Goal: Task Accomplishment & Management: Complete application form

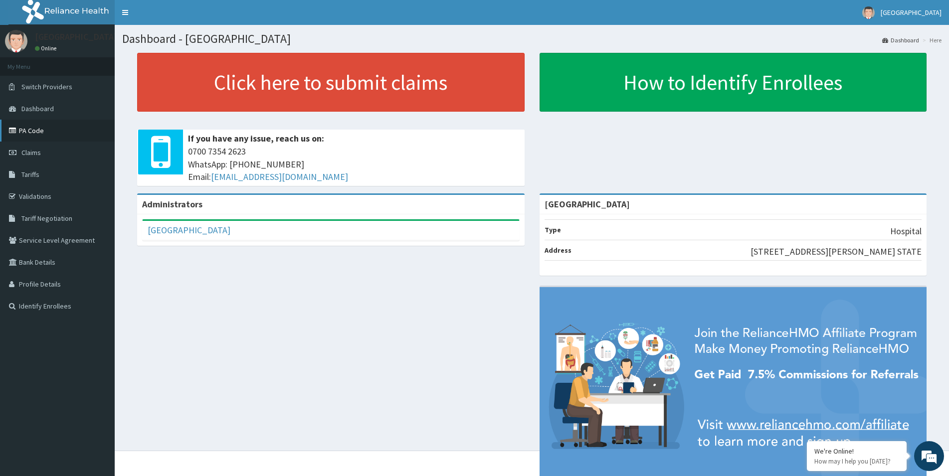
click at [23, 132] on link "PA Code" at bounding box center [57, 131] width 115 height 22
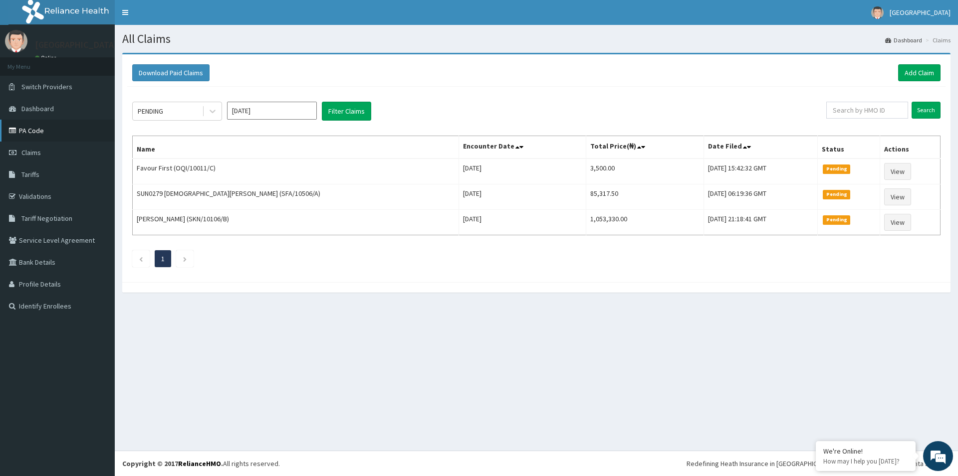
click at [23, 129] on link "PA Code" at bounding box center [57, 131] width 115 height 22
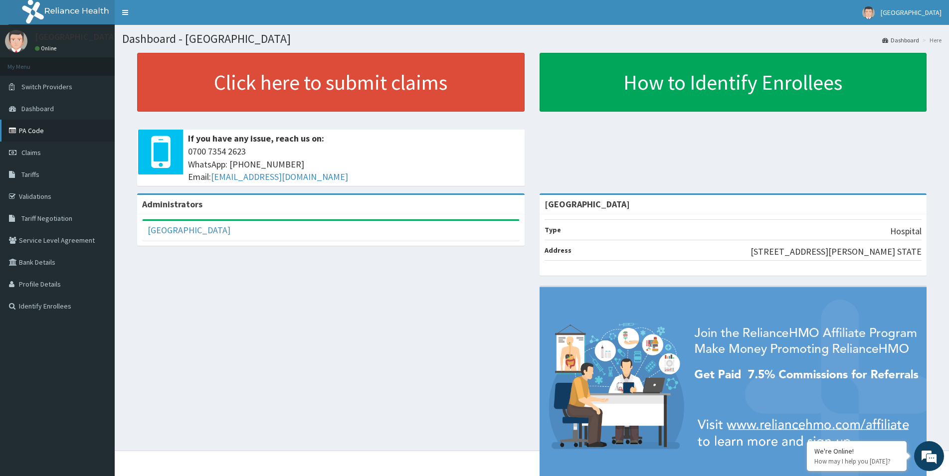
click at [55, 136] on link "PA Code" at bounding box center [57, 131] width 115 height 22
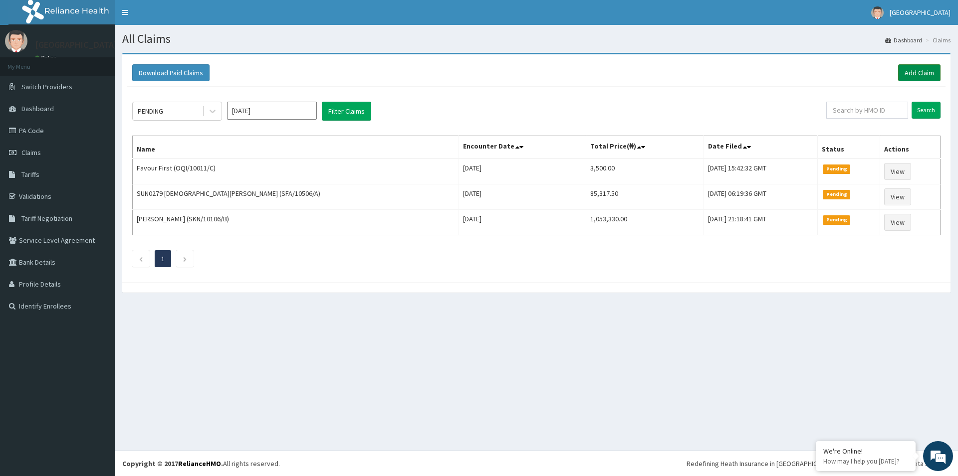
drag, startPoint x: 910, startPoint y: 74, endPoint x: 915, endPoint y: 73, distance: 5.1
click at [910, 74] on link "Add Claim" at bounding box center [919, 72] width 42 height 17
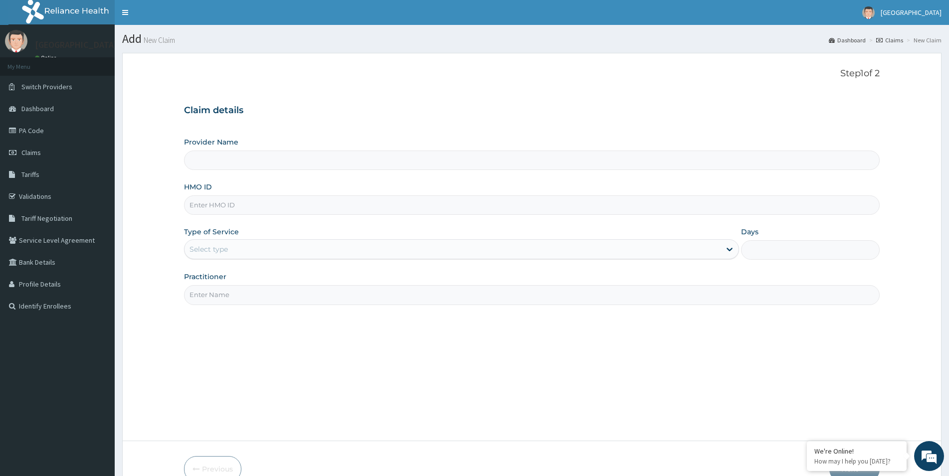
type input "[GEOGRAPHIC_DATA]"
click at [317, 201] on input "HMO ID" at bounding box center [532, 205] width 696 height 19
type input "ERM/10335/D"
drag, startPoint x: 523, startPoint y: 238, endPoint x: 474, endPoint y: 243, distance: 49.6
click at [524, 238] on div "Type of Service Select type" at bounding box center [461, 243] width 555 height 33
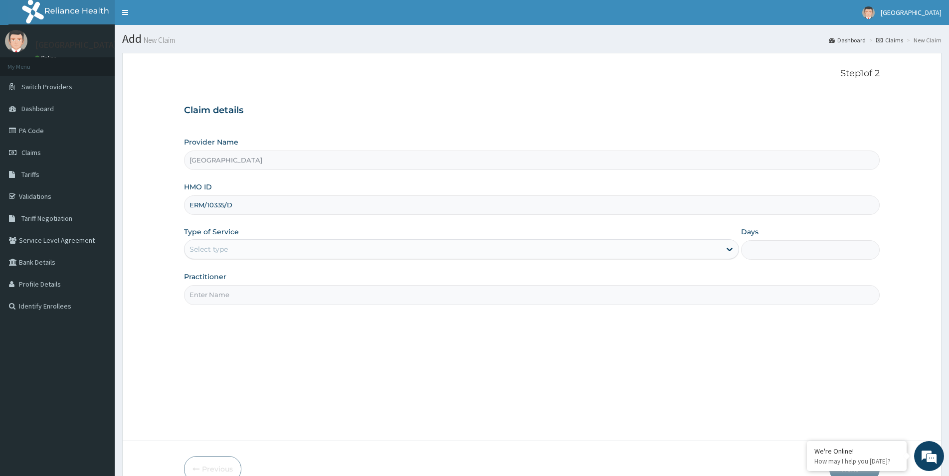
click at [474, 242] on div "Select type" at bounding box center [453, 249] width 536 height 16
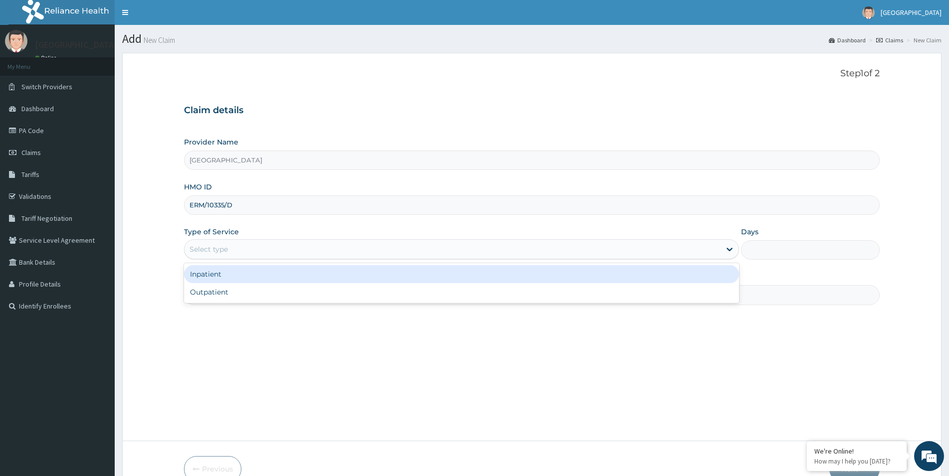
click at [350, 281] on div "Inpatient" at bounding box center [461, 274] width 555 height 18
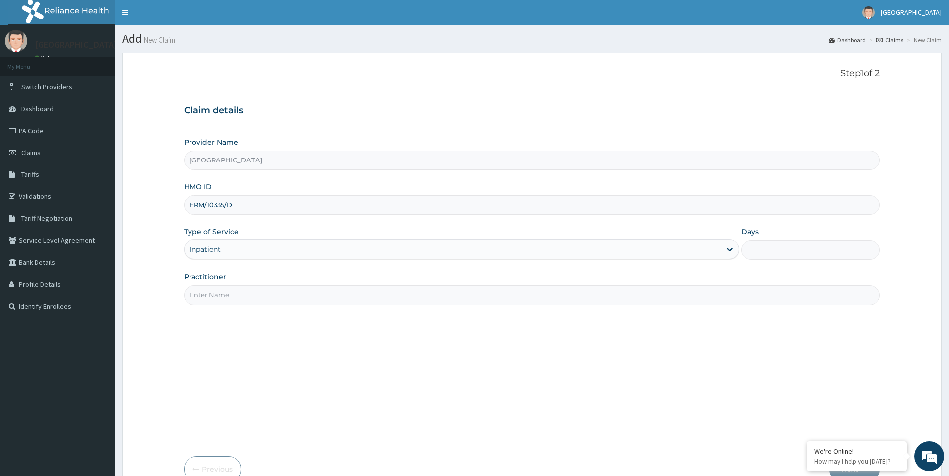
click at [600, 299] on input "Practitioner" at bounding box center [532, 294] width 696 height 19
type input "G"
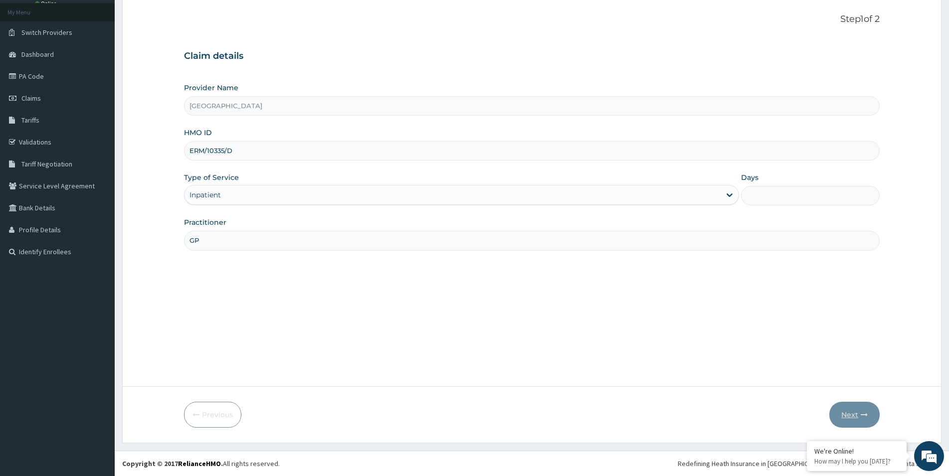
type input "GP"
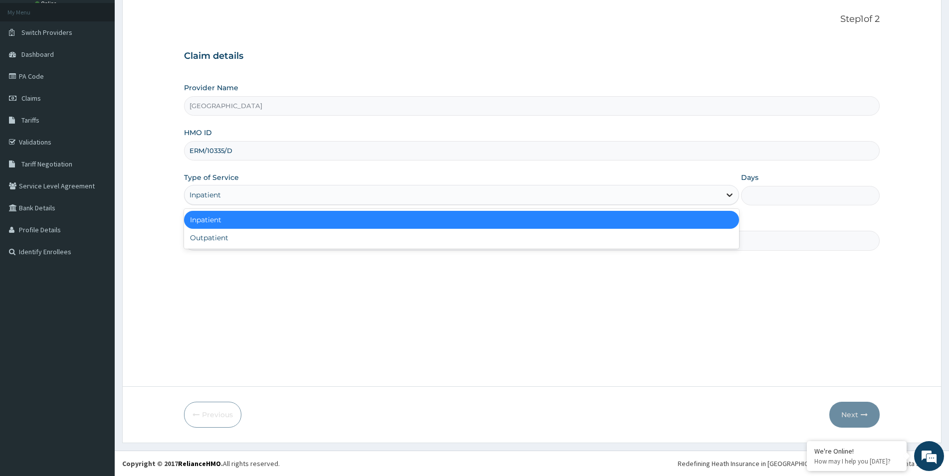
click at [727, 194] on icon at bounding box center [730, 195] width 10 height 10
click at [788, 197] on input "Days" at bounding box center [810, 195] width 139 height 19
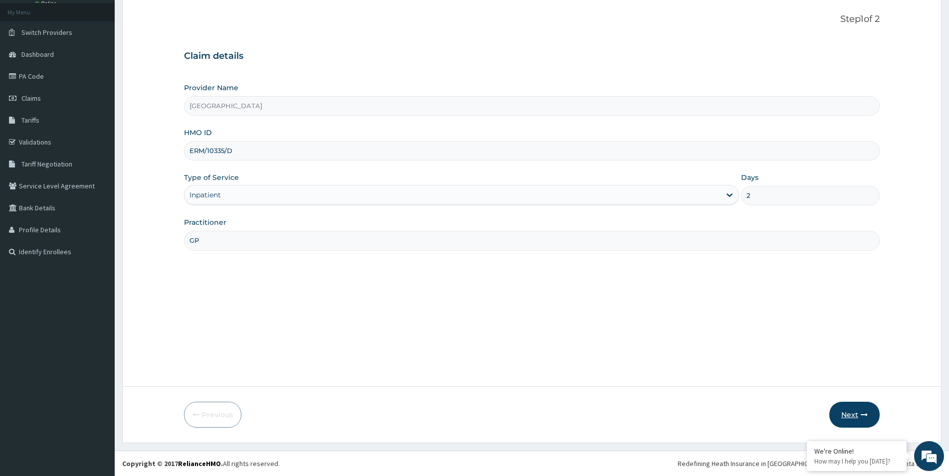
type input "2"
click at [850, 423] on button "Next" at bounding box center [854, 415] width 50 height 26
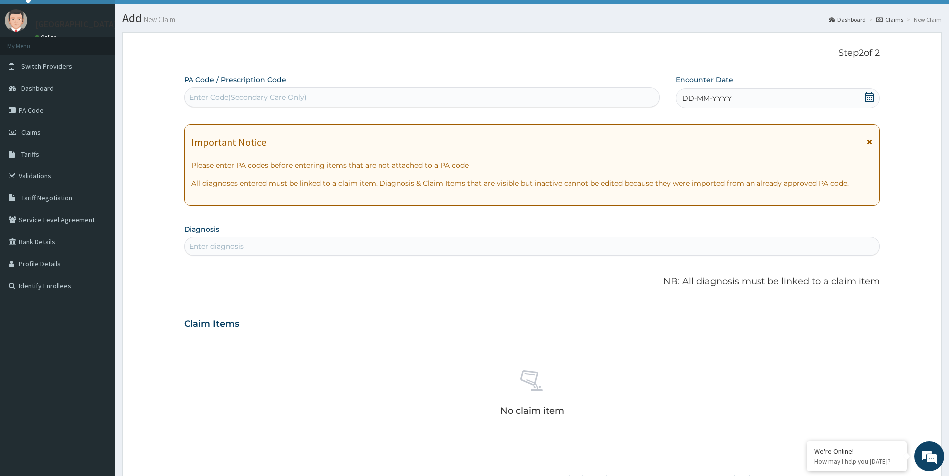
scroll to position [3, 0]
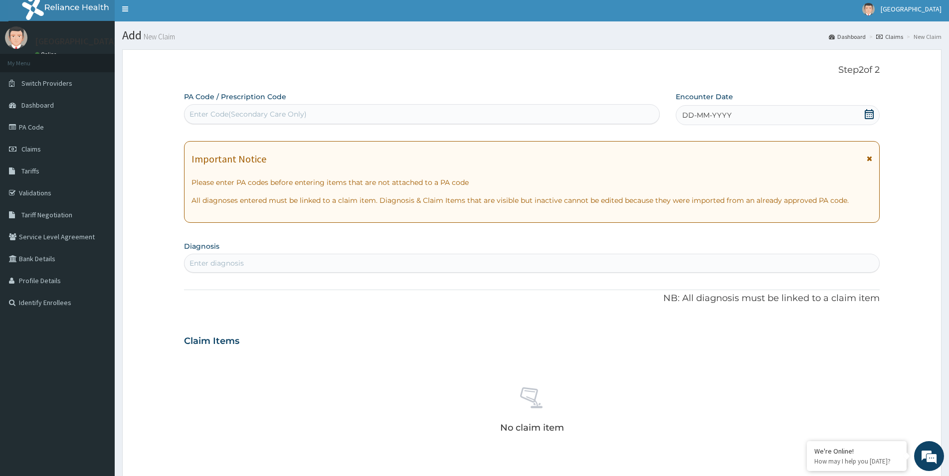
click at [383, 112] on div "Enter Code(Secondary Care Only)" at bounding box center [422, 114] width 475 height 16
type input "PA/3F68B0"
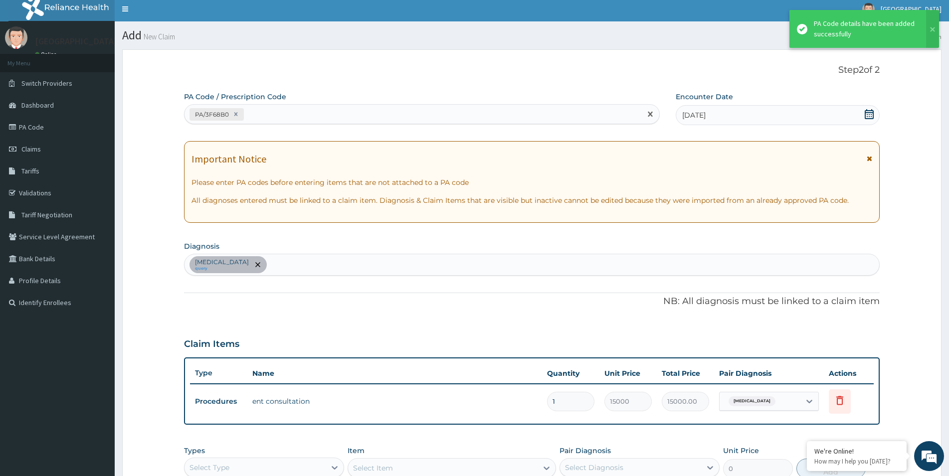
click at [342, 116] on div "PA/3F68B0" at bounding box center [413, 114] width 457 height 16
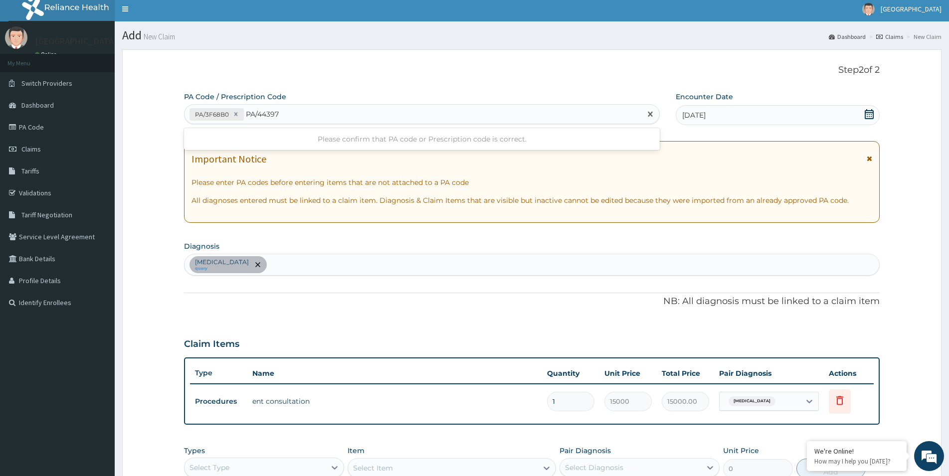
type input "PA/443970"
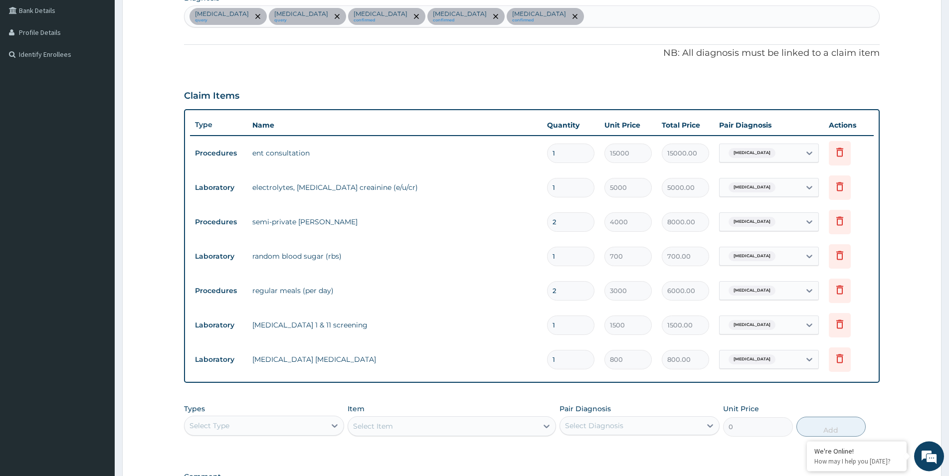
scroll to position [392, 0]
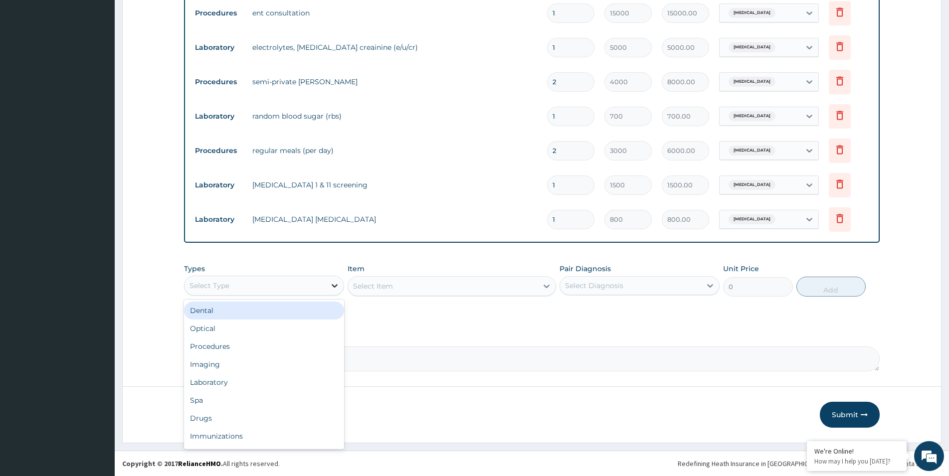
click at [333, 287] on icon at bounding box center [335, 286] width 10 height 10
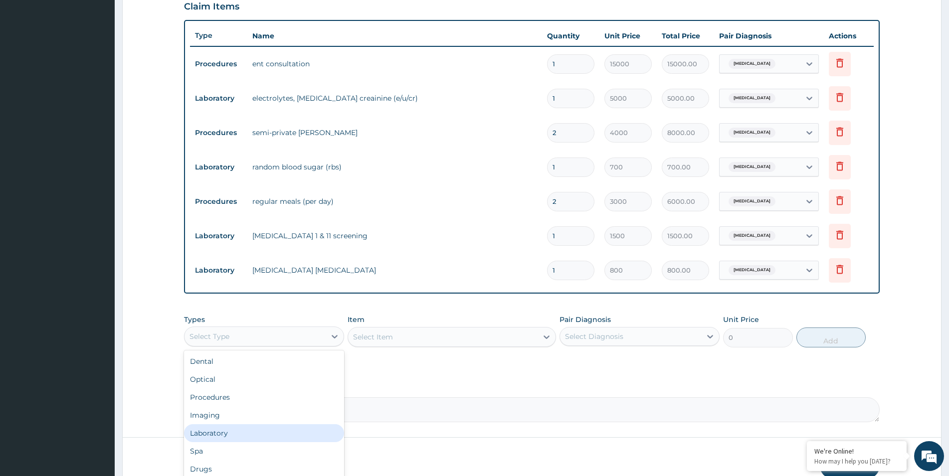
scroll to position [34, 0]
click at [213, 433] on div "Drugs" at bounding box center [264, 435] width 160 height 18
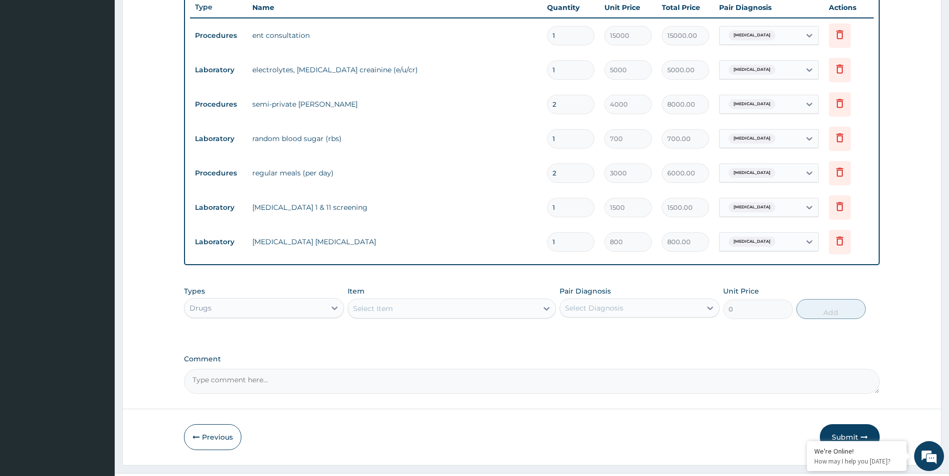
scroll to position [392, 0]
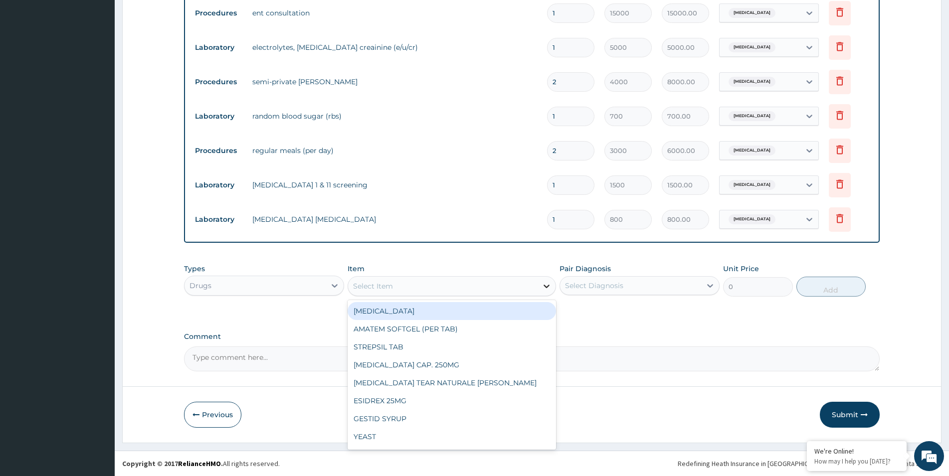
click at [542, 284] on div at bounding box center [547, 286] width 18 height 18
type input "B"
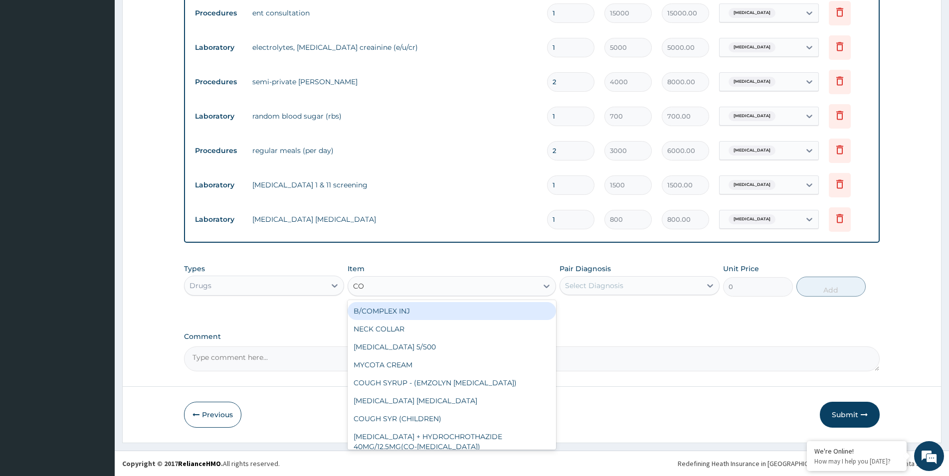
type input "COM"
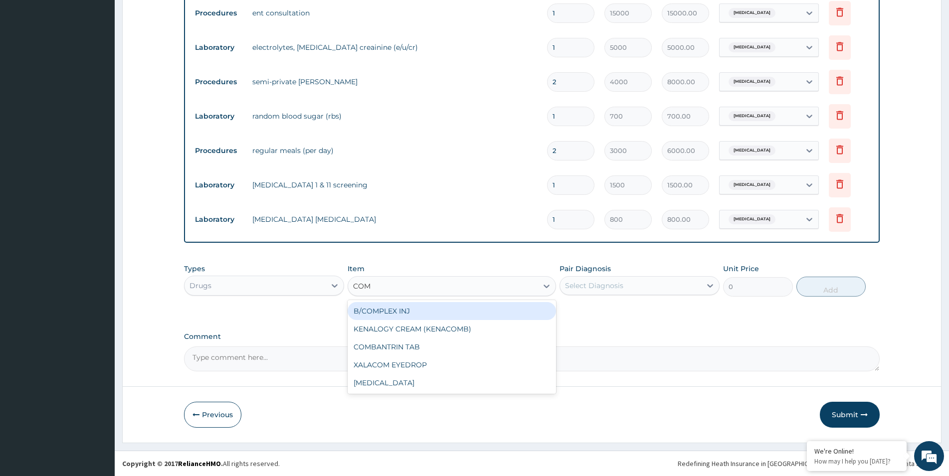
click at [397, 307] on div "B/COMPLEX INJ" at bounding box center [452, 311] width 208 height 18
type input "200"
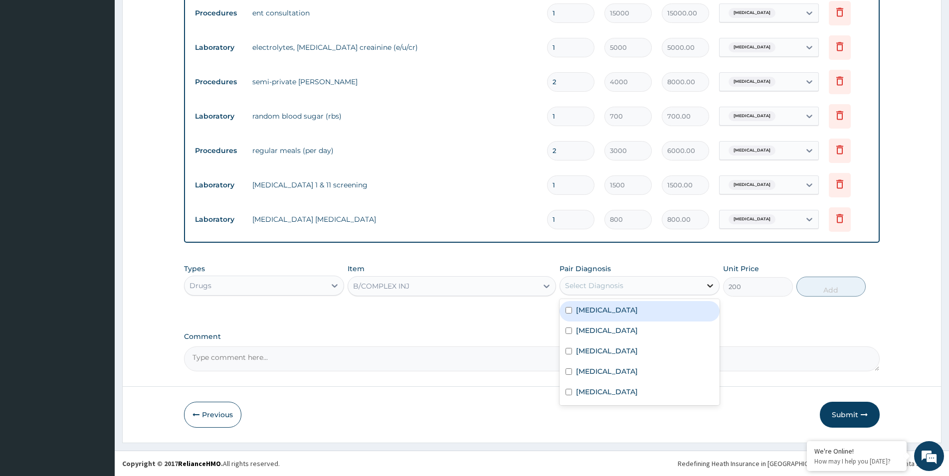
click at [715, 287] on icon at bounding box center [710, 286] width 10 height 10
click at [606, 315] on div "Otitis media" at bounding box center [640, 311] width 160 height 20
checkbox input "true"
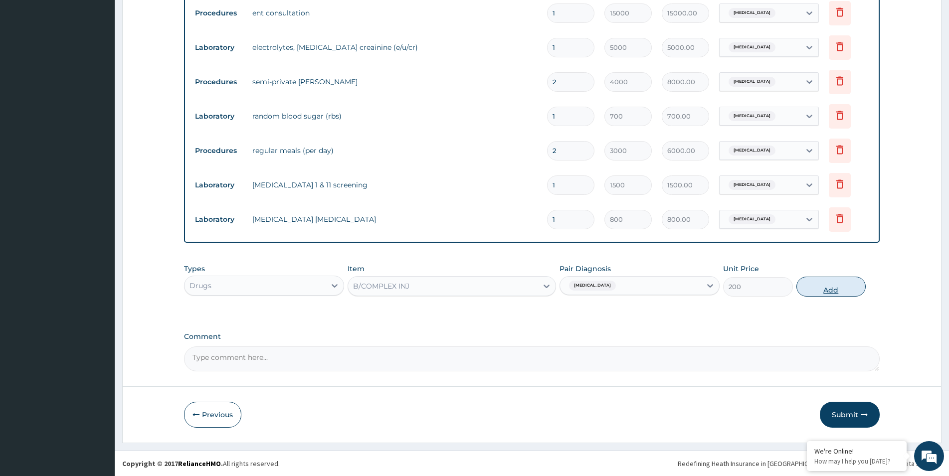
click at [825, 288] on button "Add" at bounding box center [831, 287] width 69 height 20
type input "0"
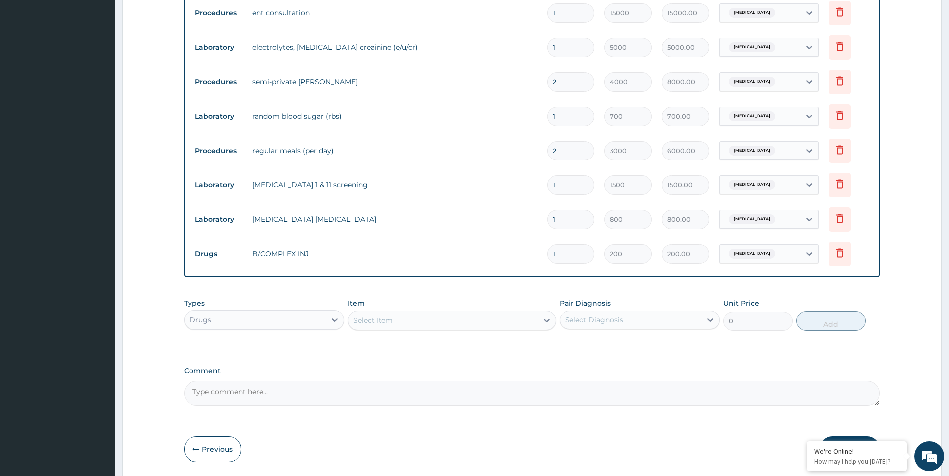
type input "0.00"
type input "2"
type input "400.00"
type input "2"
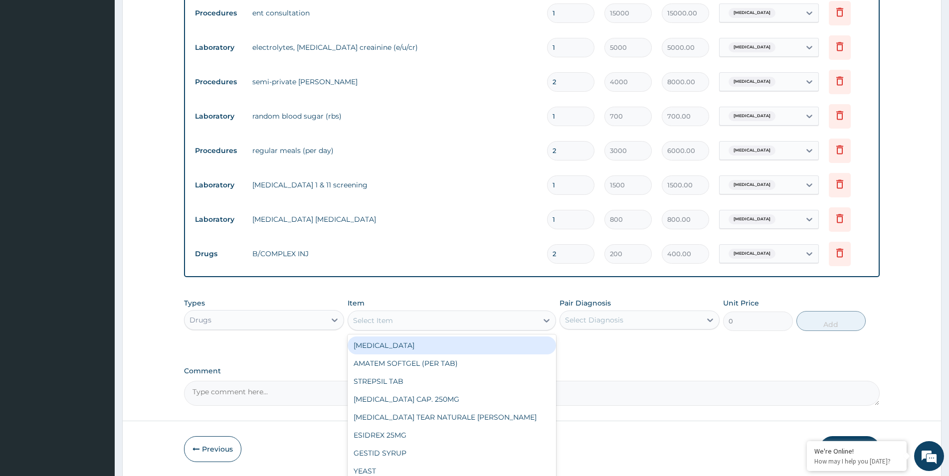
click at [525, 320] on div "Select Item" at bounding box center [443, 321] width 190 height 16
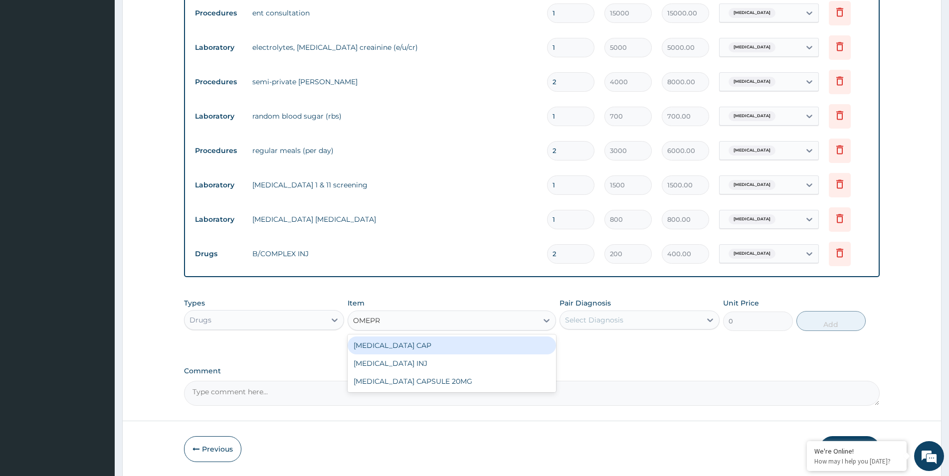
type input "OMEPRA"
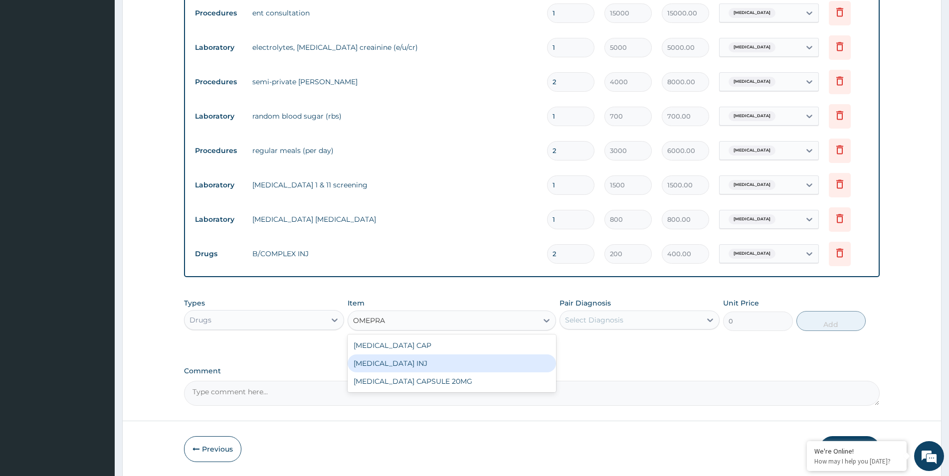
click at [450, 357] on div "OMEPRAZOLE INJ" at bounding box center [452, 364] width 208 height 18
type input "600"
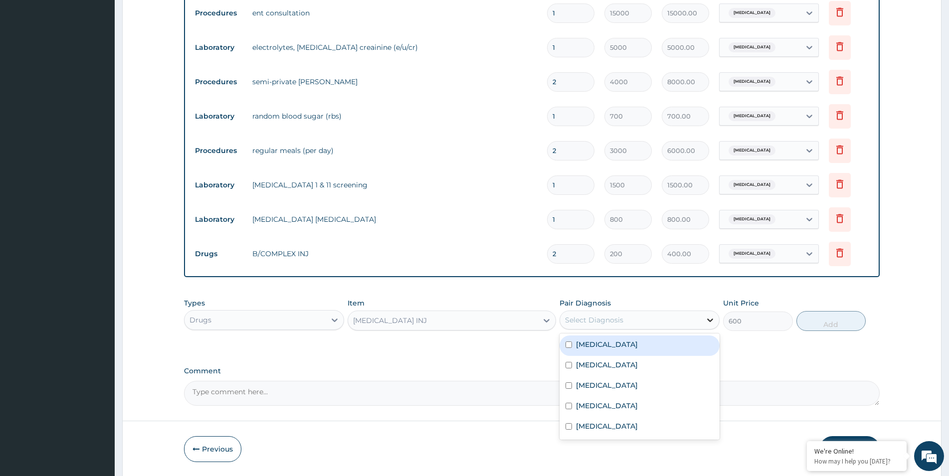
click at [707, 321] on icon at bounding box center [710, 320] width 10 height 10
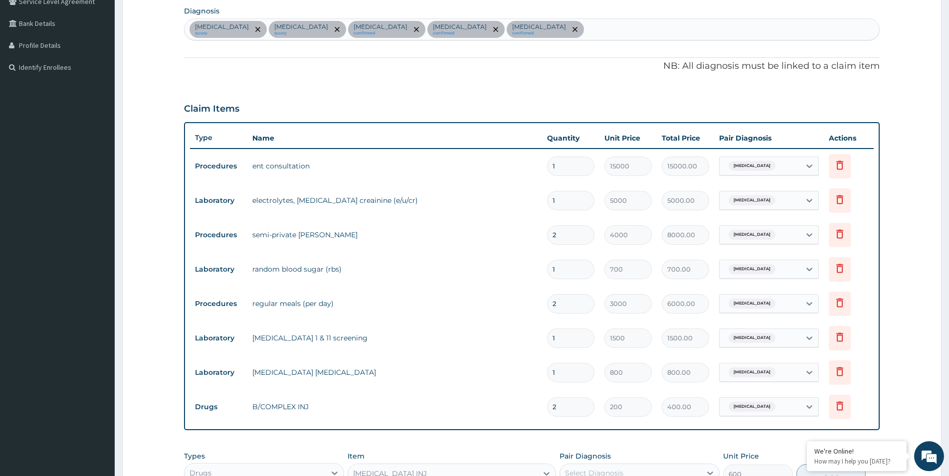
scroll to position [189, 0]
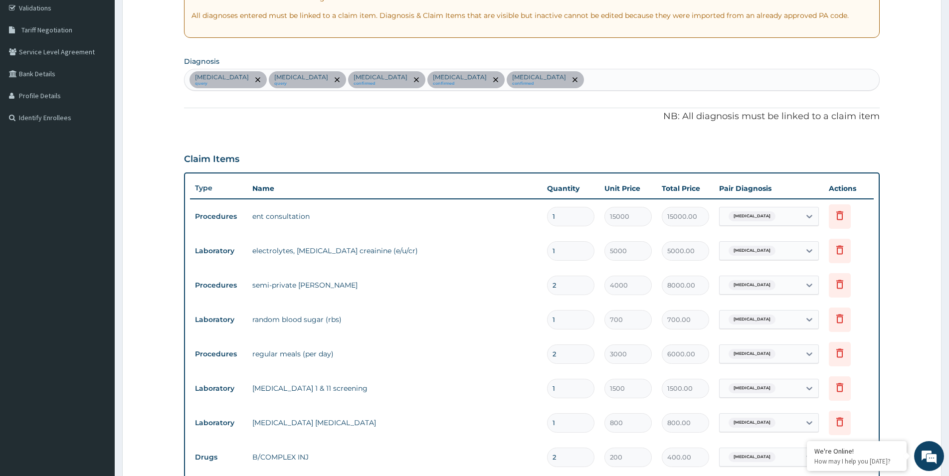
click at [553, 77] on div "Otitis media query Acute kidney injury query Sepsis confirmed Immunosuppression…" at bounding box center [532, 79] width 695 height 21
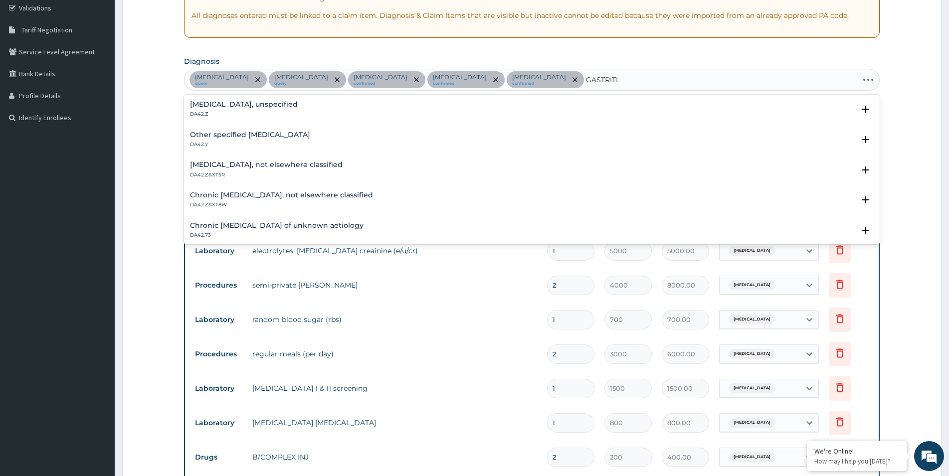
type input "GASTRITIS"
click at [247, 101] on h4 "Gastritis, unspecified" at bounding box center [244, 104] width 108 height 7
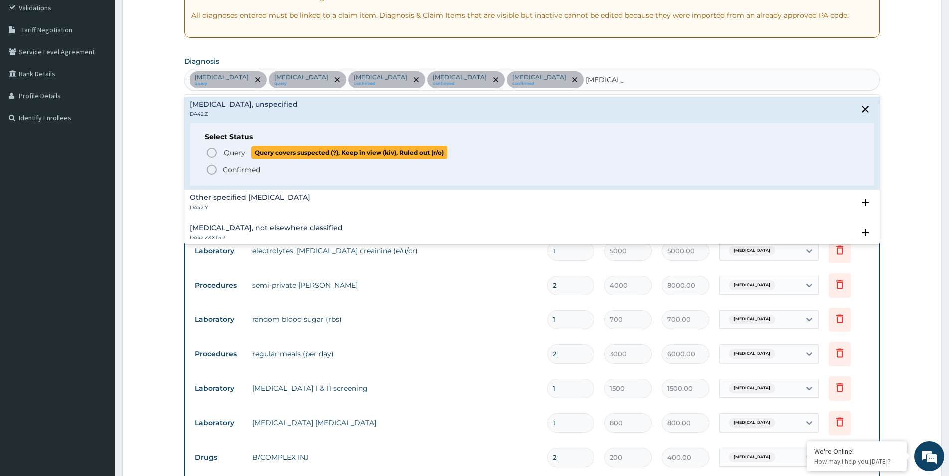
click at [222, 154] on span "Query Query covers suspected (?), Keep in view (kiv), Ruled out (r/o)" at bounding box center [532, 152] width 653 height 13
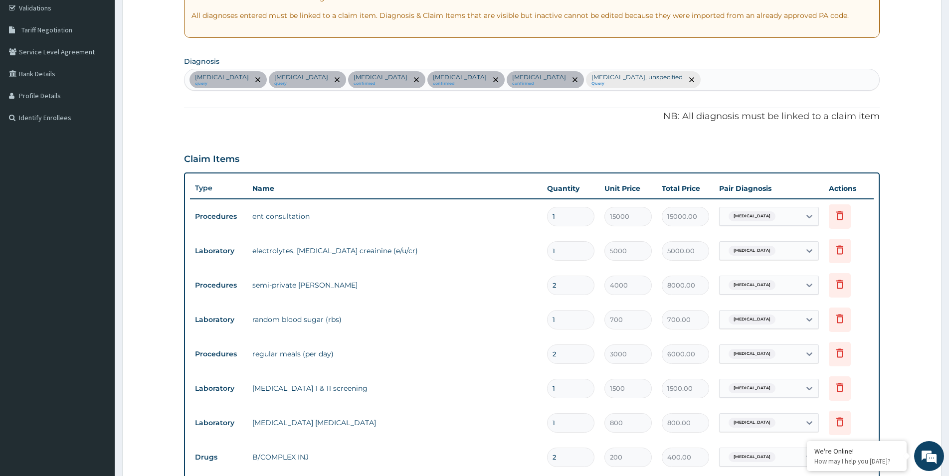
scroll to position [426, 0]
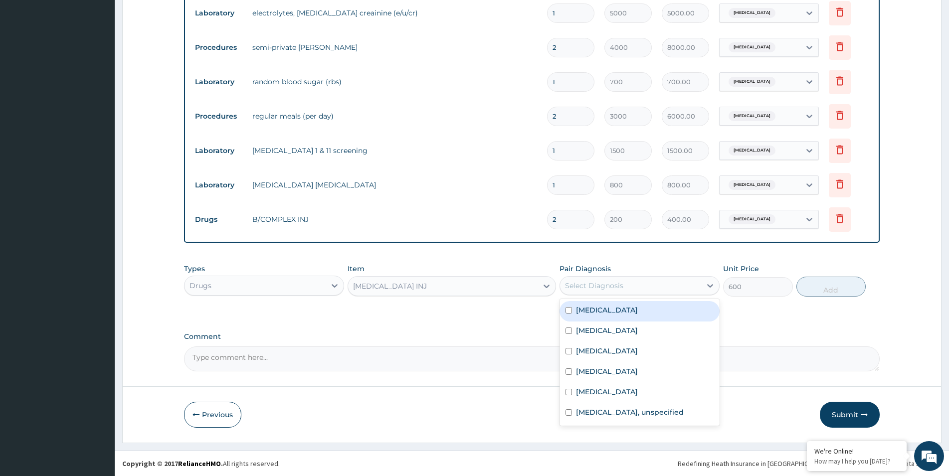
click at [685, 290] on div "Select Diagnosis" at bounding box center [630, 286] width 141 height 16
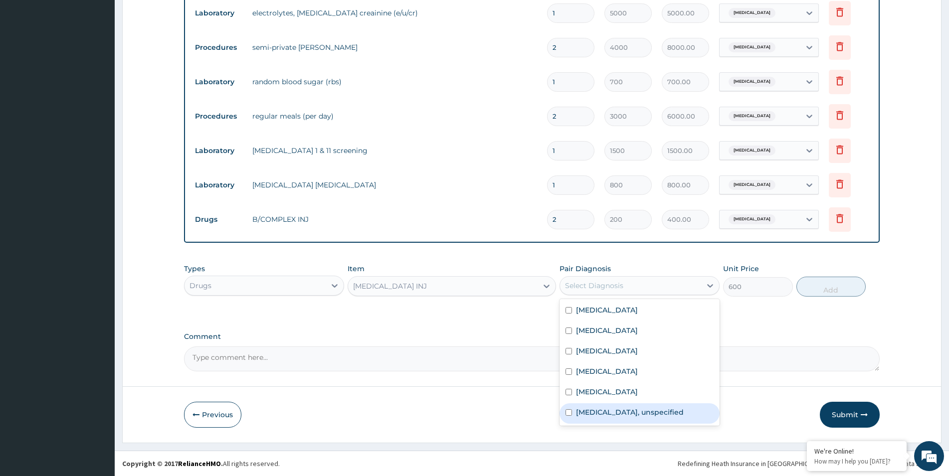
click at [607, 410] on label "Gastritis, unspecified" at bounding box center [630, 413] width 108 height 10
checkbox input "true"
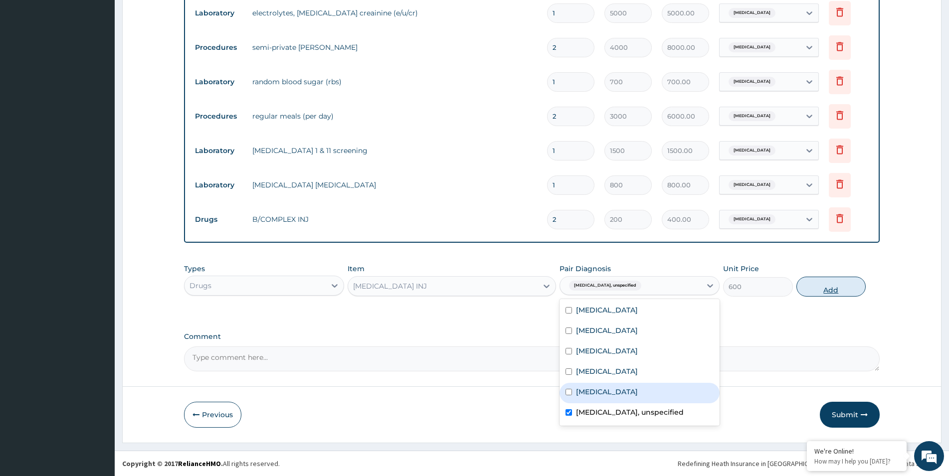
click at [825, 284] on button "Add" at bounding box center [831, 287] width 69 height 20
type input "0"
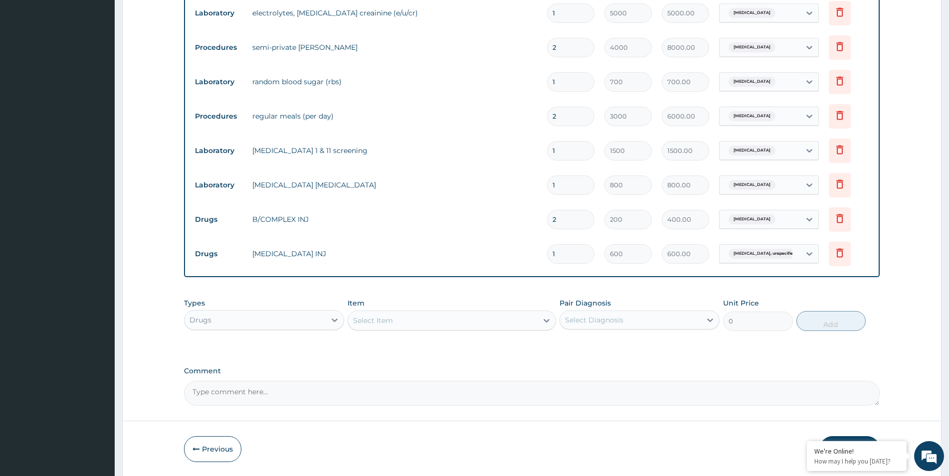
type input "0.00"
type input "3"
type input "1800.00"
type input "3"
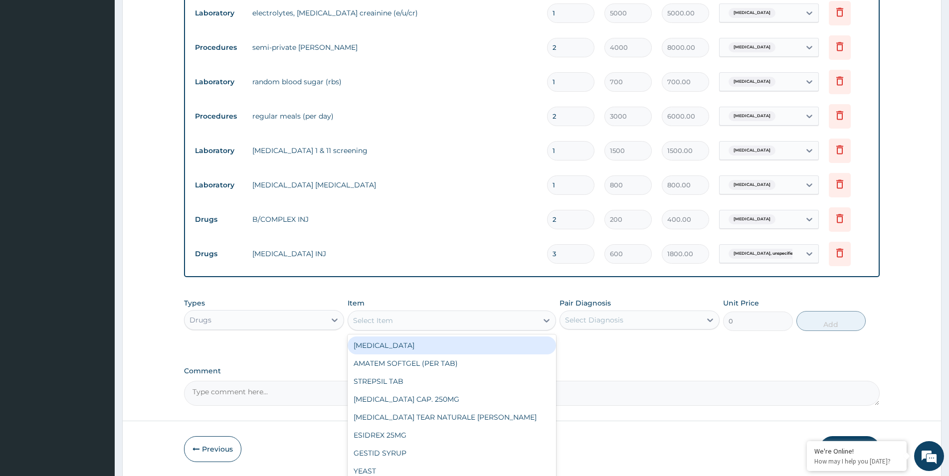
click at [395, 319] on div "Select Item" at bounding box center [443, 321] width 190 height 16
type input "FLAG"
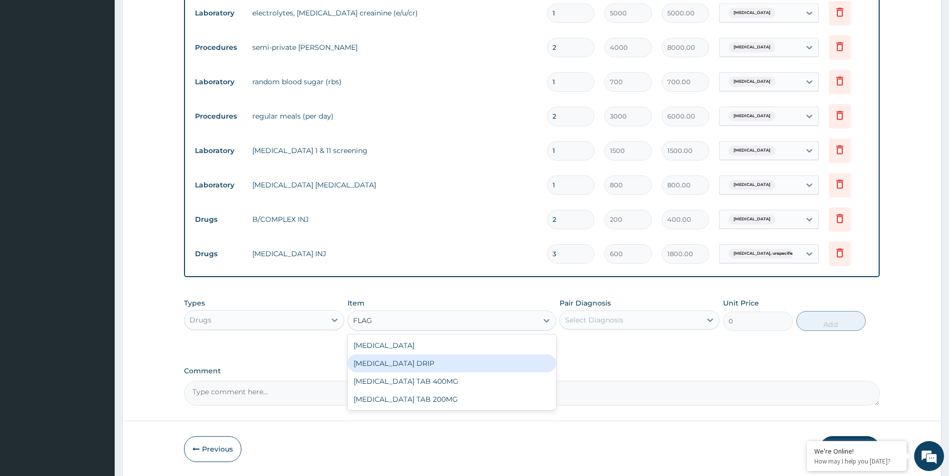
click at [377, 361] on div "FLAGYL DRIP" at bounding box center [452, 364] width 208 height 18
type input "260"
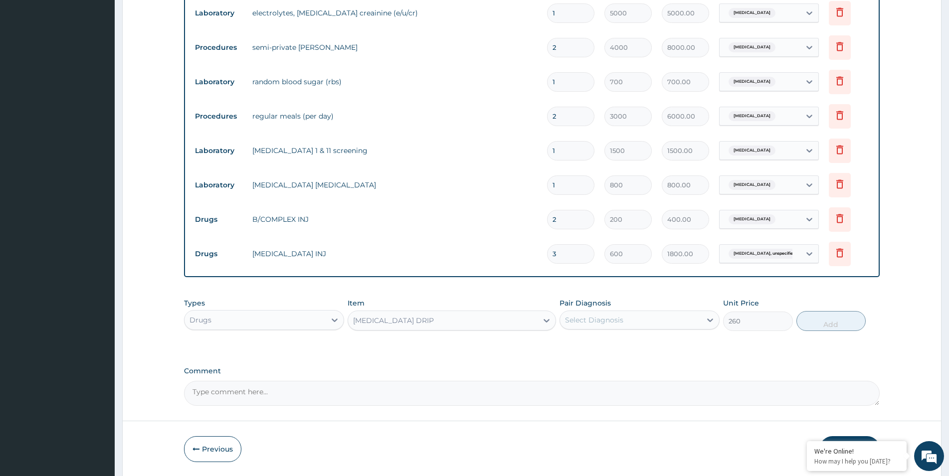
click at [684, 318] on div "Select Diagnosis" at bounding box center [630, 320] width 141 height 16
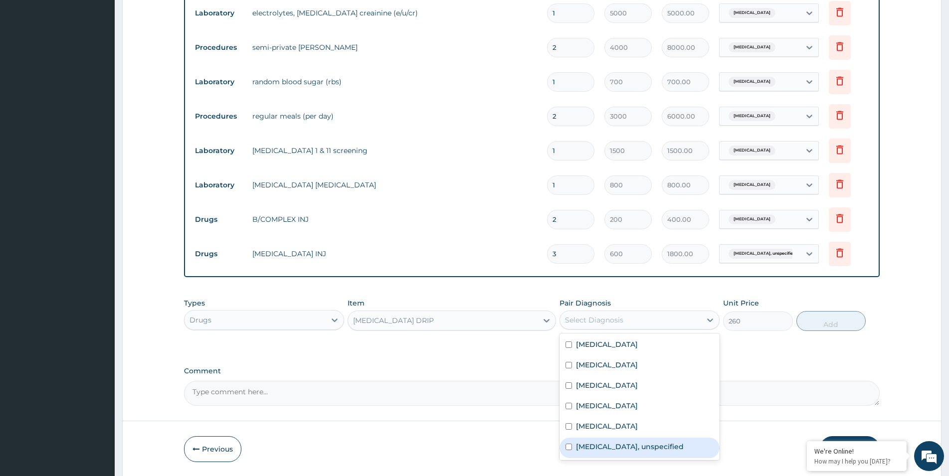
click at [579, 444] on label "Gastritis, unspecified" at bounding box center [630, 447] width 108 height 10
checkbox input "true"
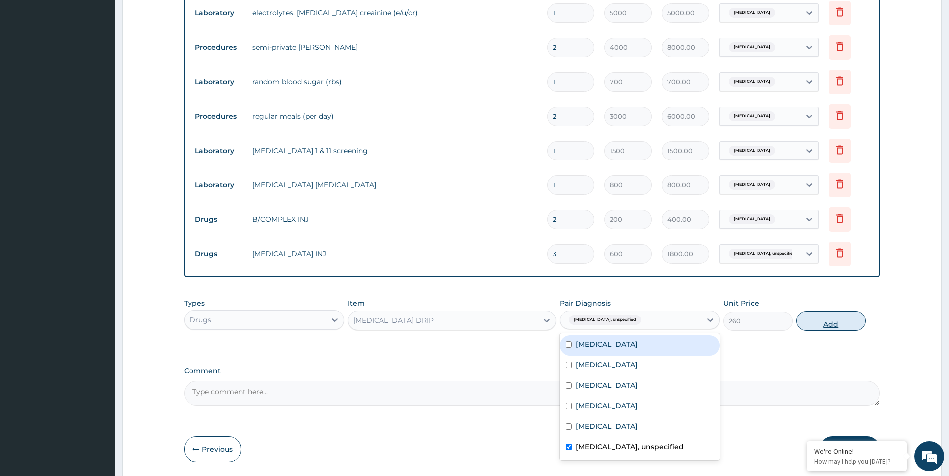
click at [841, 321] on button "Add" at bounding box center [831, 321] width 69 height 20
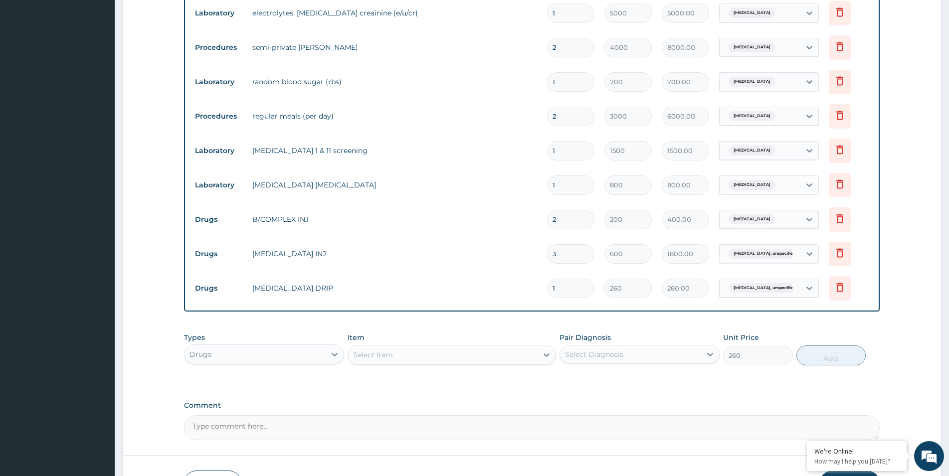
type input "0"
type input "0.00"
type input "5"
type input "1300.00"
type input "5"
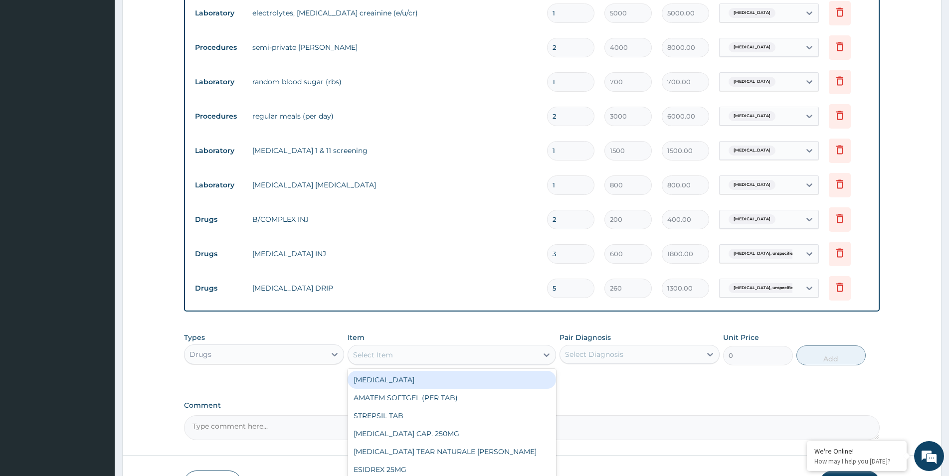
click at [406, 359] on div "Select Item" at bounding box center [443, 355] width 190 height 16
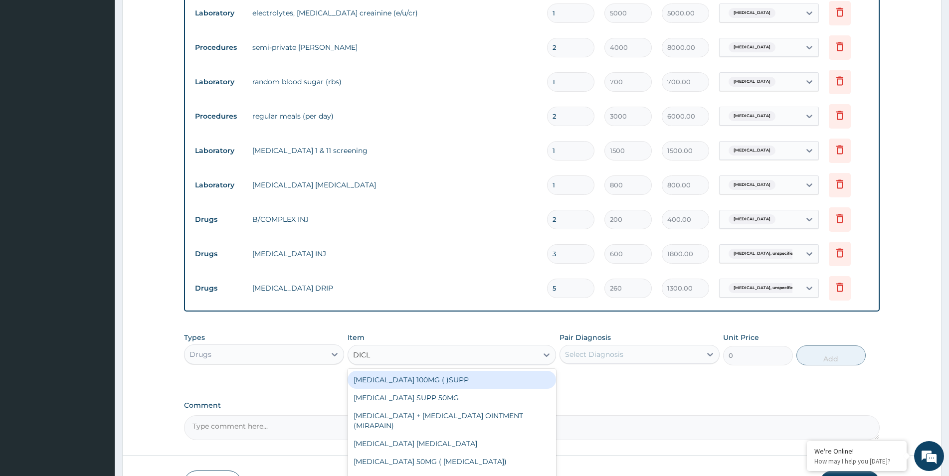
type input "DICLO"
click at [456, 379] on div "DICLOFENAC 100MG ( )SUPP" at bounding box center [452, 380] width 208 height 18
type input "75"
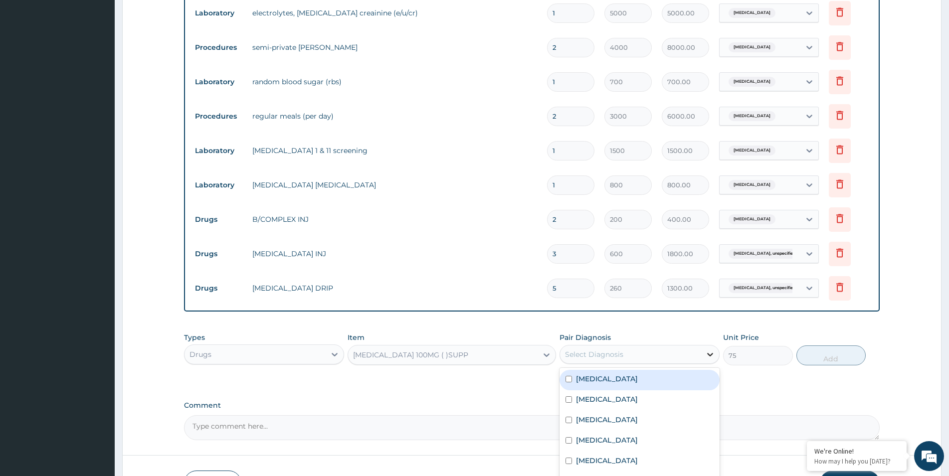
click at [704, 356] on div at bounding box center [710, 355] width 18 height 18
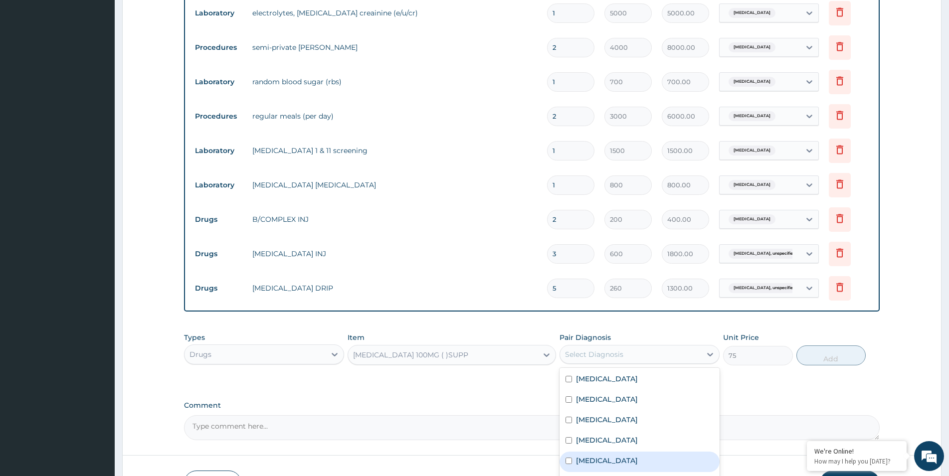
click at [586, 458] on label "Malaria" at bounding box center [607, 461] width 62 height 10
checkbox input "true"
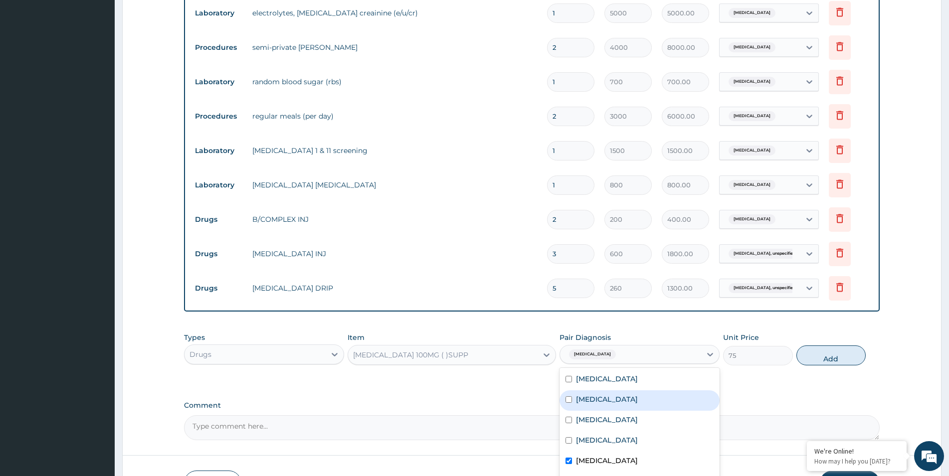
click at [572, 392] on div "Acute kidney injury" at bounding box center [640, 401] width 160 height 20
checkbox input "true"
click at [569, 426] on div "Sepsis" at bounding box center [640, 421] width 160 height 20
checkbox input "true"
click at [823, 359] on button "Add" at bounding box center [831, 356] width 69 height 20
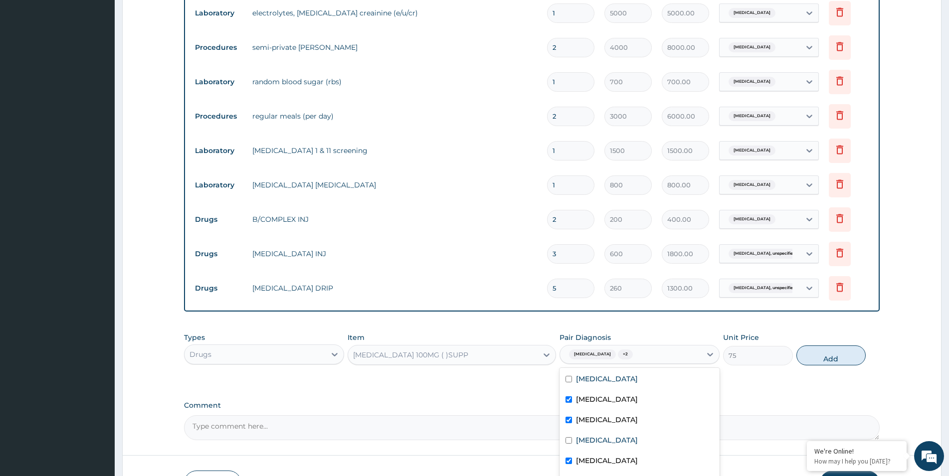
type input "0"
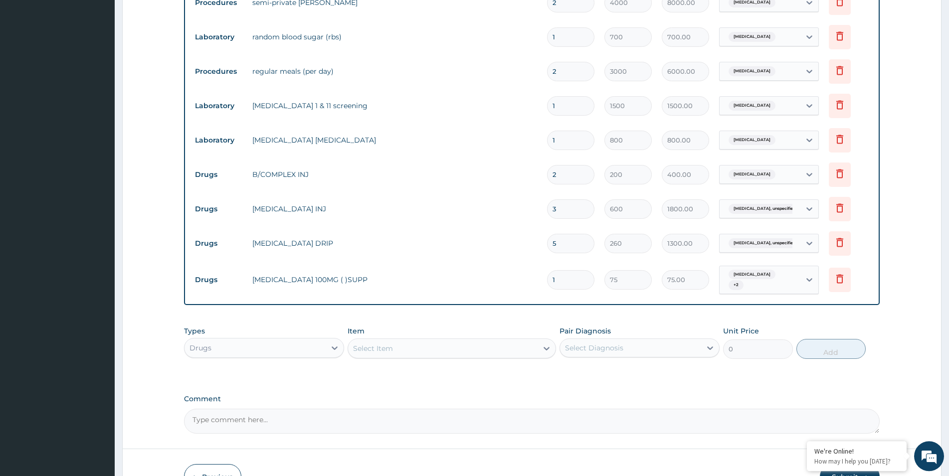
scroll to position [477, 0]
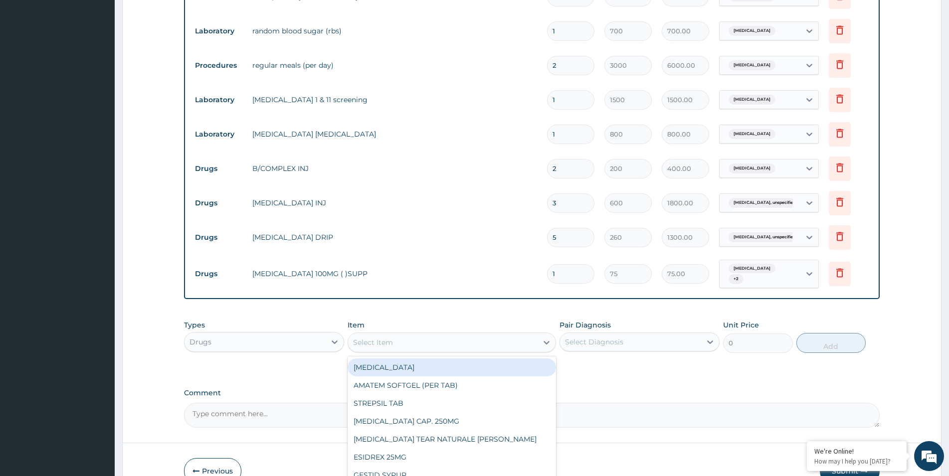
click at [485, 337] on div "Select Item" at bounding box center [443, 343] width 190 height 16
type input "PARA"
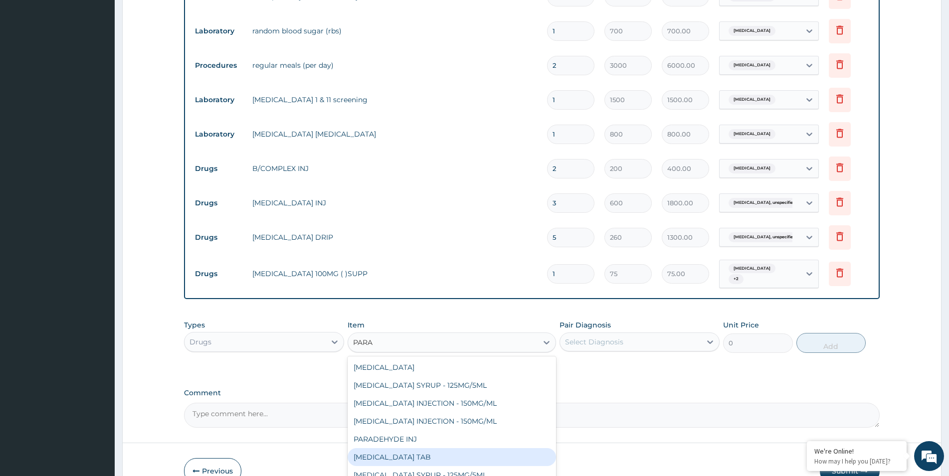
click at [389, 448] on div "PARACETAMOL TAB" at bounding box center [452, 457] width 208 height 18
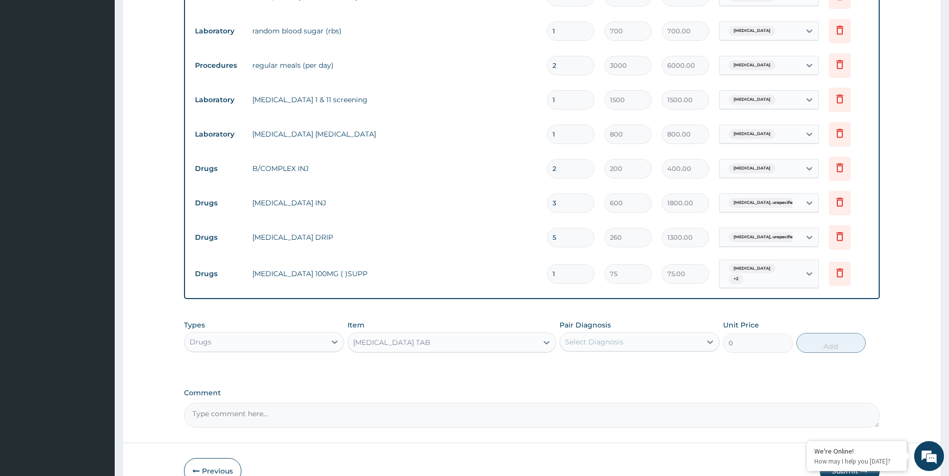
type input "7.5"
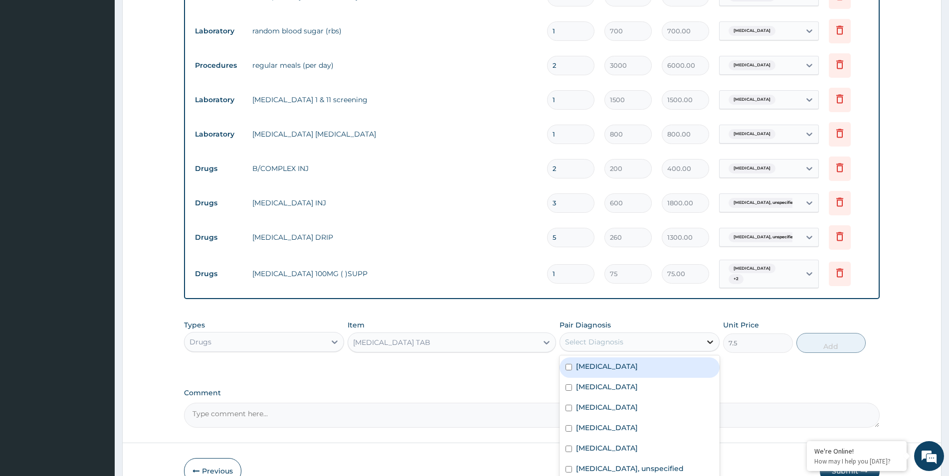
click at [706, 337] on icon at bounding box center [710, 342] width 10 height 10
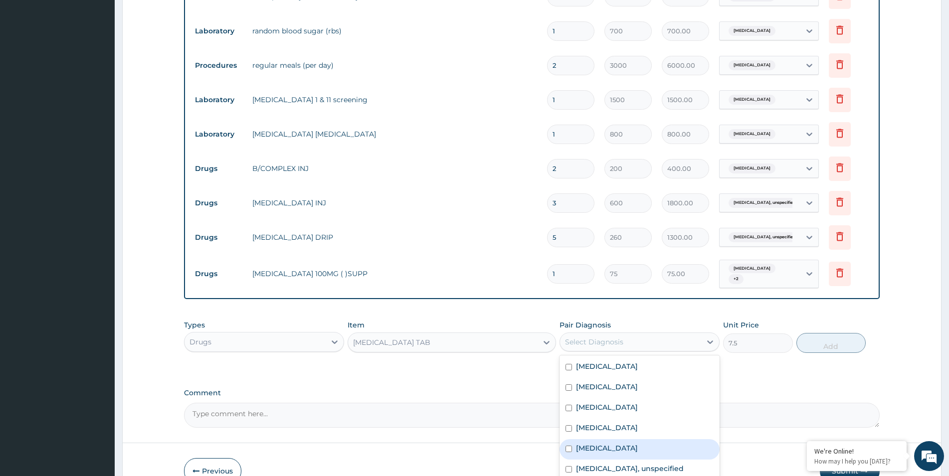
click at [578, 446] on label "Malaria" at bounding box center [607, 448] width 62 height 10
checkbox input "true"
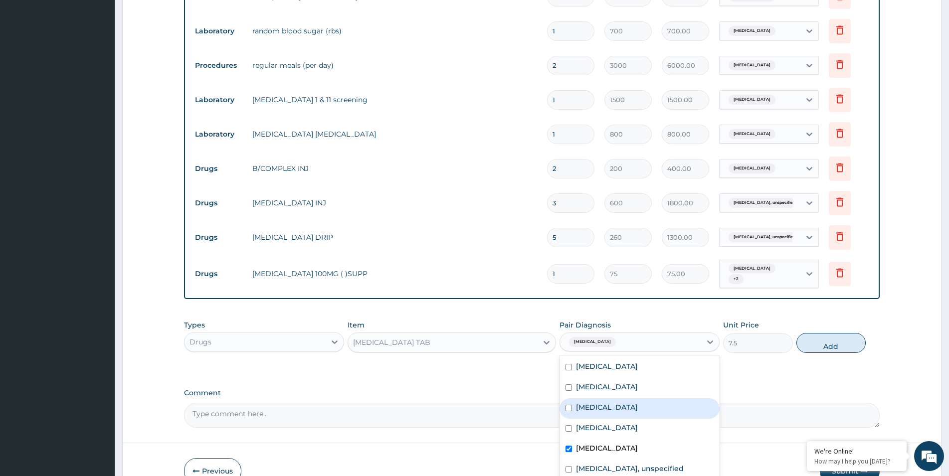
click at [567, 405] on input "checkbox" at bounding box center [569, 408] width 6 height 6
checkbox input "true"
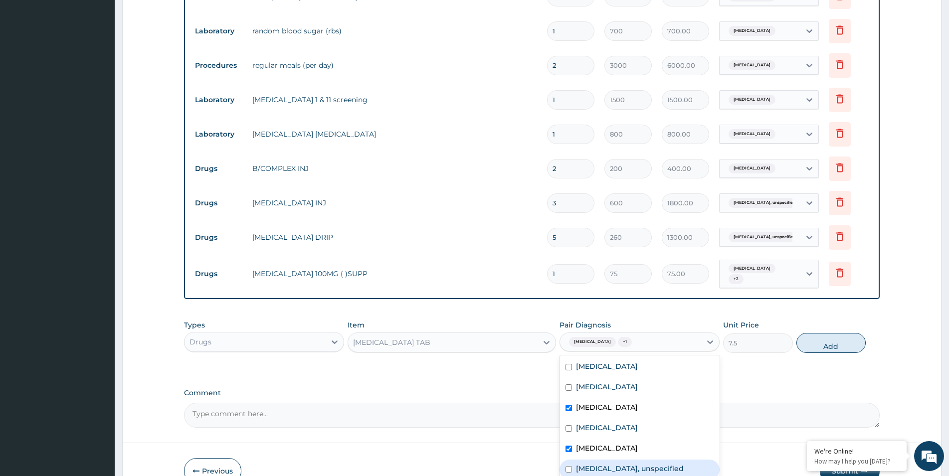
drag, startPoint x: 572, startPoint y: 467, endPoint x: 588, endPoint y: 445, distance: 27.5
click at [572, 467] on input "checkbox" at bounding box center [569, 469] width 6 height 6
checkbox input "true"
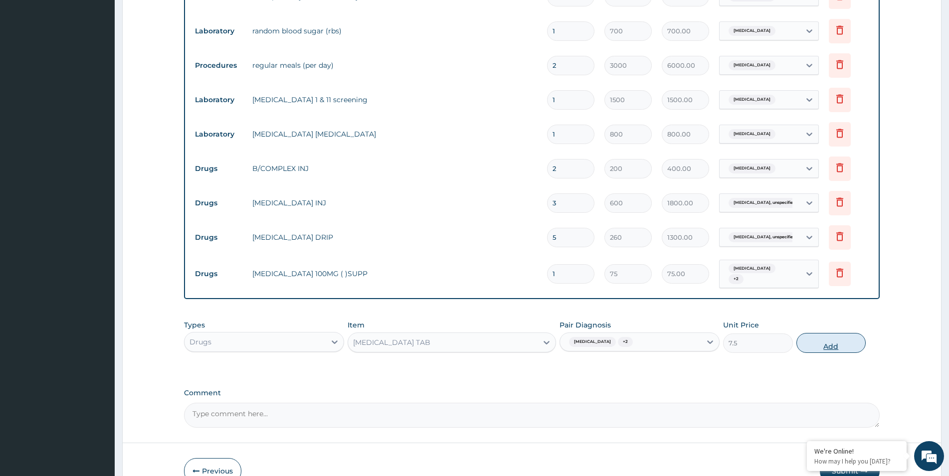
drag, startPoint x: 820, startPoint y: 340, endPoint x: 749, endPoint y: 332, distance: 71.8
click at [819, 338] on button "Add" at bounding box center [831, 343] width 69 height 20
type input "0"
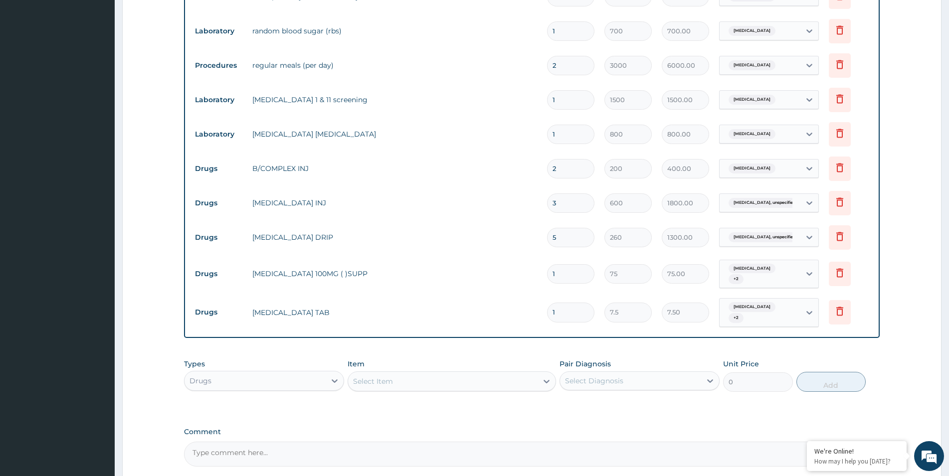
type input "0.00"
type input "2"
type input "15.00"
type input "22"
type input "165.00"
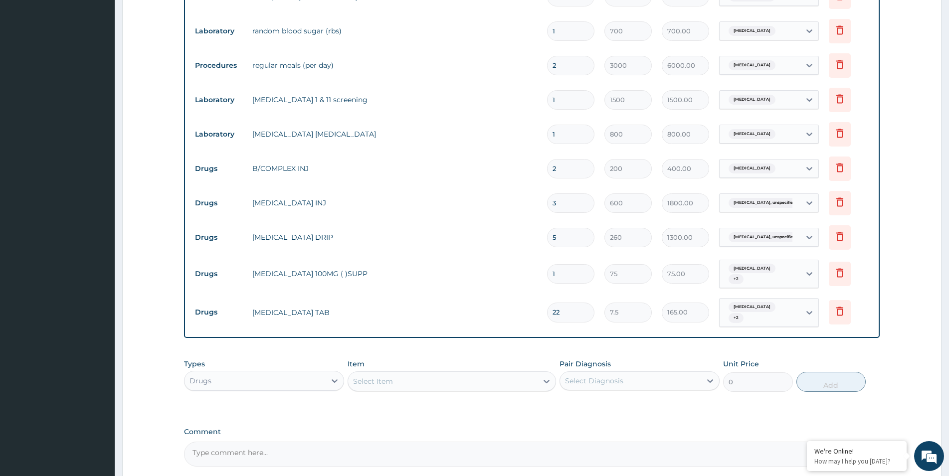
type input "22"
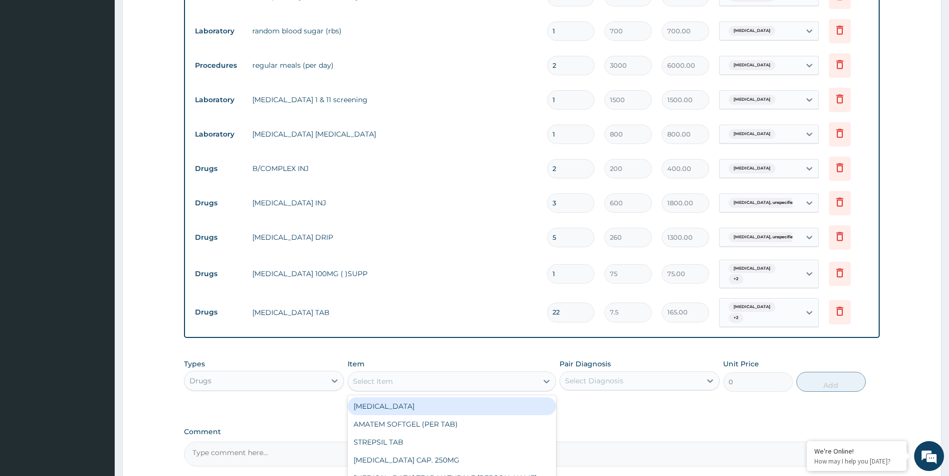
click at [399, 374] on div "Select Item" at bounding box center [443, 382] width 190 height 16
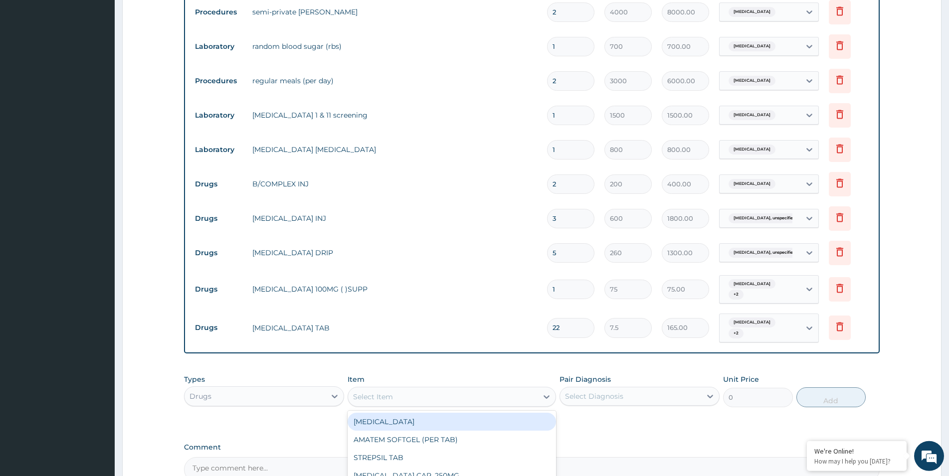
scroll to position [462, 0]
type input "ARTE"
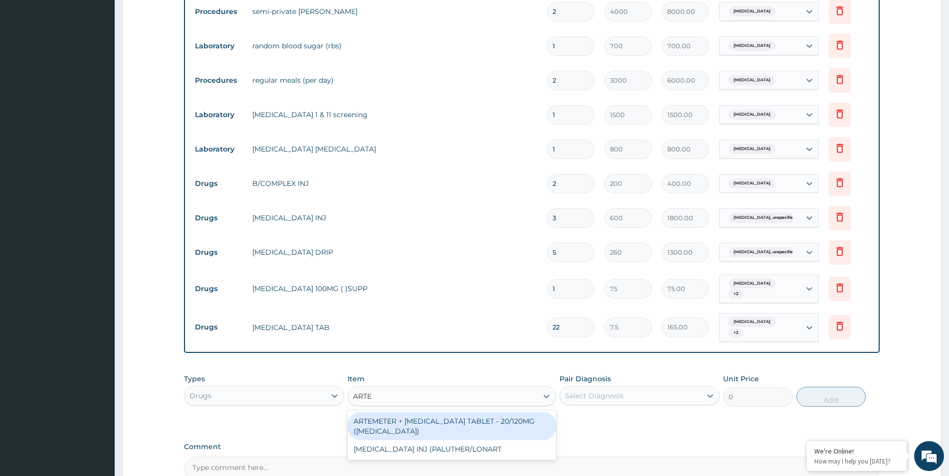
click at [464, 417] on div "ARTEMETER + LUMEFANTRINE TABLET - 20/120MG (COARTEM)" at bounding box center [452, 427] width 208 height 28
type input "120"
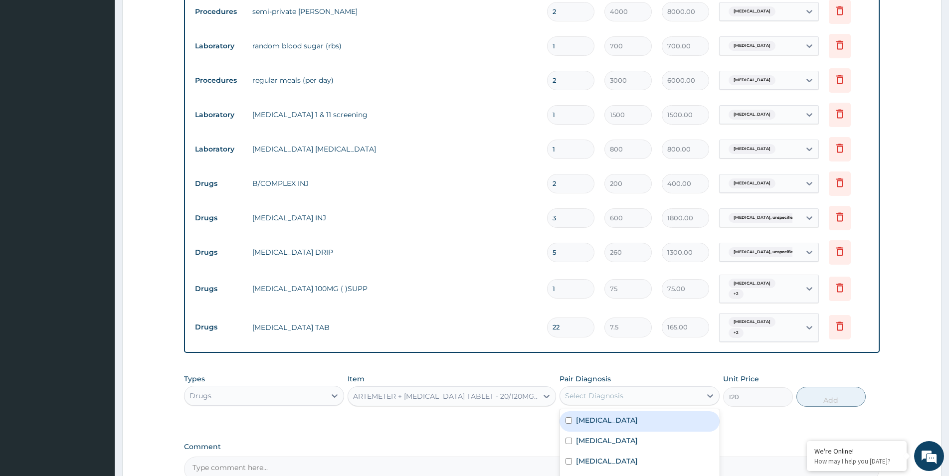
click at [635, 391] on div "Select Diagnosis" at bounding box center [630, 396] width 141 height 16
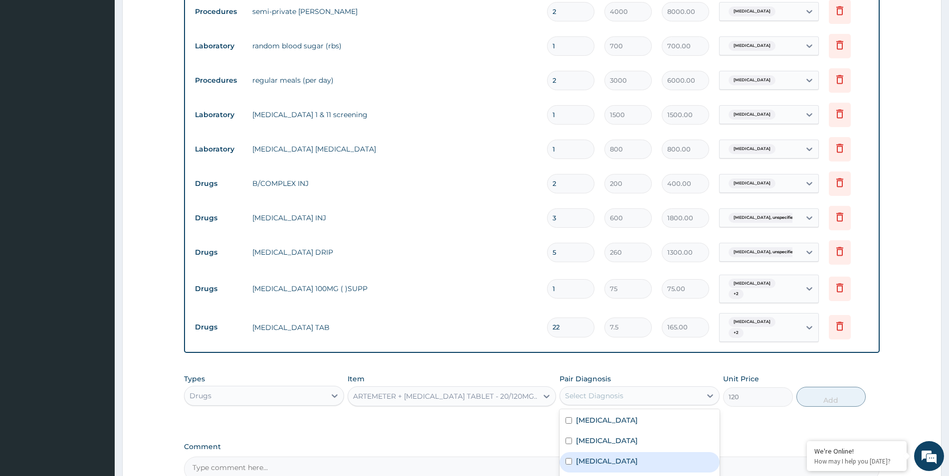
scroll to position [564, 0]
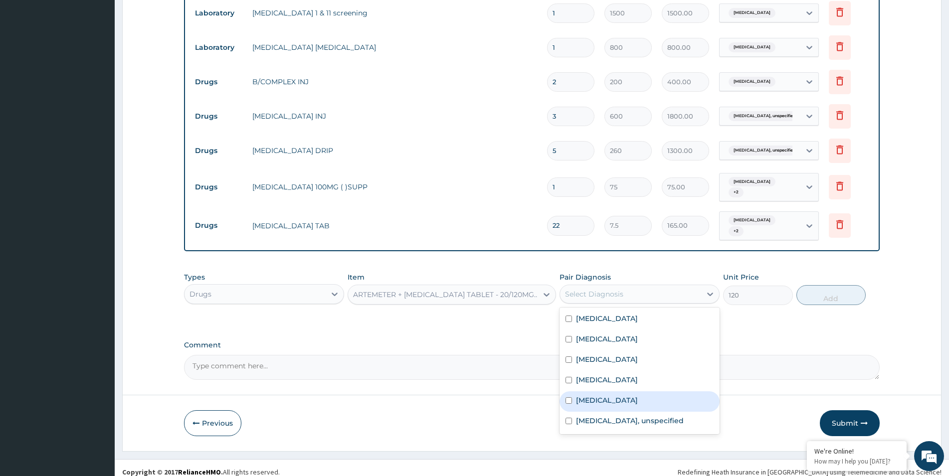
click at [628, 399] on div "Malaria" at bounding box center [640, 402] width 160 height 20
checkbox input "true"
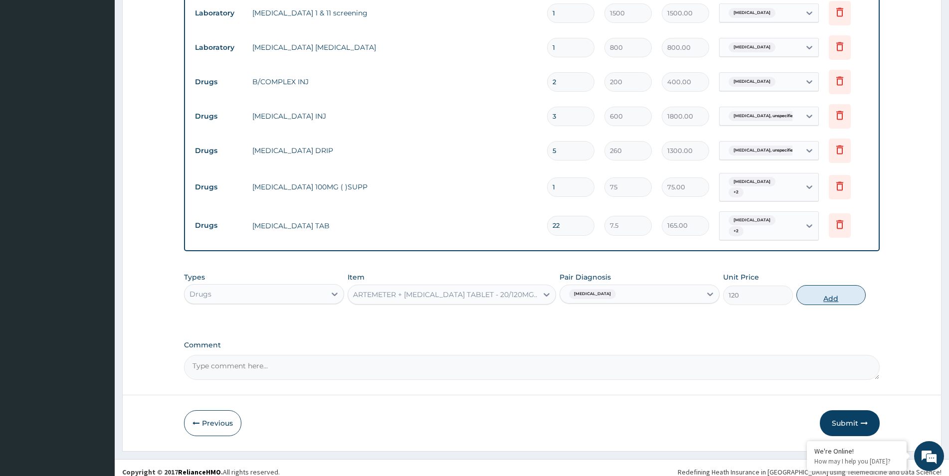
click at [827, 286] on button "Add" at bounding box center [831, 295] width 69 height 20
type input "0"
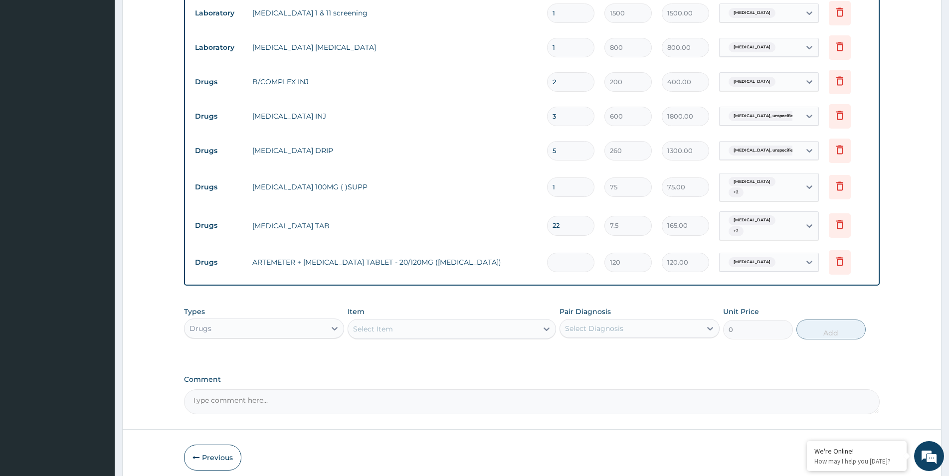
type input "0.00"
type input "6"
type input "720.00"
type input "0.00"
type input "2"
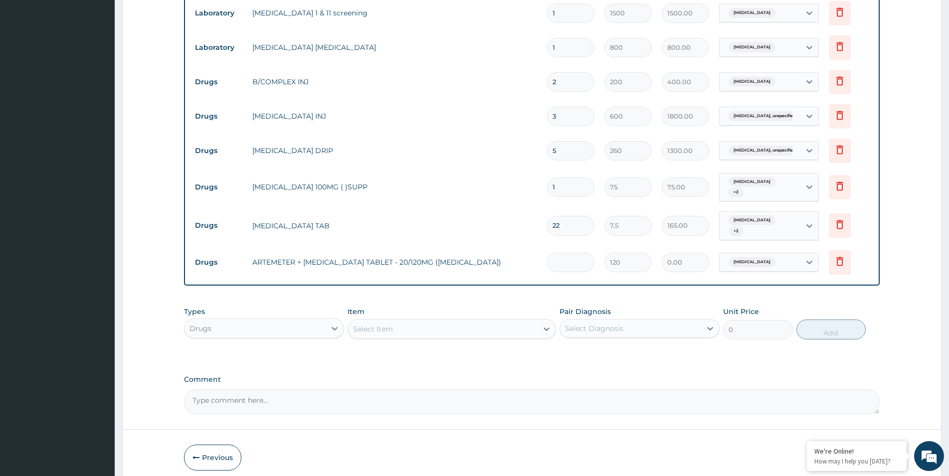
type input "240.00"
type input "24"
type input "2880.00"
type input "2"
type input "240.00"
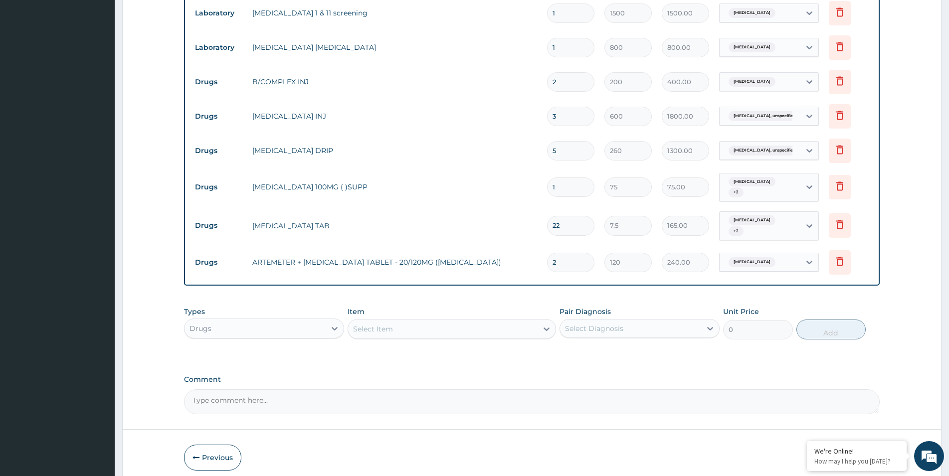
type input "0.00"
type input "6"
type input "720.00"
type input "6"
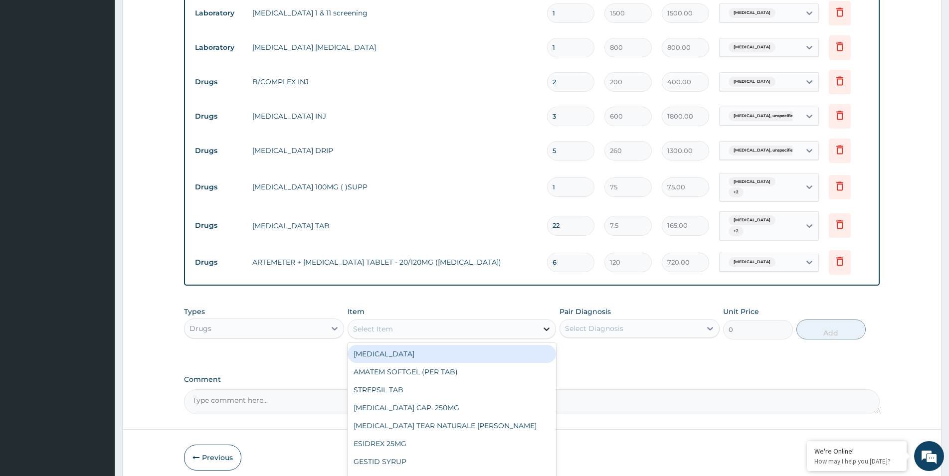
click at [541, 320] on div at bounding box center [547, 329] width 18 height 18
type input "ART"
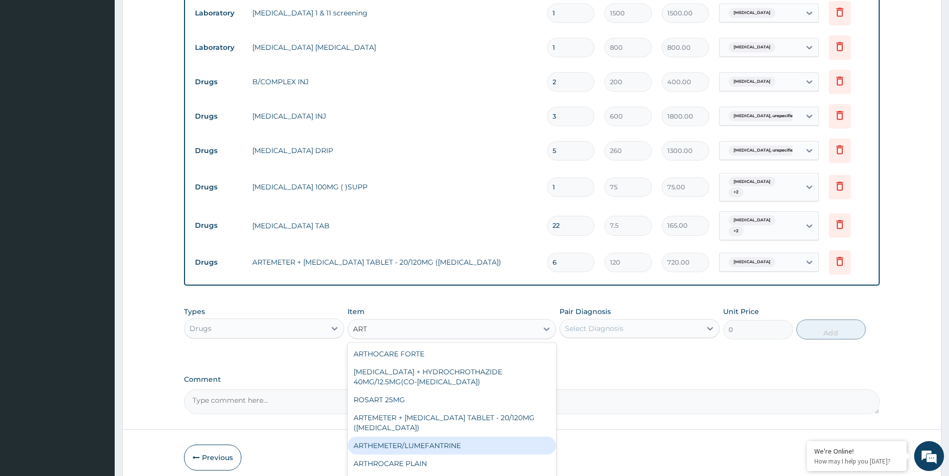
click at [440, 437] on div "ARTHEMETER/LUMEFANTRINE" at bounding box center [452, 446] width 208 height 18
type input "37.5"
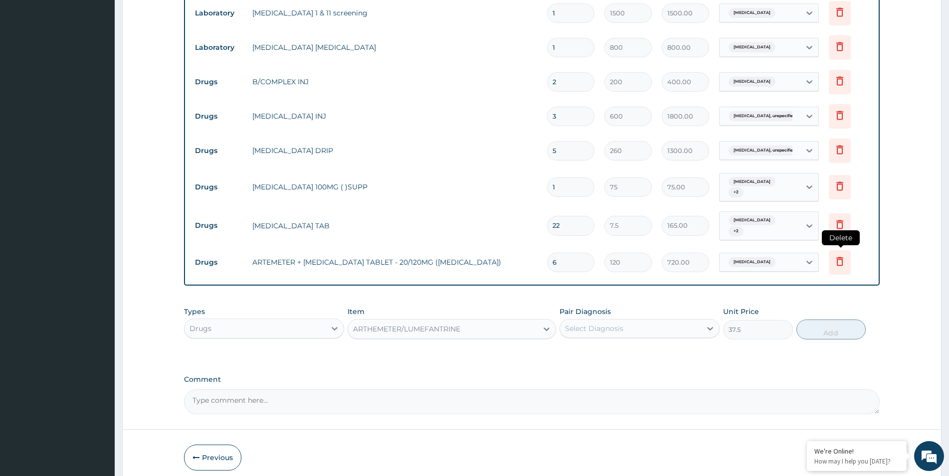
click at [841, 257] on icon at bounding box center [839, 261] width 7 height 9
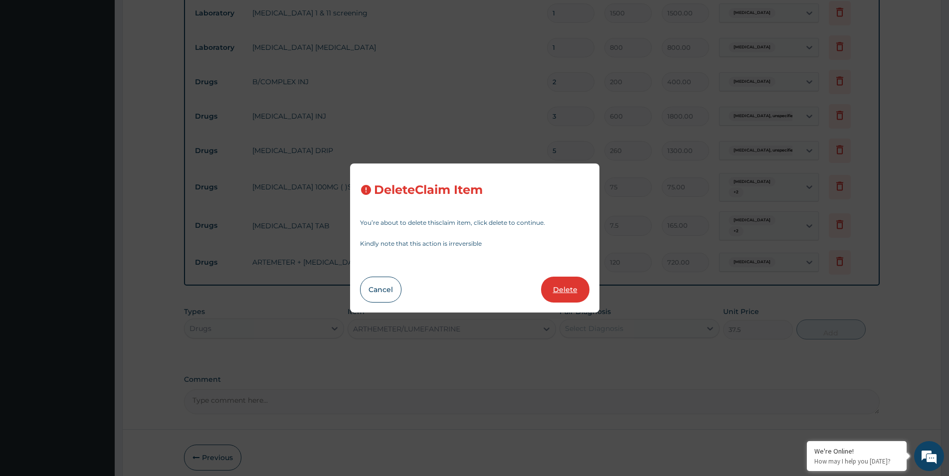
click at [572, 297] on button "Delete" at bounding box center [565, 290] width 48 height 26
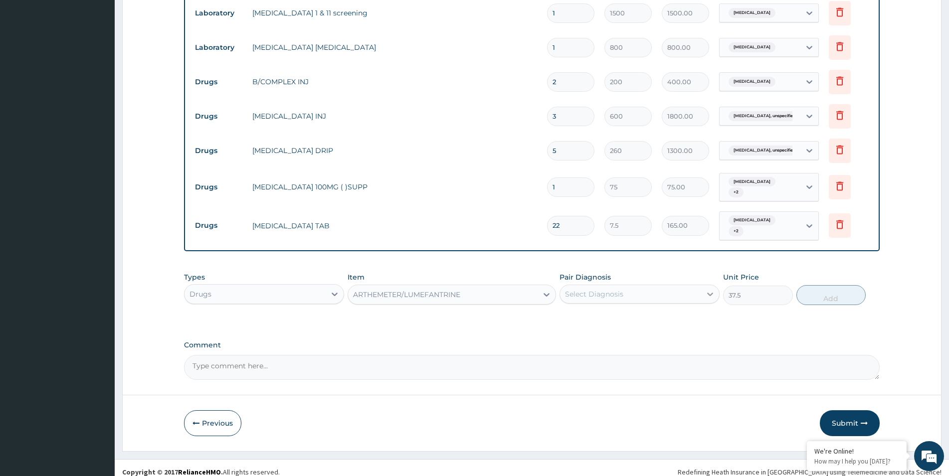
click at [713, 289] on icon at bounding box center [710, 294] width 10 height 10
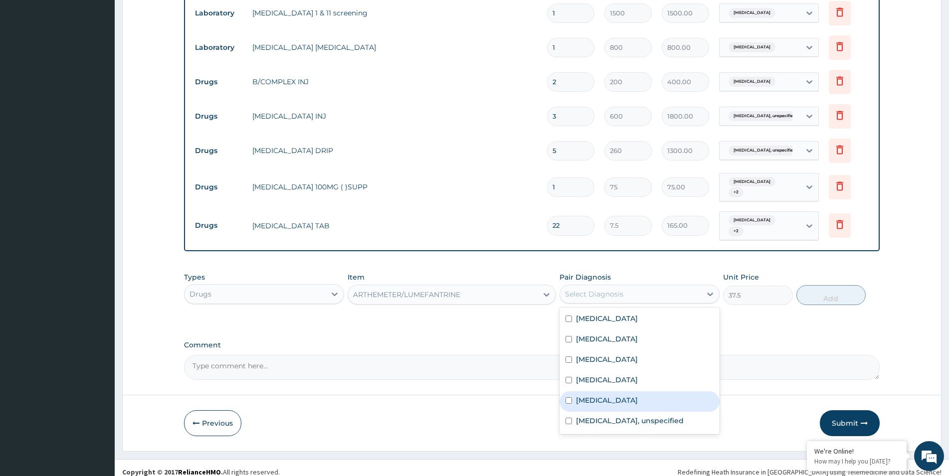
drag, startPoint x: 617, startPoint y: 395, endPoint x: 618, endPoint y: 386, distance: 9.0
click at [617, 392] on div "Malaria" at bounding box center [640, 402] width 160 height 20
checkbox input "true"
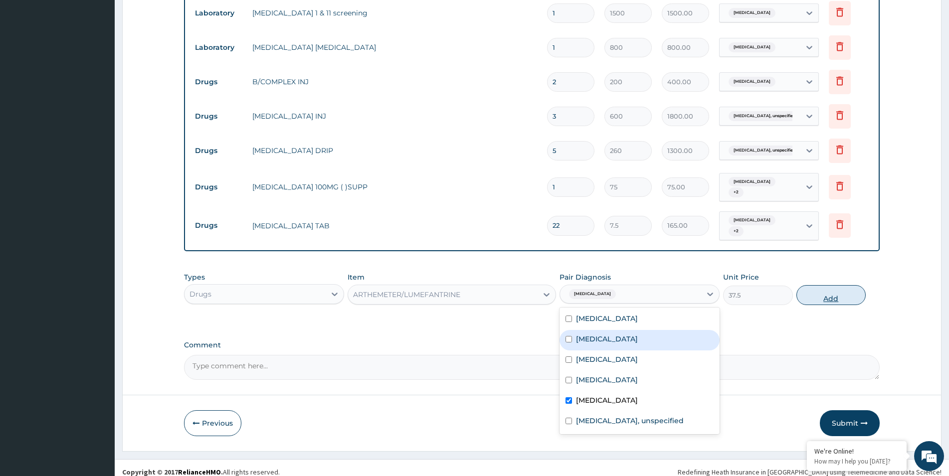
click at [820, 286] on button "Add" at bounding box center [831, 295] width 69 height 20
type input "0"
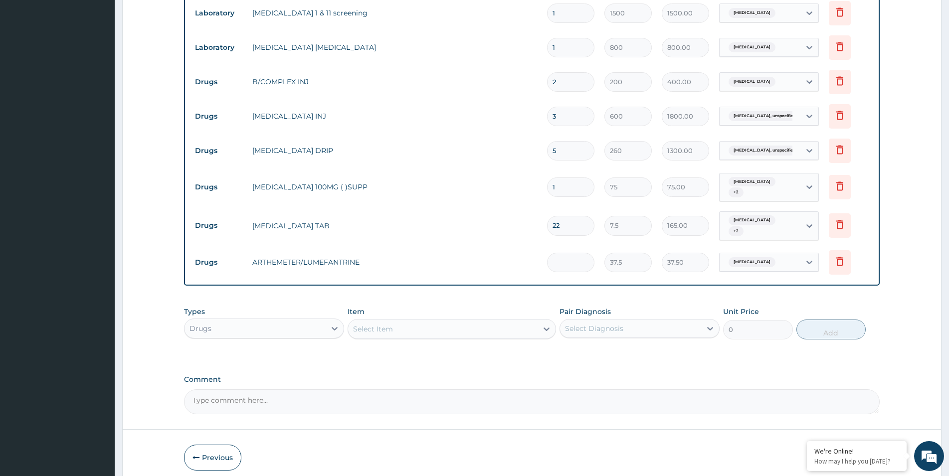
type input "0.00"
type input "2"
type input "75.00"
type input "24"
type input "900.00"
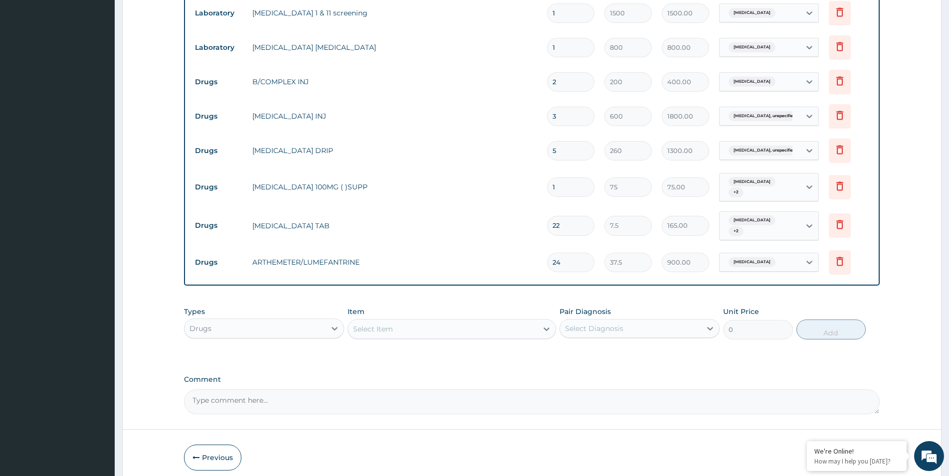
type input "24"
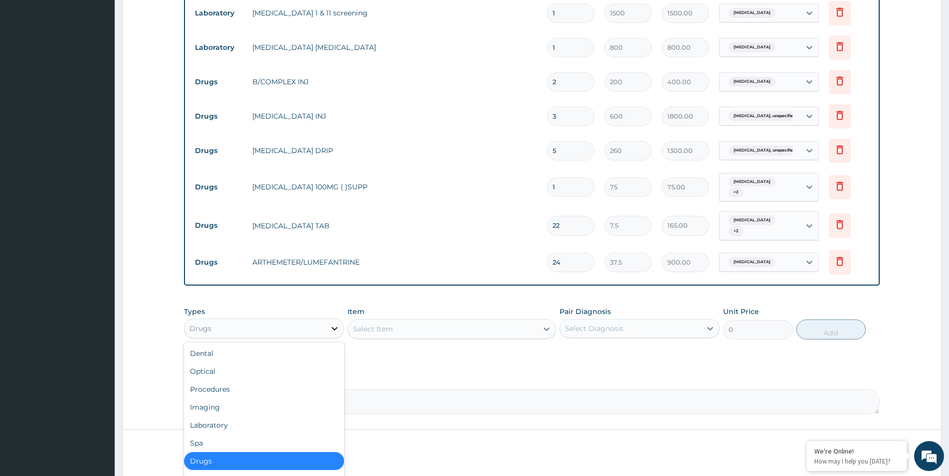
click at [333, 324] on icon at bounding box center [335, 329] width 10 height 10
click at [432, 376] on label "Comment" at bounding box center [532, 380] width 696 height 8
click at [432, 390] on textarea "Comment" at bounding box center [532, 402] width 696 height 25
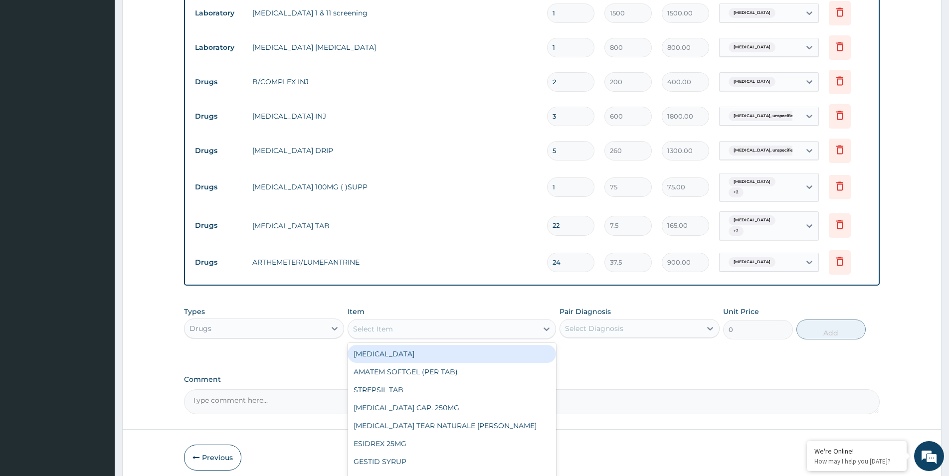
click at [497, 321] on div "Select Item" at bounding box center [443, 329] width 190 height 16
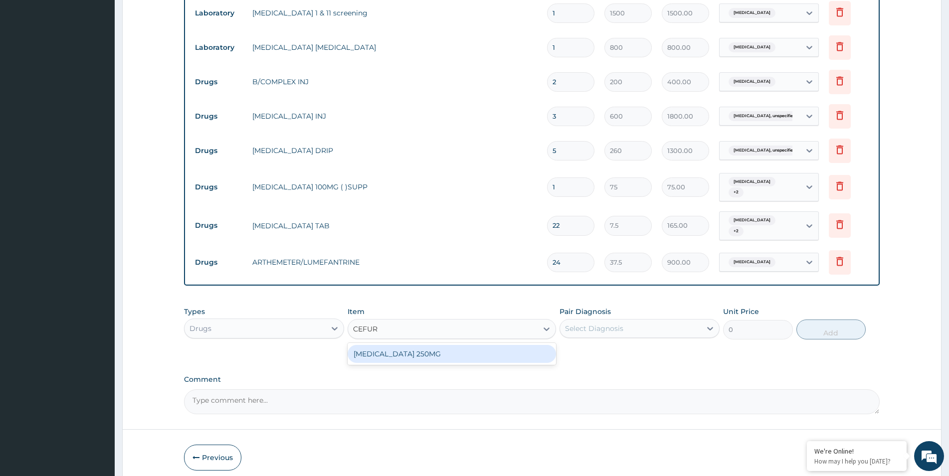
type input "CEFURO"
click at [435, 345] on div "CEFUROXIME 250MG" at bounding box center [452, 354] width 208 height 18
type input "200"
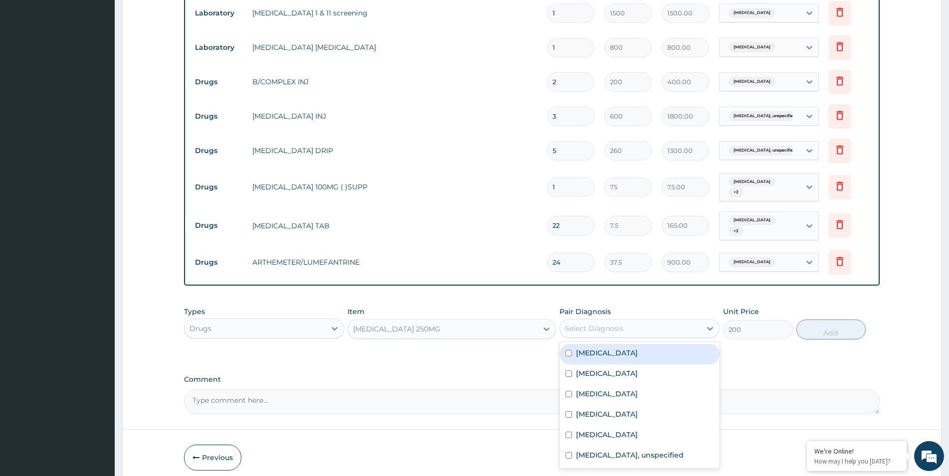
click at [695, 321] on div "Select Diagnosis" at bounding box center [630, 329] width 141 height 16
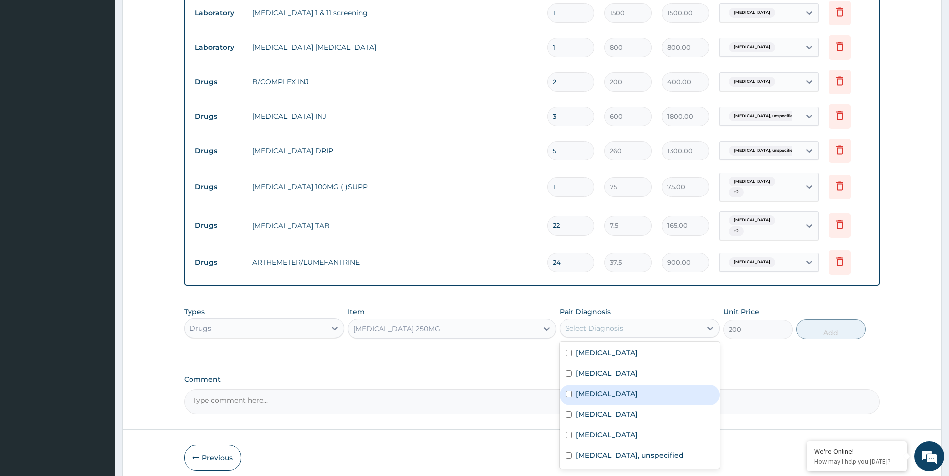
drag, startPoint x: 602, startPoint y: 389, endPoint x: 718, endPoint y: 380, distance: 117.1
click at [602, 387] on div "Sepsis" at bounding box center [640, 395] width 160 height 20
checkbox input "true"
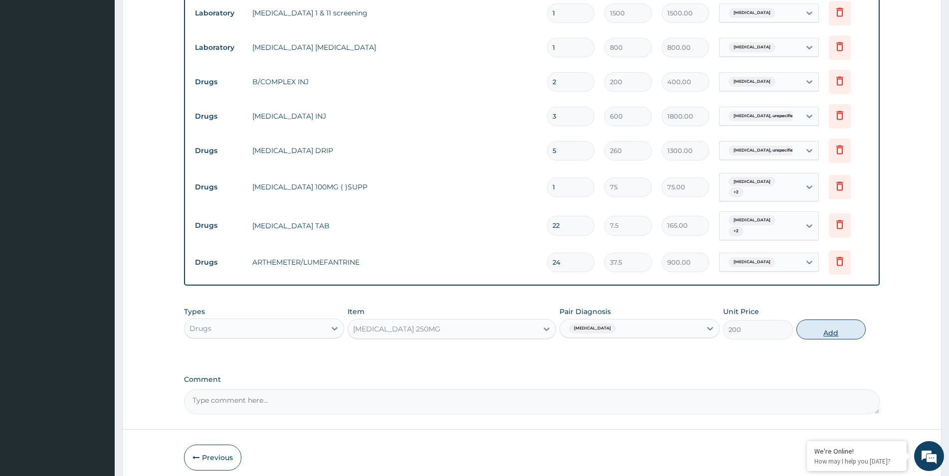
click at [831, 322] on button "Add" at bounding box center [831, 330] width 69 height 20
type input "0"
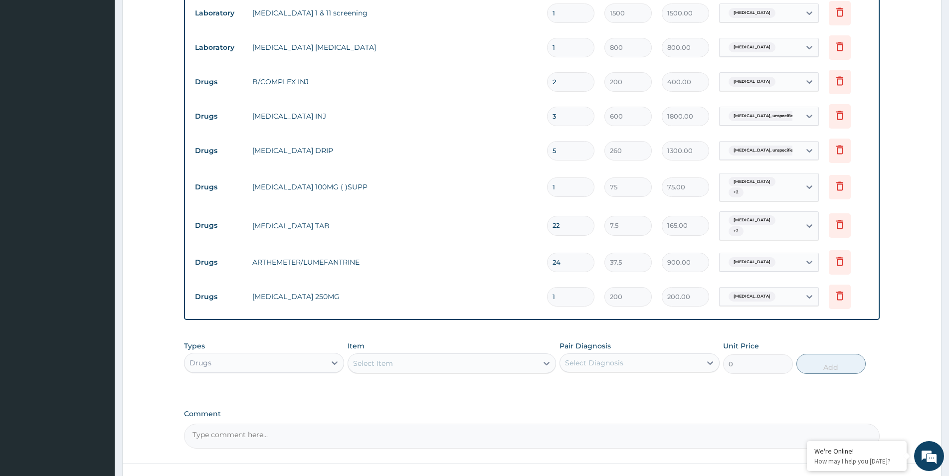
type input "0.00"
type input "2"
type input "400.00"
type input "20"
type input "4000.00"
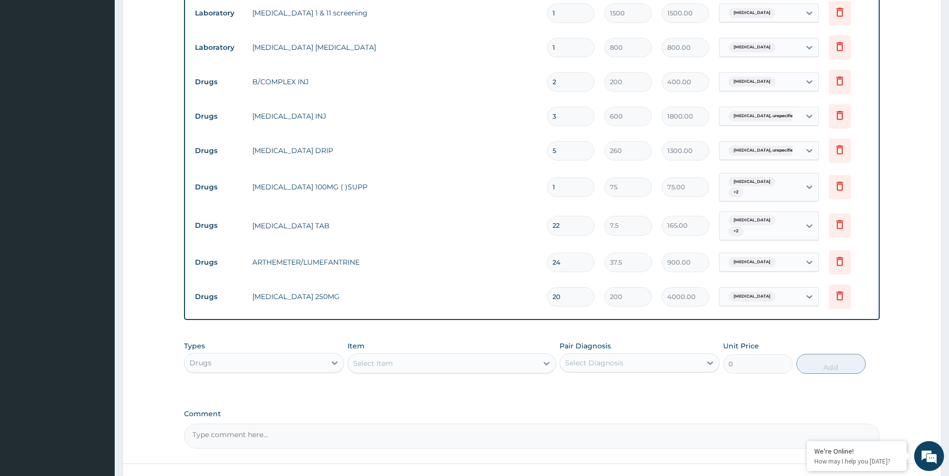
type input "20"
click at [635, 370] on div "Types Drugs Item Select Item Pair Diagnosis Select Diagnosis Unit Price 0 Add" at bounding box center [532, 357] width 696 height 43
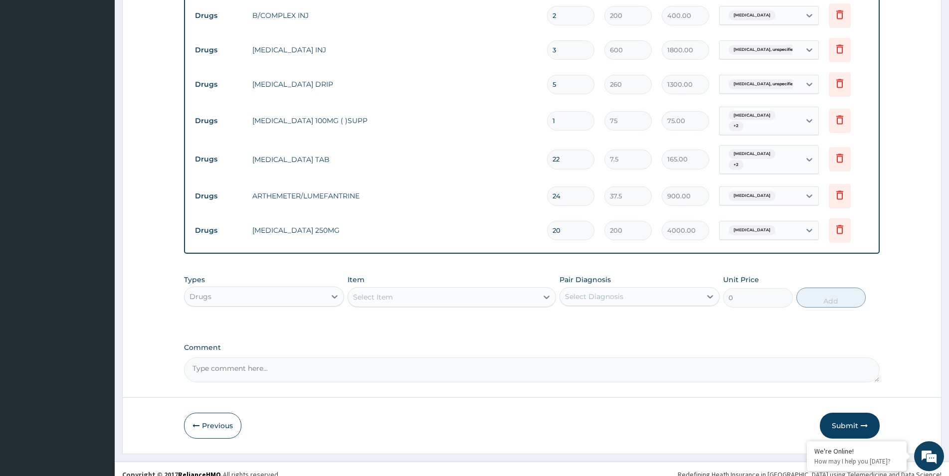
scroll to position [633, 0]
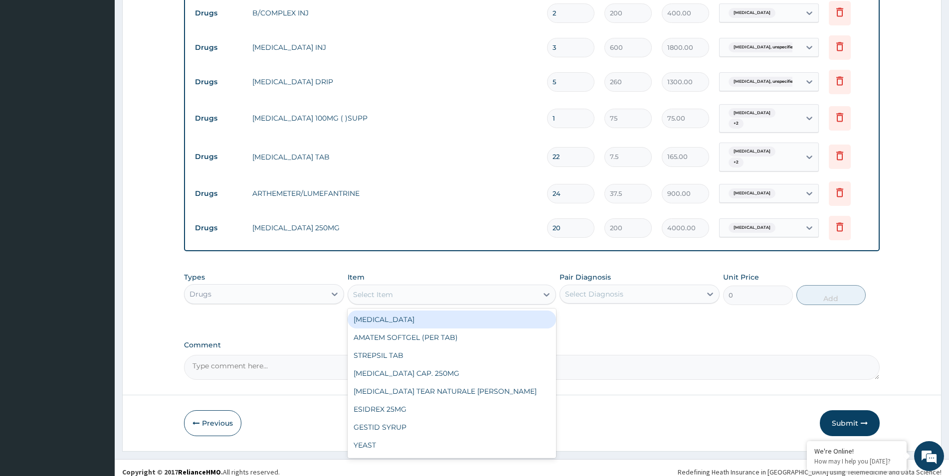
click at [456, 287] on div "Select Item" at bounding box center [443, 295] width 190 height 16
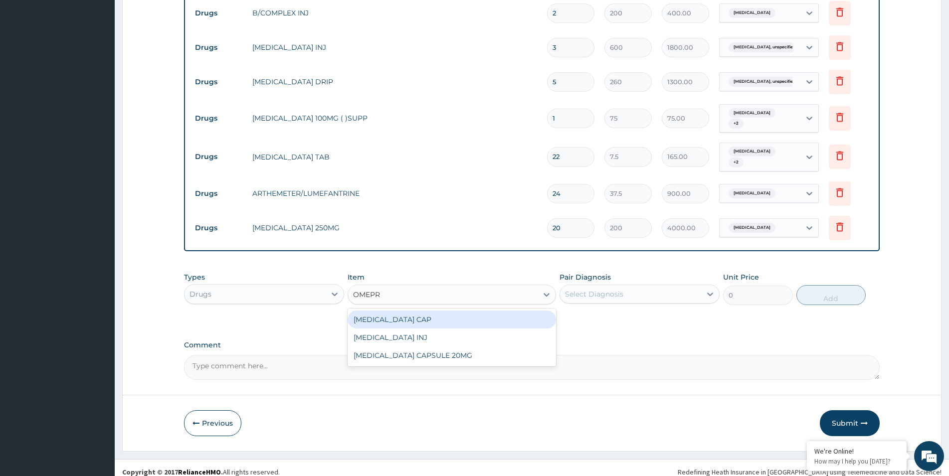
type input "OMEPRA"
click at [421, 311] on div "OMEPRAZOLE CAP" at bounding box center [452, 320] width 208 height 18
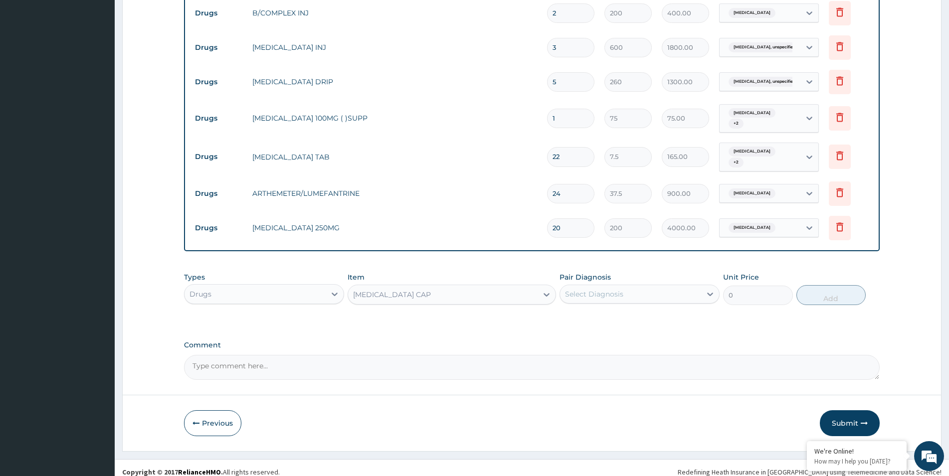
type input "50"
click at [711, 289] on icon at bounding box center [710, 294] width 10 height 10
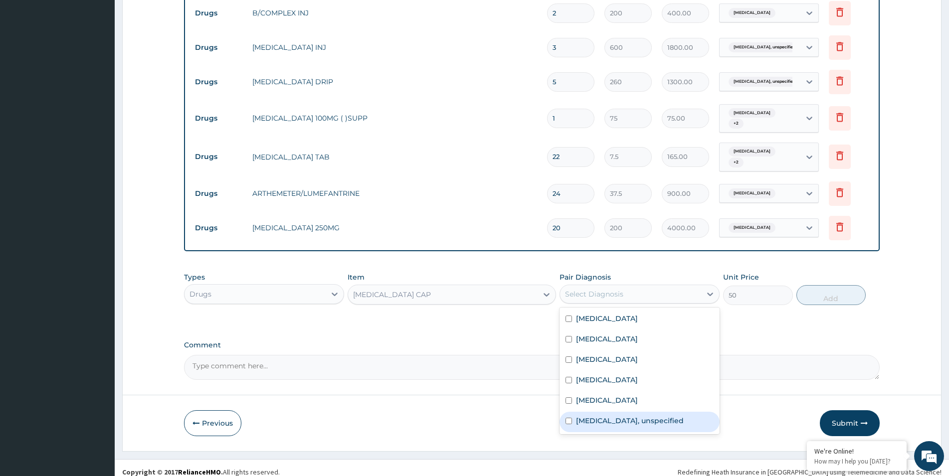
click at [577, 416] on label "Gastritis, unspecified" at bounding box center [630, 421] width 108 height 10
checkbox input "true"
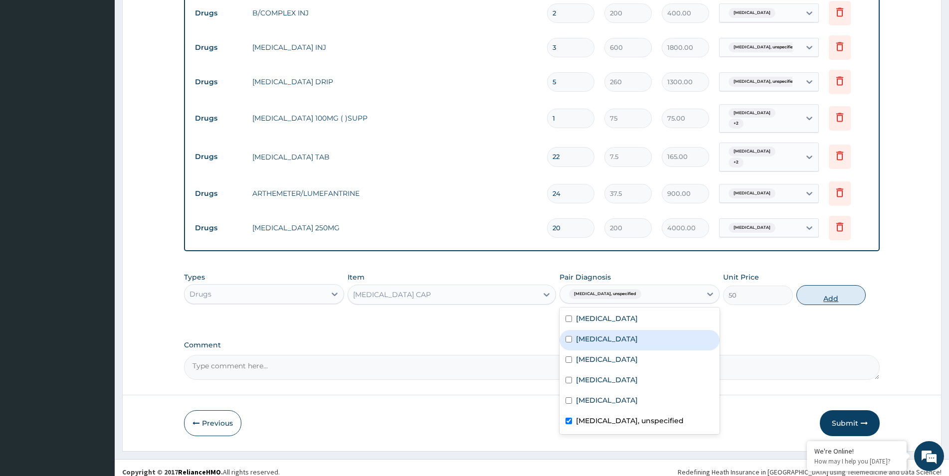
click at [830, 290] on button "Add" at bounding box center [831, 295] width 69 height 20
type input "0"
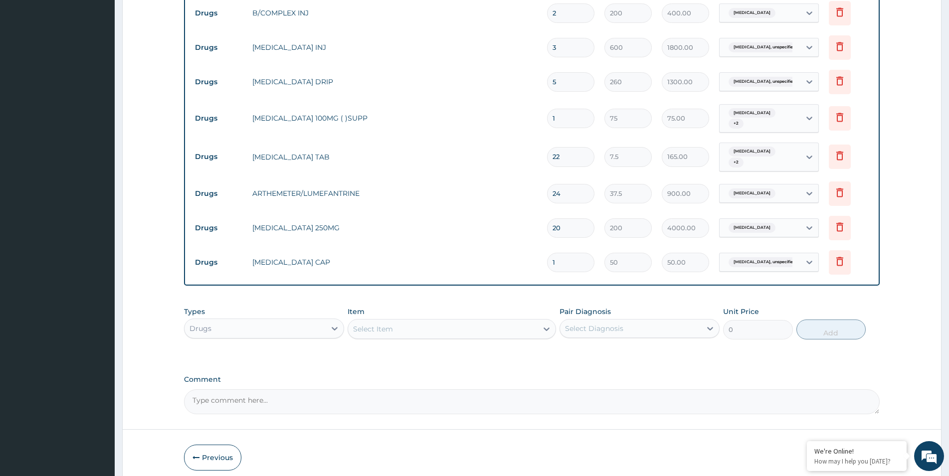
type input "10"
type input "500.00"
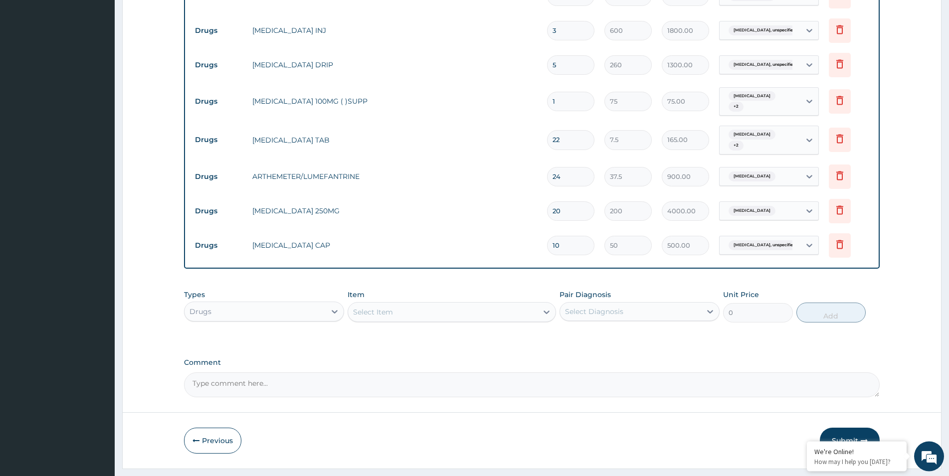
scroll to position [667, 0]
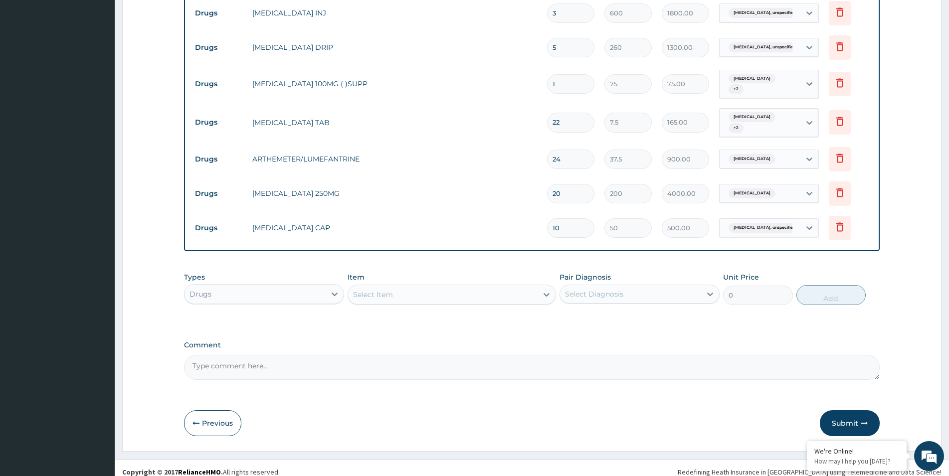
type input "10"
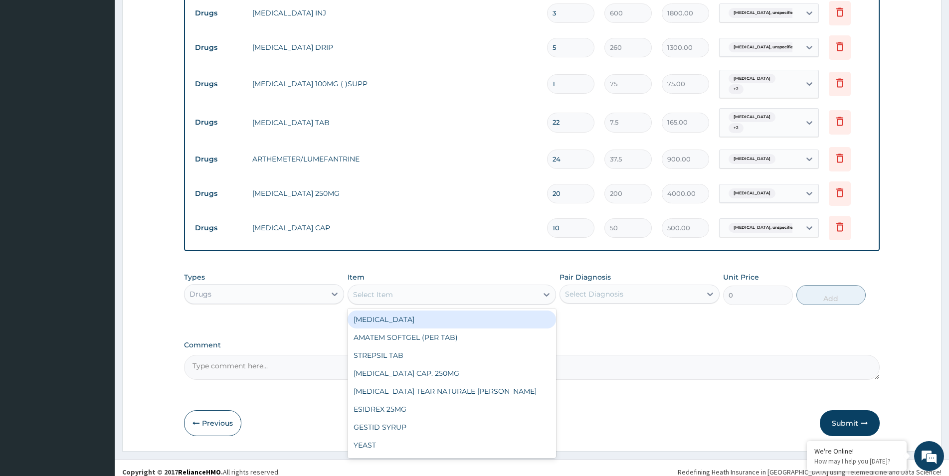
click at [380, 290] on div "Select Item" at bounding box center [373, 295] width 40 height 10
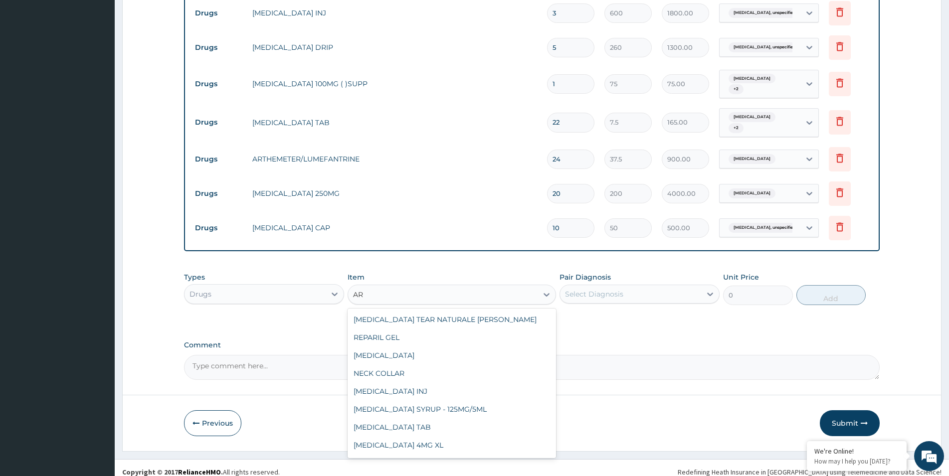
type input "A"
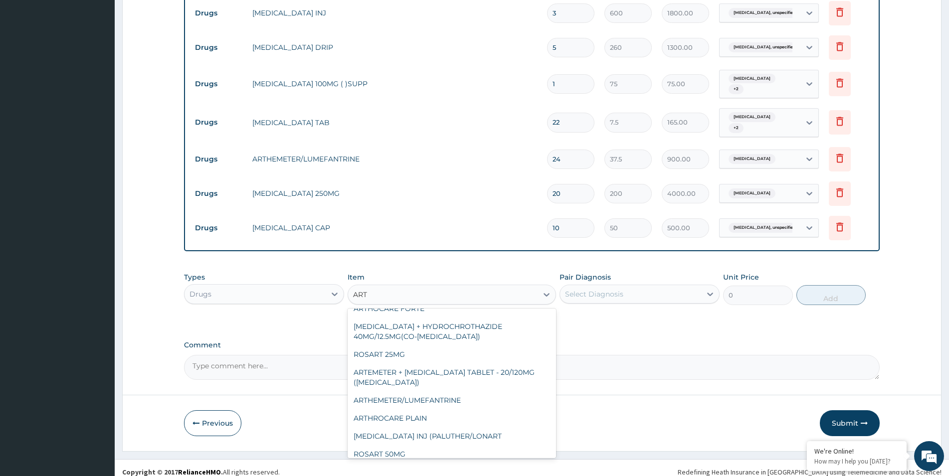
scroll to position [0, 0]
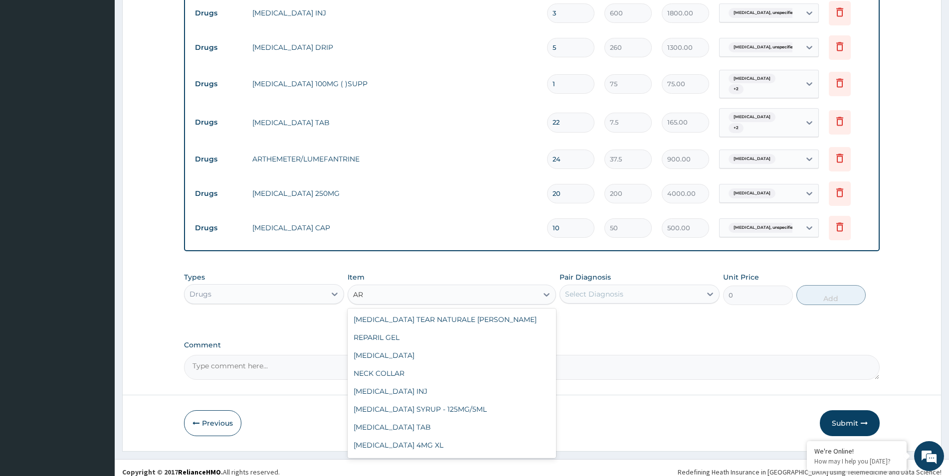
type input "A"
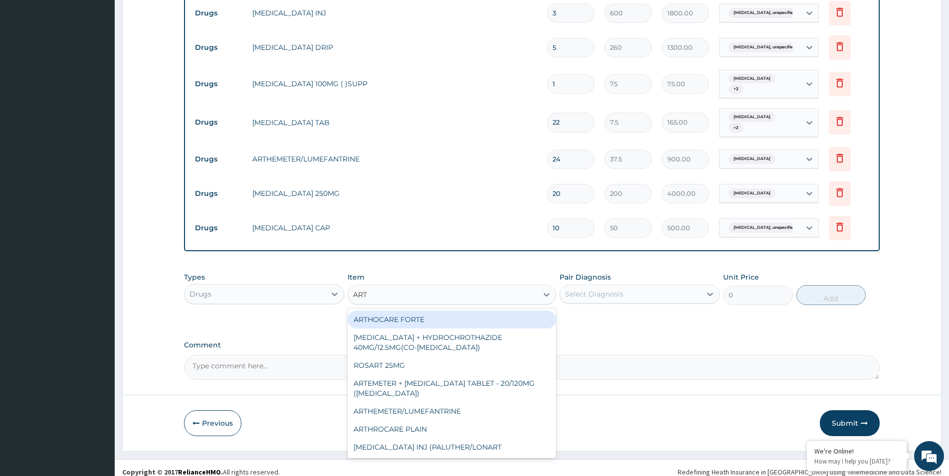
type input "ARTE"
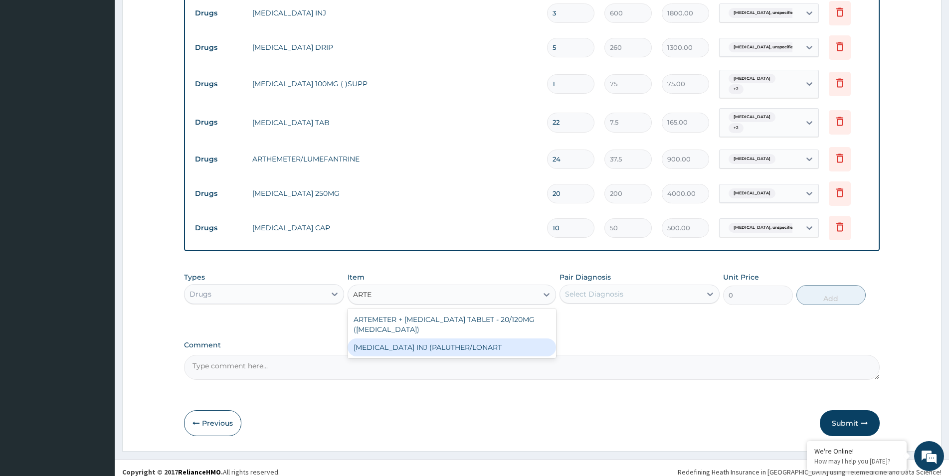
click at [432, 342] on div "ARTEMETHER INJ (PALUTHER/LONART" at bounding box center [452, 348] width 208 height 18
type input "500"
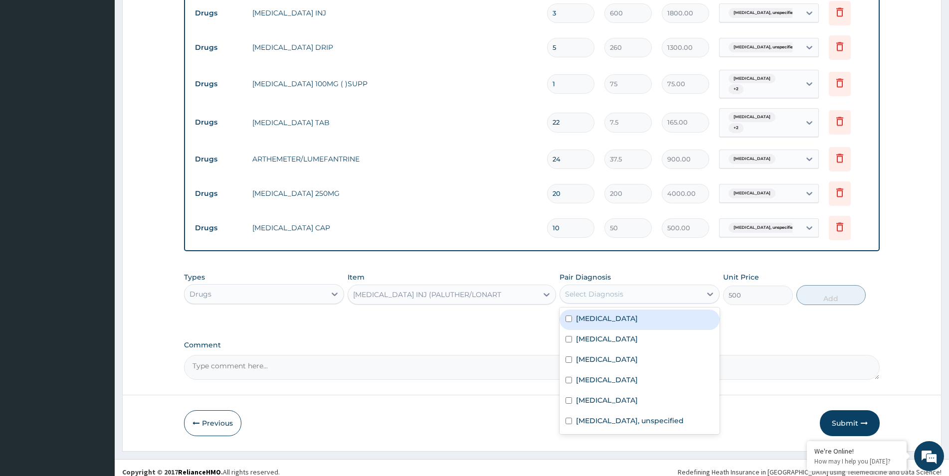
click at [691, 286] on div "Select Diagnosis" at bounding box center [630, 294] width 141 height 16
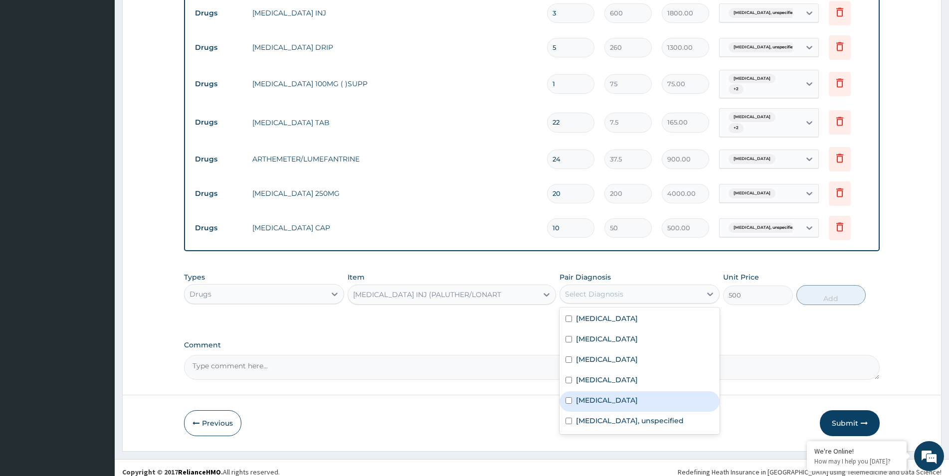
click at [595, 396] on label "Malaria" at bounding box center [607, 401] width 62 height 10
checkbox input "true"
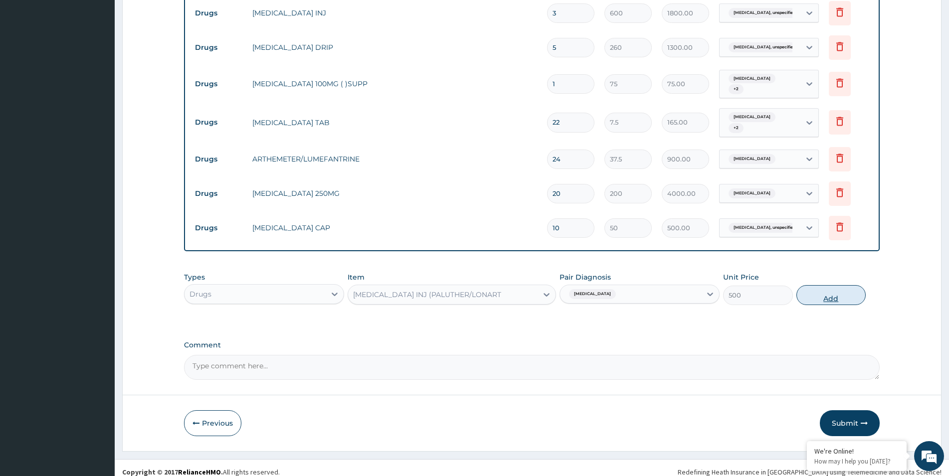
click at [829, 288] on button "Add" at bounding box center [831, 295] width 69 height 20
type input "0"
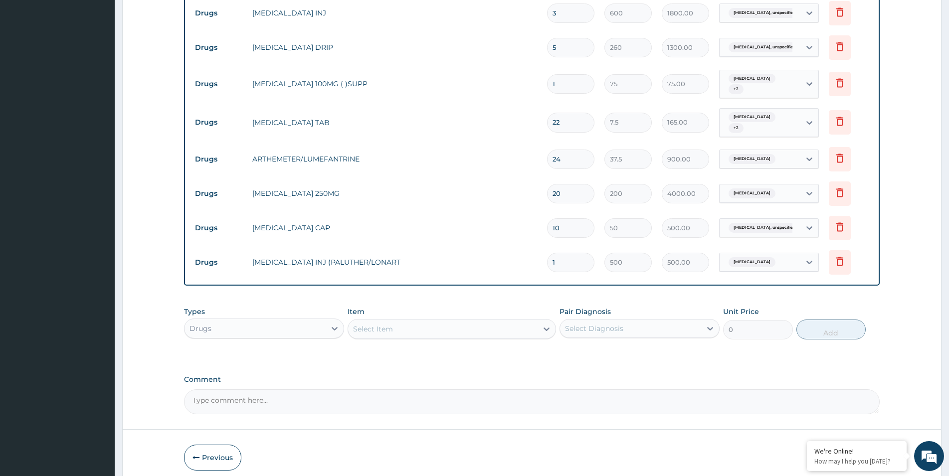
type input "0.00"
type input "3"
type input "1500.00"
type input "3"
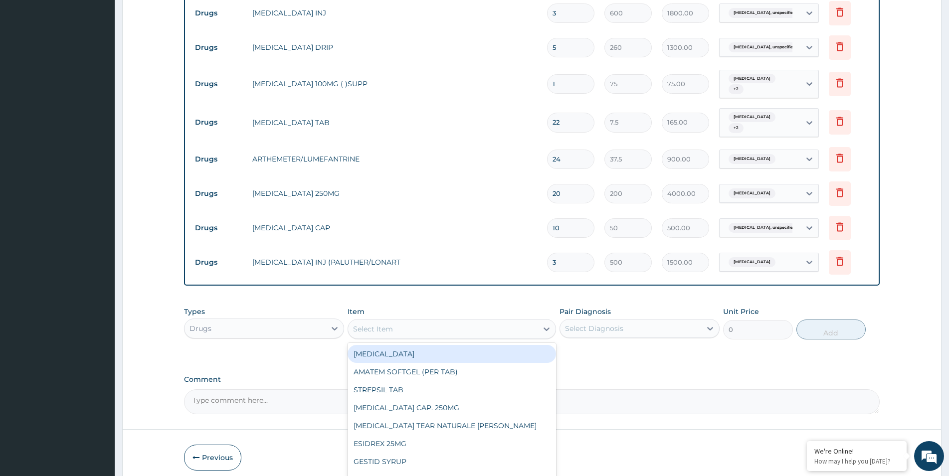
click at [499, 321] on div "Select Item" at bounding box center [443, 329] width 190 height 16
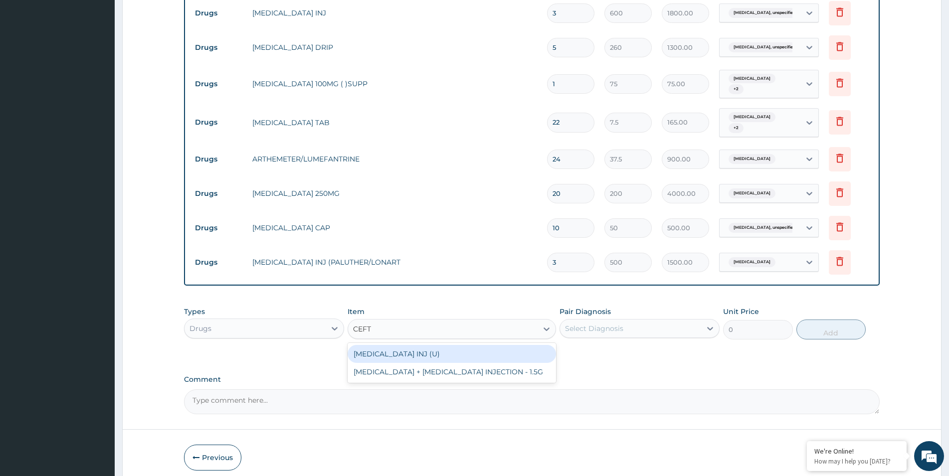
type input "CEFTR"
click at [414, 348] on div "CEFTRIAXONE INJ (U)" at bounding box center [452, 354] width 208 height 18
type input "1000"
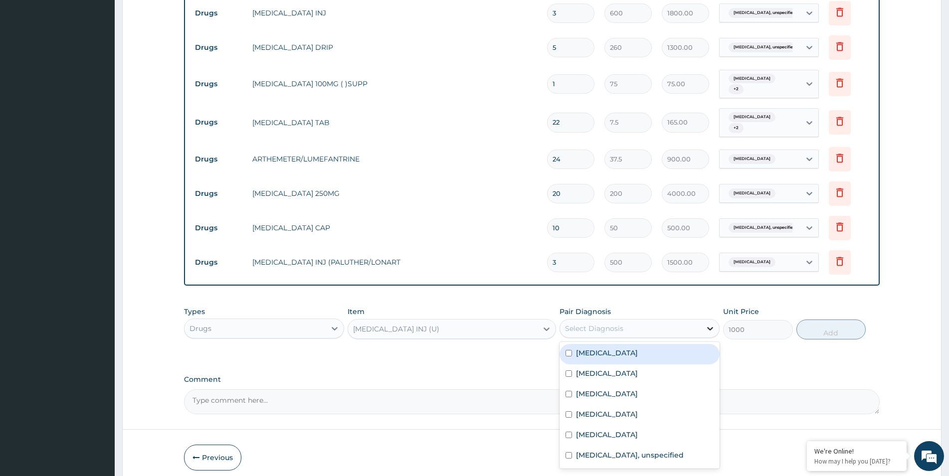
click at [706, 324] on icon at bounding box center [710, 329] width 10 height 10
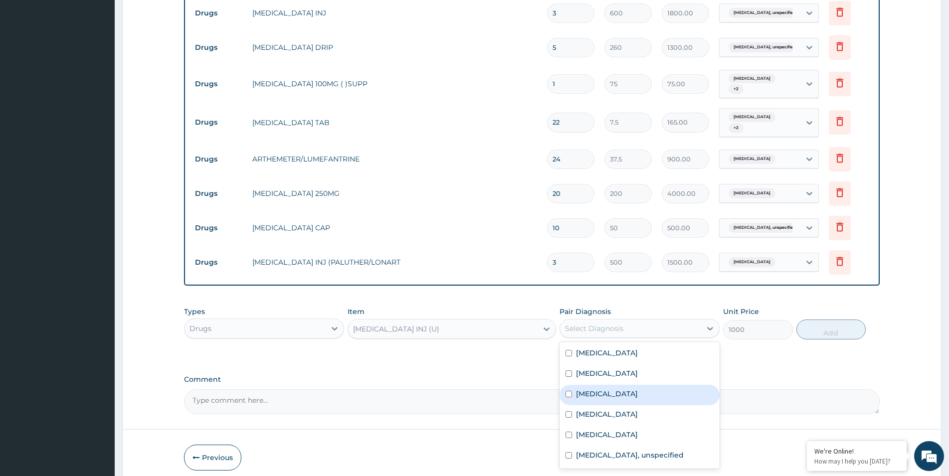
click at [570, 391] on input "checkbox" at bounding box center [569, 394] width 6 height 6
checkbox input "true"
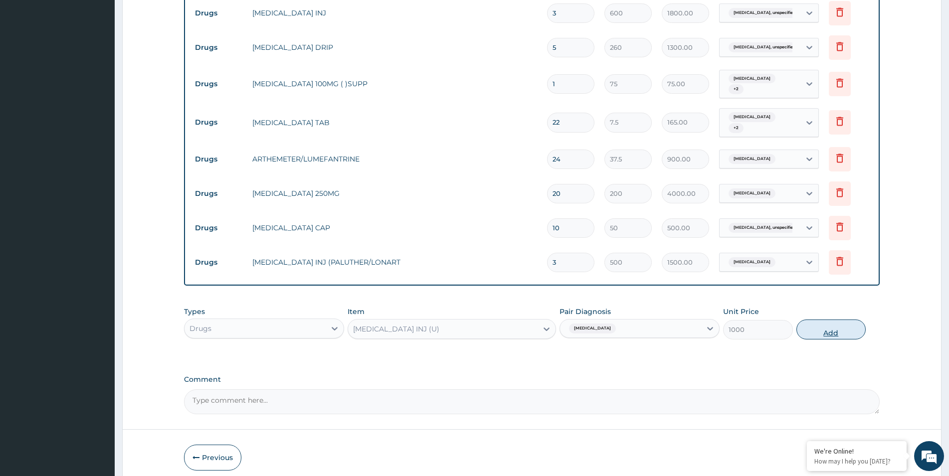
click at [828, 320] on button "Add" at bounding box center [831, 330] width 69 height 20
type input "0"
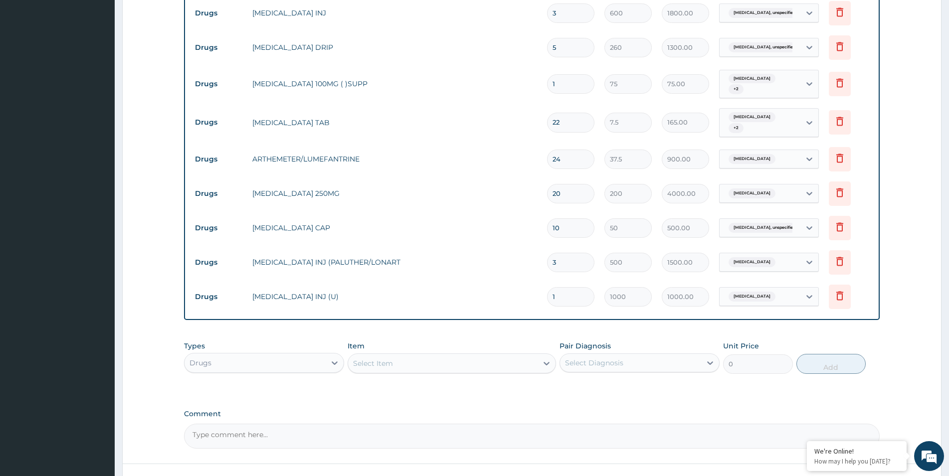
type input "0.00"
type input "3"
type input "3000.00"
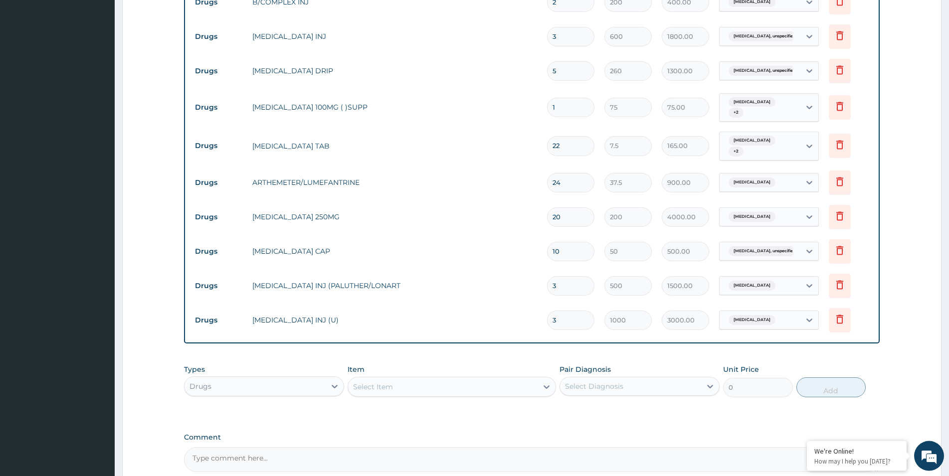
scroll to position [736, 0]
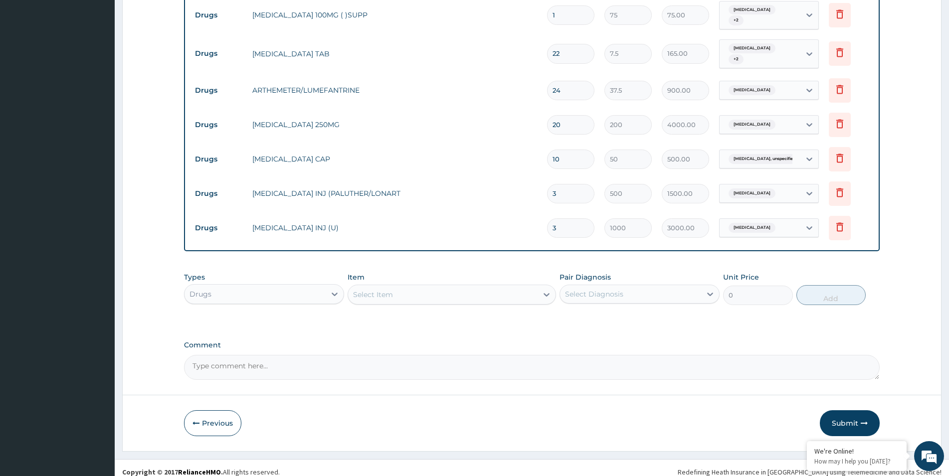
type input "3"
click at [473, 288] on div "Select Item" at bounding box center [443, 295] width 190 height 16
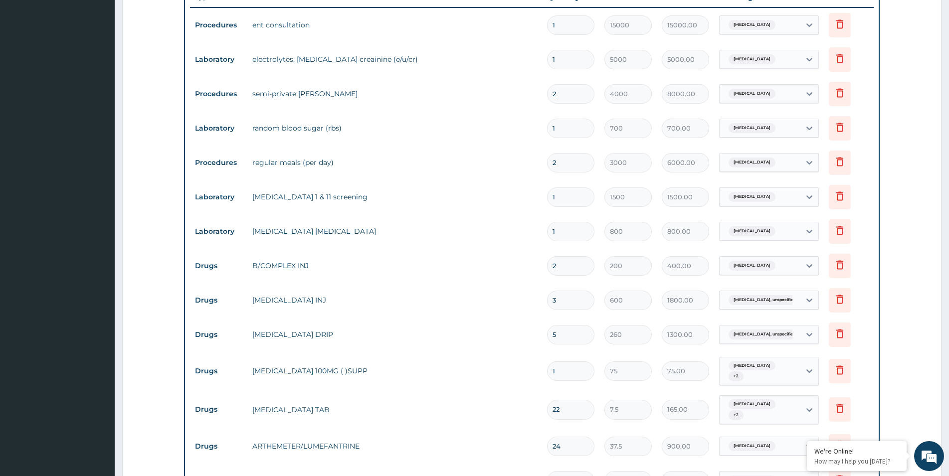
scroll to position [685, 0]
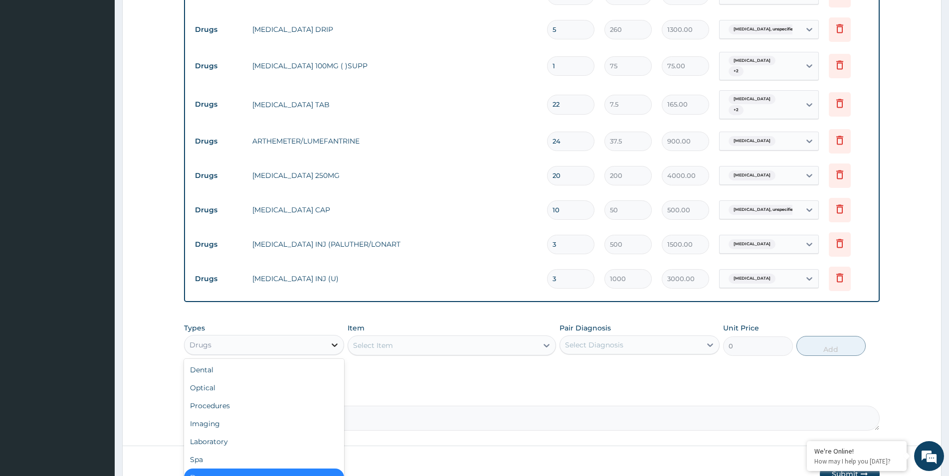
drag, startPoint x: 338, startPoint y: 336, endPoint x: 324, endPoint y: 339, distance: 13.8
click at [338, 340] on icon at bounding box center [335, 345] width 10 height 10
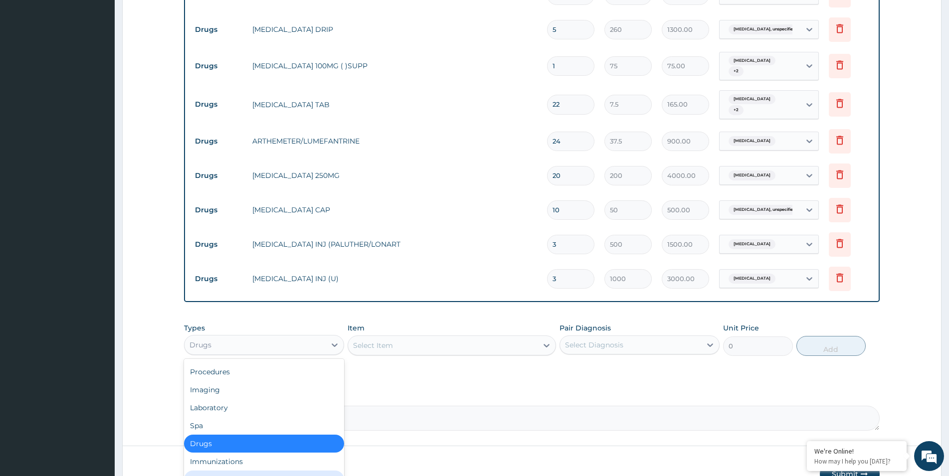
click at [208, 471] on div "Others" at bounding box center [264, 480] width 160 height 18
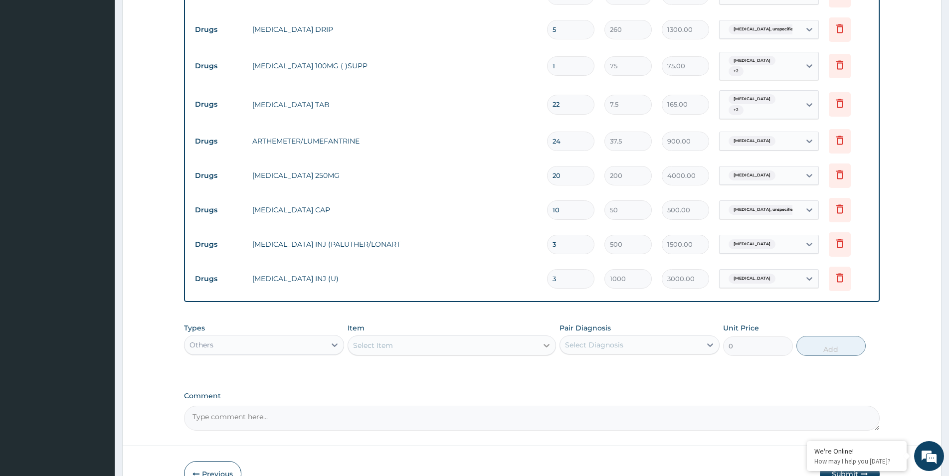
click at [546, 341] on icon at bounding box center [547, 346] width 10 height 10
type input "NURSES"
click at [337, 340] on icon at bounding box center [335, 345] width 10 height 10
click at [276, 377] on div "Procedures" at bounding box center [264, 386] width 160 height 18
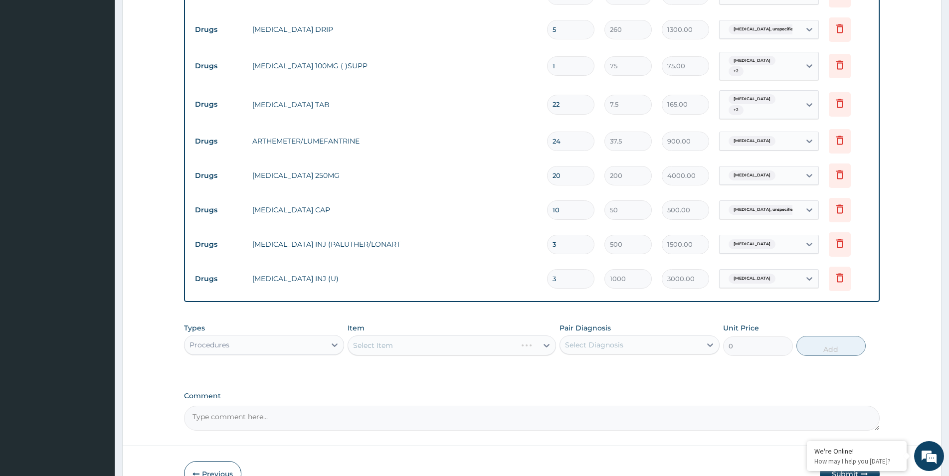
click at [462, 336] on div "Select Item" at bounding box center [452, 346] width 208 height 20
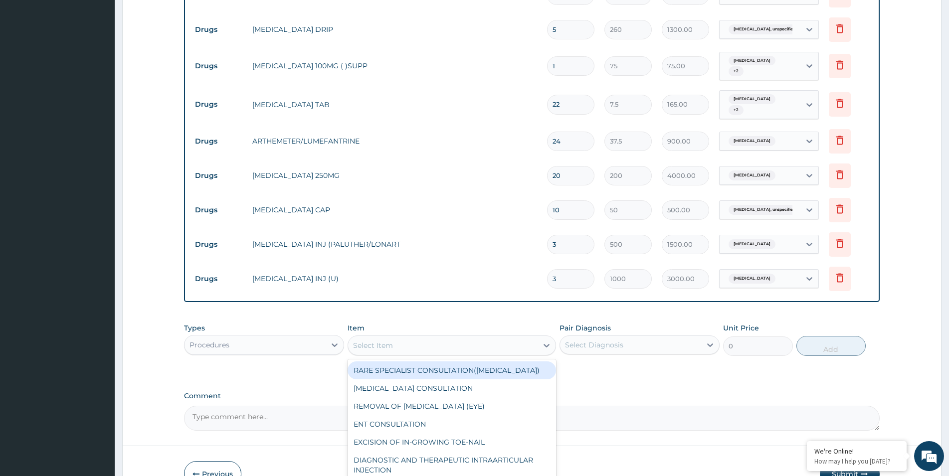
click at [543, 341] on icon at bounding box center [547, 346] width 10 height 10
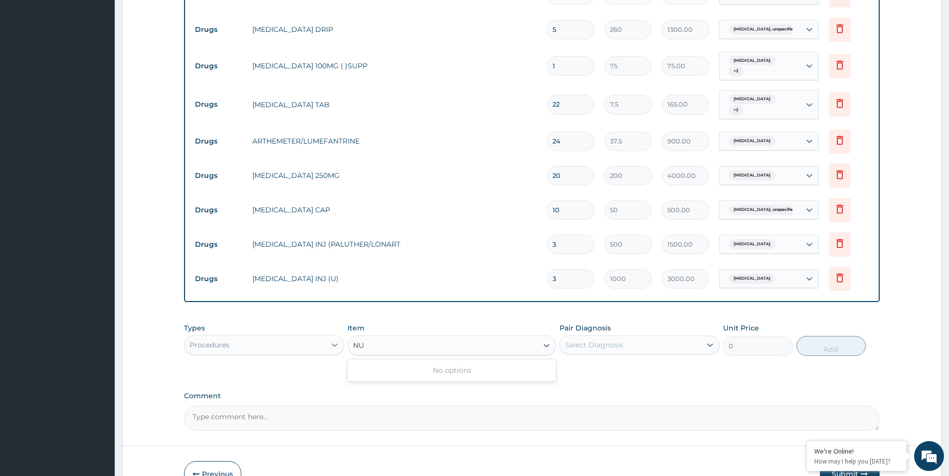
type input "N"
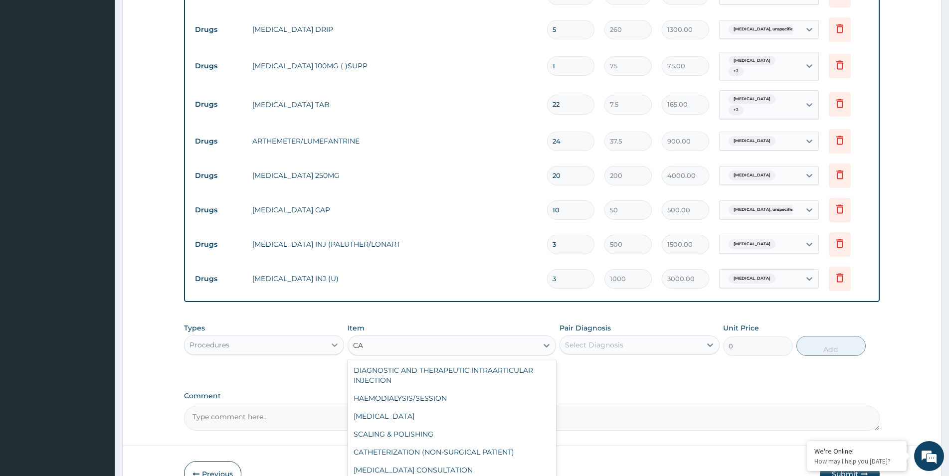
type input "C"
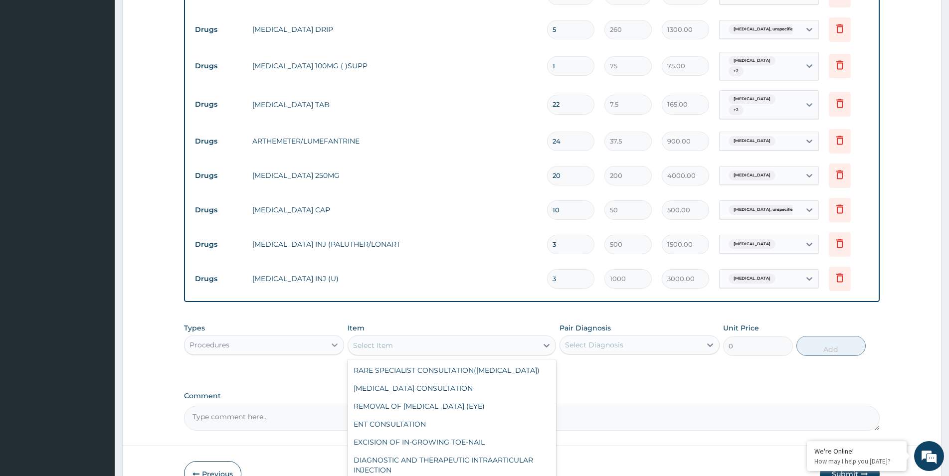
click at [337, 340] on icon at bounding box center [335, 345] width 10 height 10
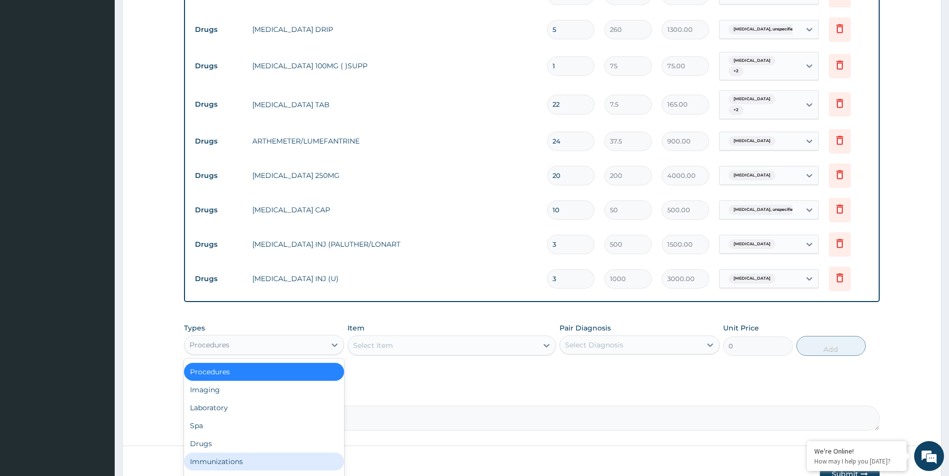
scroll to position [0, 0]
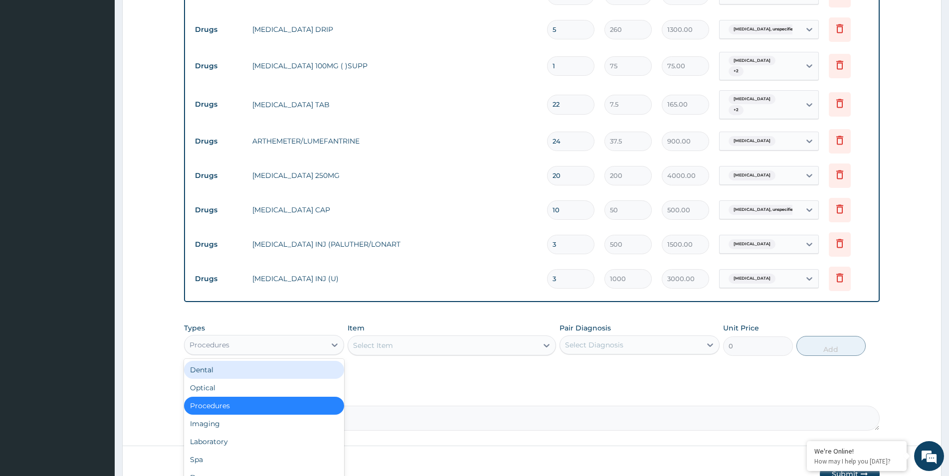
drag, startPoint x: 341, startPoint y: 355, endPoint x: 347, endPoint y: 361, distance: 7.8
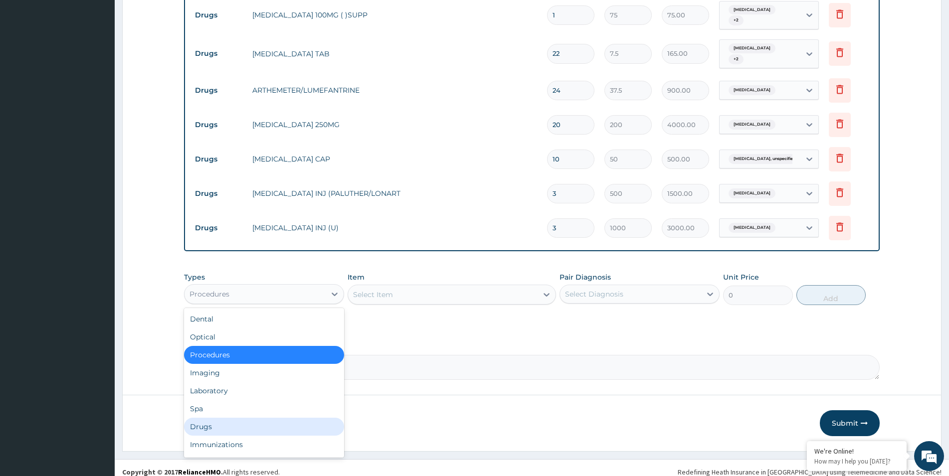
click at [217, 418] on div "Drugs" at bounding box center [264, 427] width 160 height 18
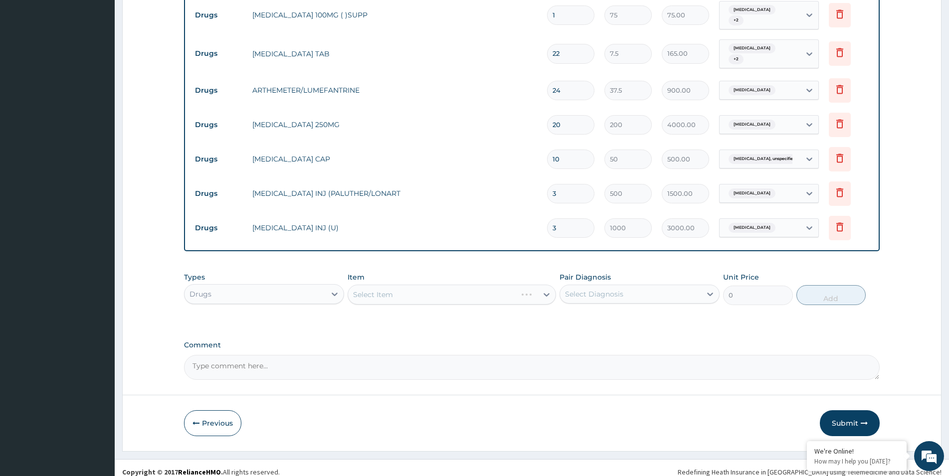
click at [548, 285] on div "Select Item" at bounding box center [452, 295] width 208 height 20
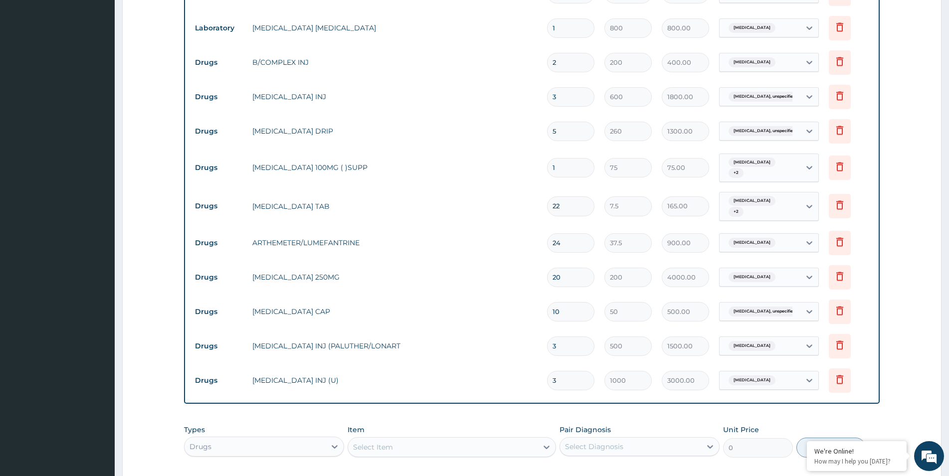
scroll to position [736, 0]
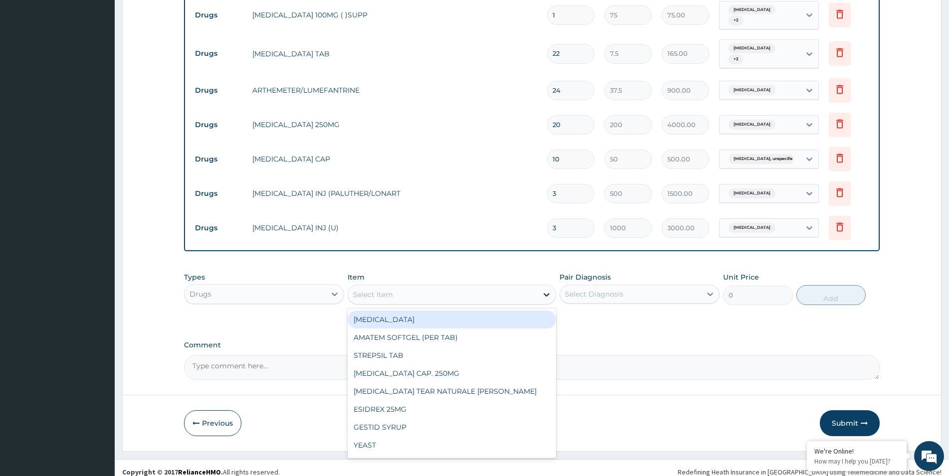
click at [549, 290] on icon at bounding box center [547, 295] width 10 height 10
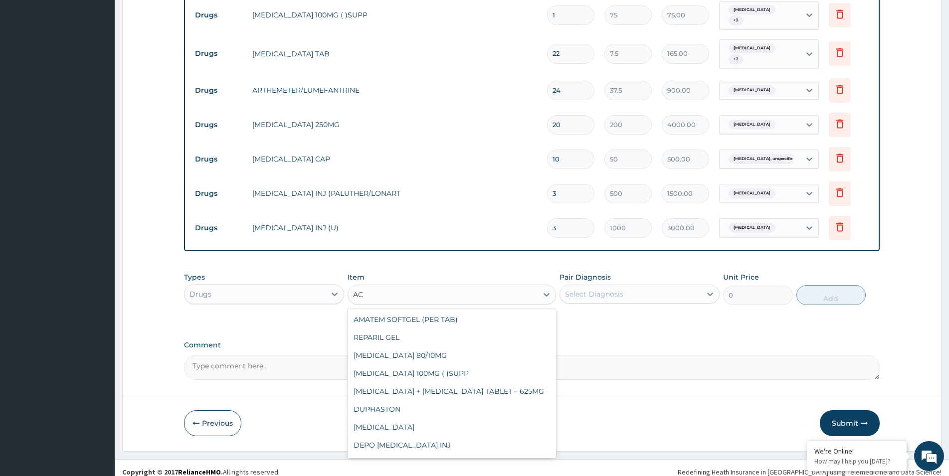
type input "A"
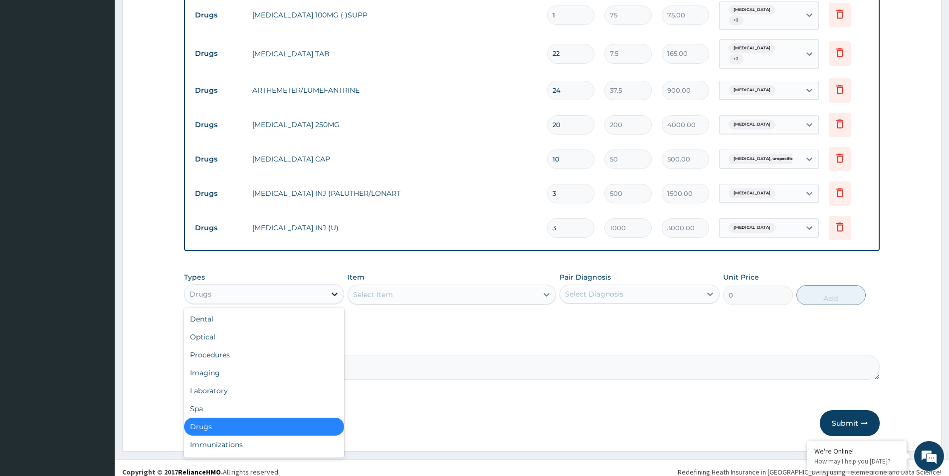
click at [341, 286] on div at bounding box center [335, 294] width 18 height 18
click at [219, 346] on div "Procedures" at bounding box center [264, 355] width 160 height 18
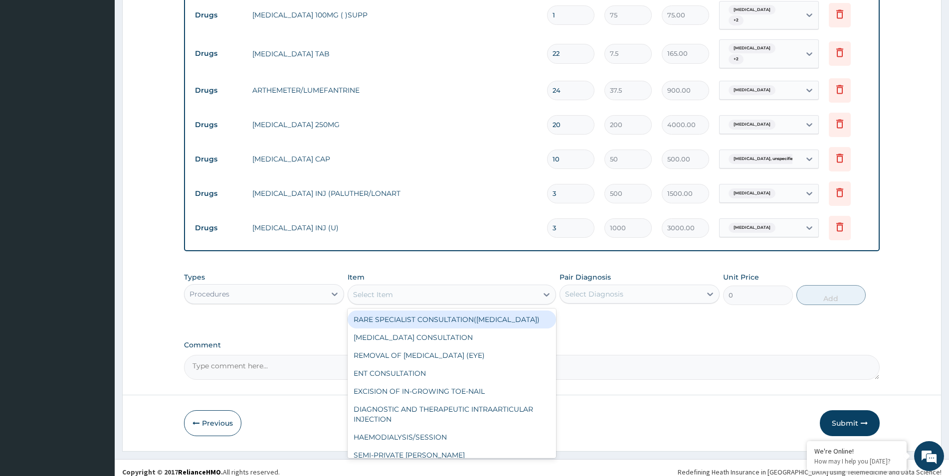
click at [516, 287] on div "Select Item" at bounding box center [443, 295] width 190 height 16
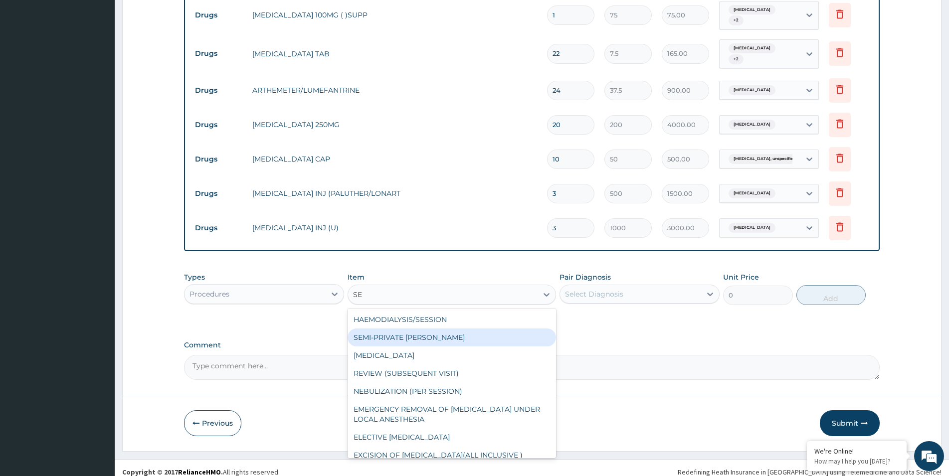
type input "S"
type input "A"
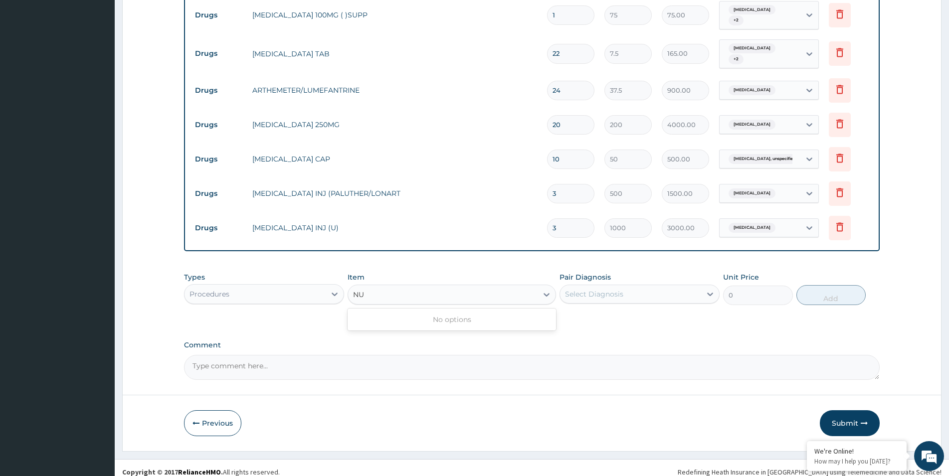
type input "N"
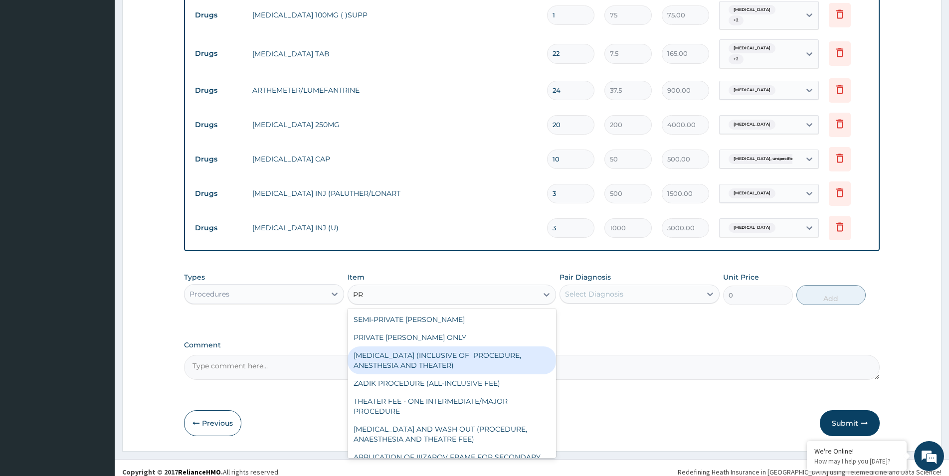
type input "P"
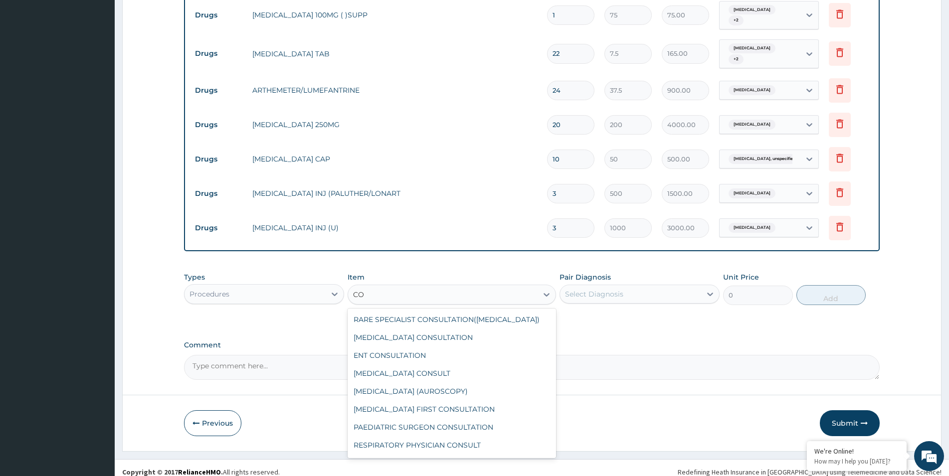
type input "C"
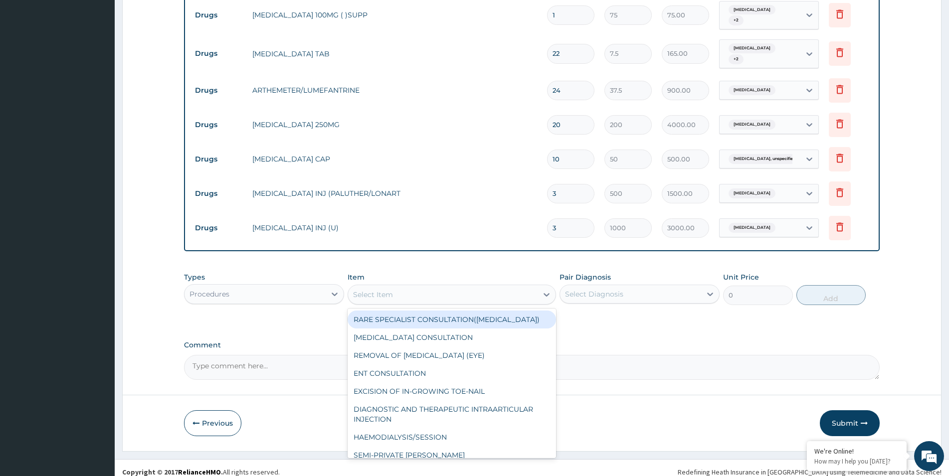
click at [688, 303] on div "Types Procedures Item option CEFTRIAXONE INJ (U), selected. option RARE SPECIAL…" at bounding box center [532, 296] width 696 height 58
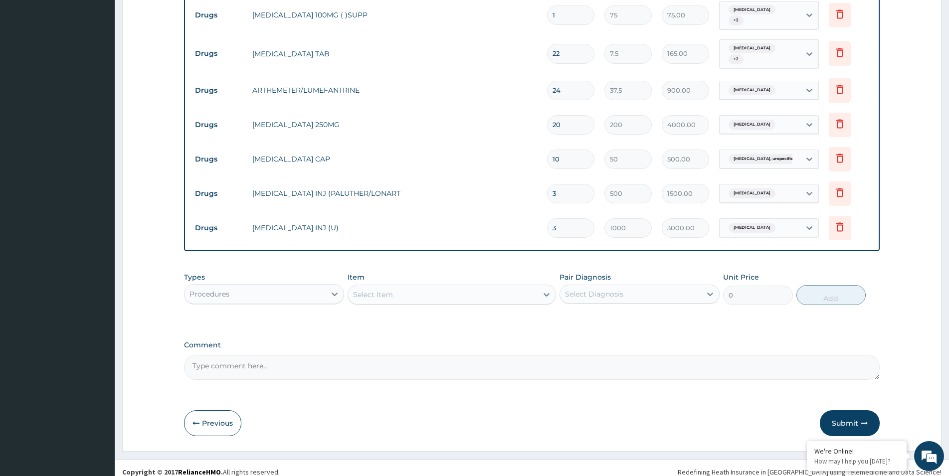
click at [564, 219] on input "3" at bounding box center [570, 227] width 47 height 19
type input "0.00"
type input "6"
type input "6000.00"
type input "6"
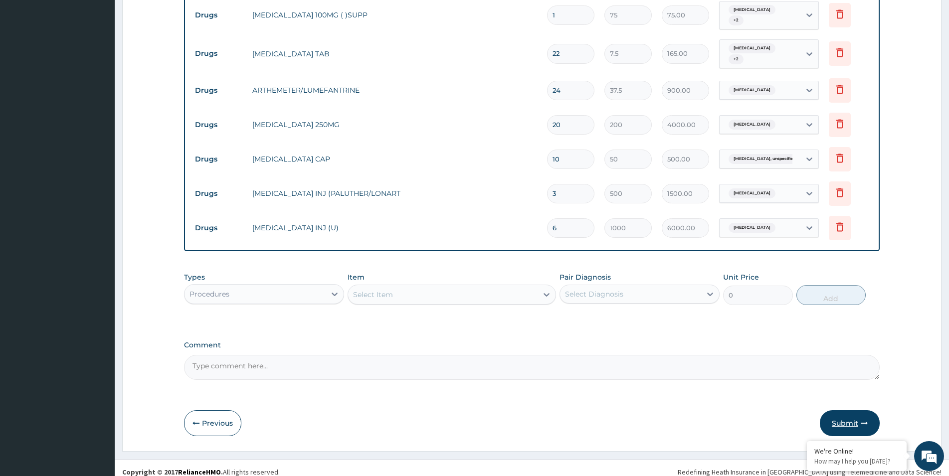
click at [849, 411] on button "Submit" at bounding box center [850, 424] width 60 height 26
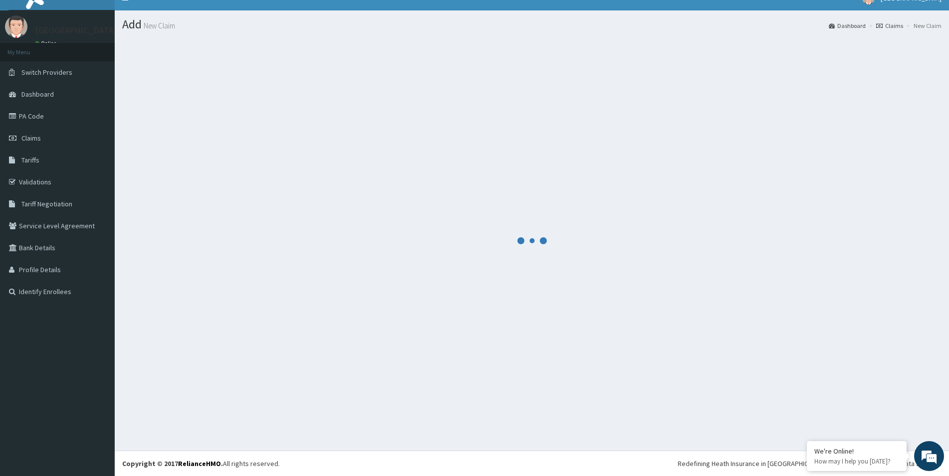
scroll to position [14, 0]
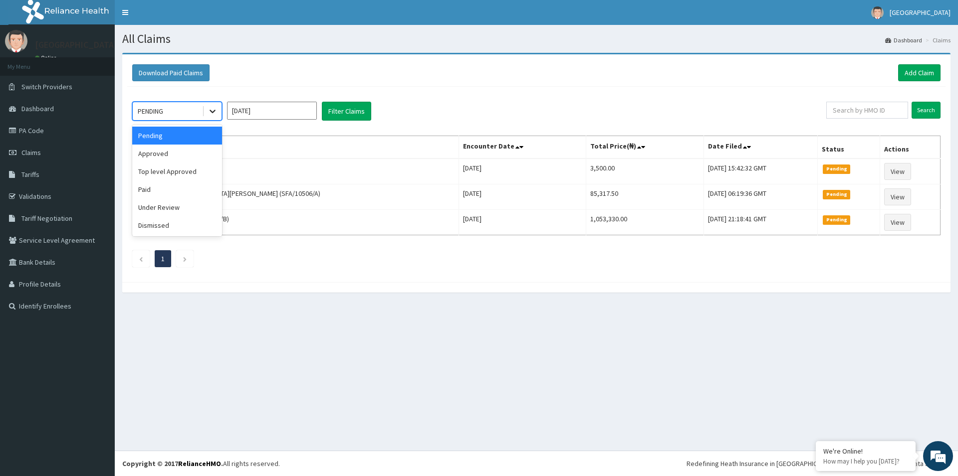
click at [210, 112] on icon at bounding box center [212, 111] width 10 height 10
click at [172, 155] on div "Approved" at bounding box center [177, 154] width 90 height 18
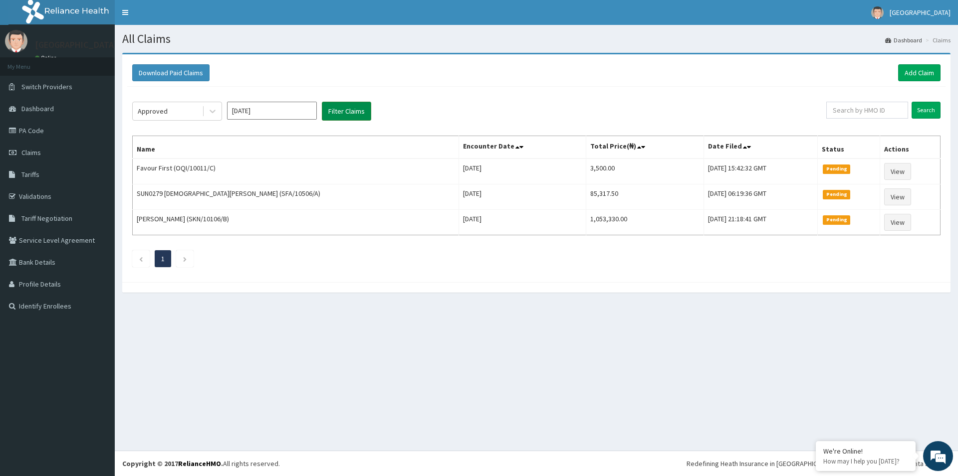
click at [354, 107] on button "Filter Claims" at bounding box center [346, 111] width 49 height 19
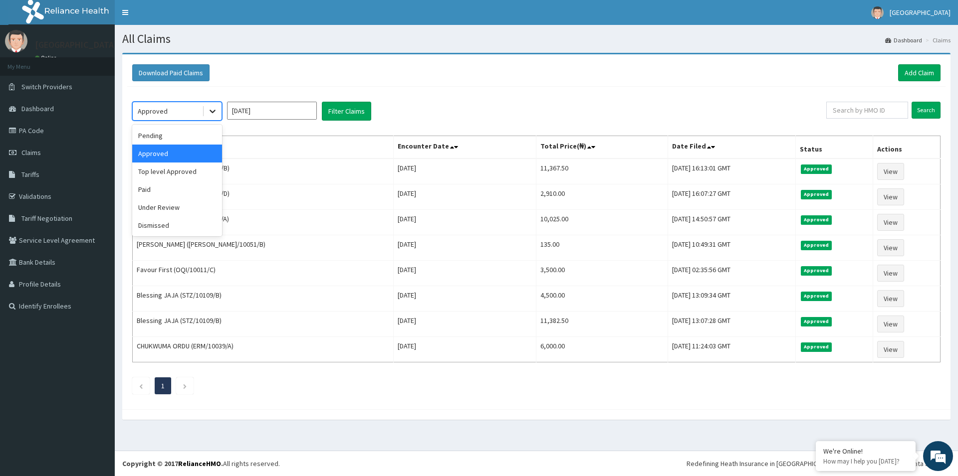
click at [214, 108] on icon at bounding box center [212, 111] width 10 height 10
click at [174, 135] on div "Pending" at bounding box center [177, 136] width 90 height 18
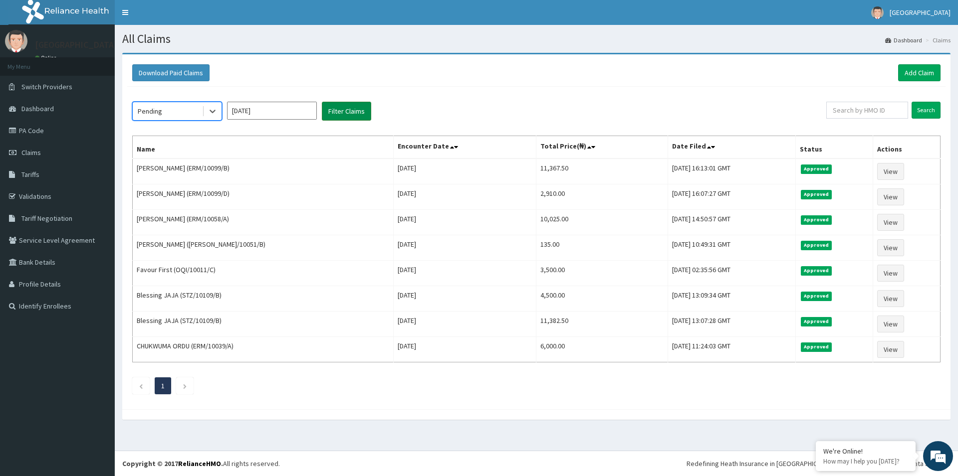
click at [336, 116] on button "Filter Claims" at bounding box center [346, 111] width 49 height 19
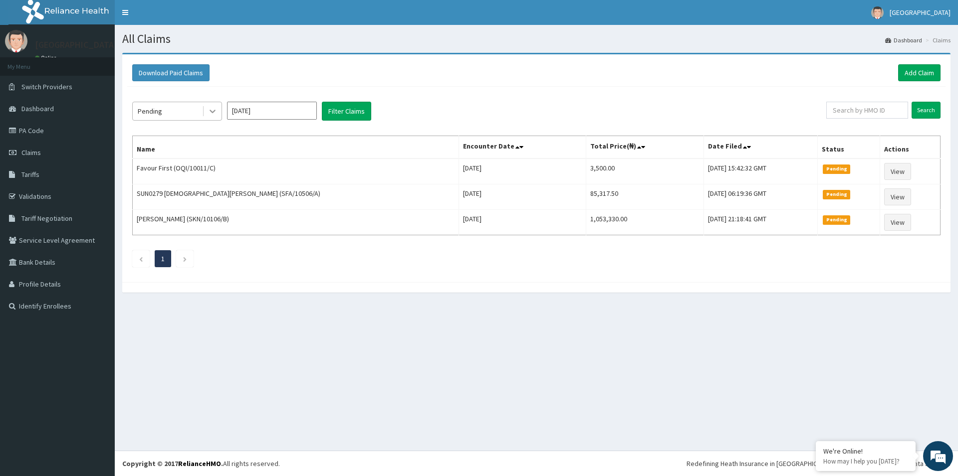
click at [217, 109] on div at bounding box center [213, 111] width 18 height 18
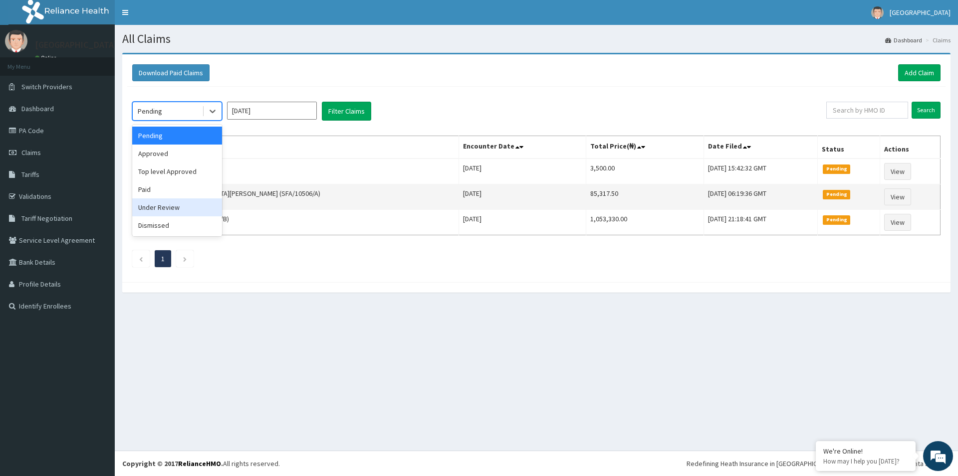
drag, startPoint x: 177, startPoint y: 204, endPoint x: 206, endPoint y: 195, distance: 31.4
click at [177, 204] on div "Under Review" at bounding box center [177, 208] width 90 height 18
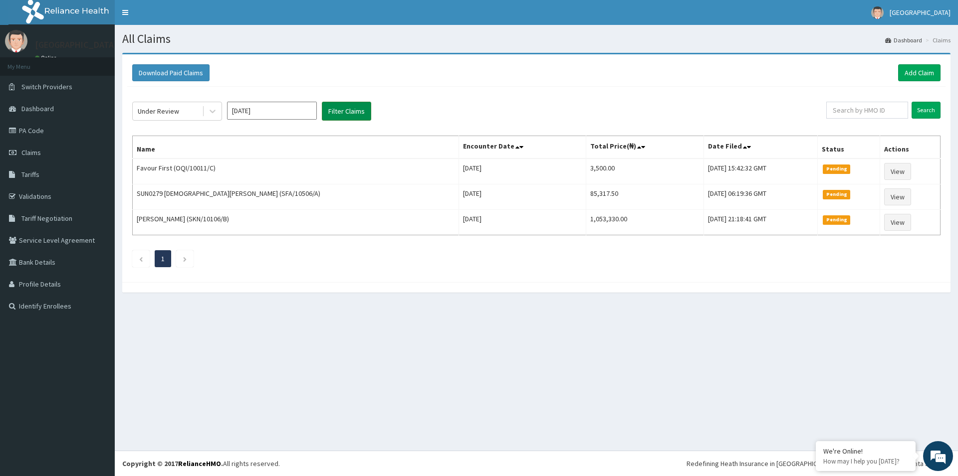
click at [336, 113] on button "Filter Claims" at bounding box center [346, 111] width 49 height 19
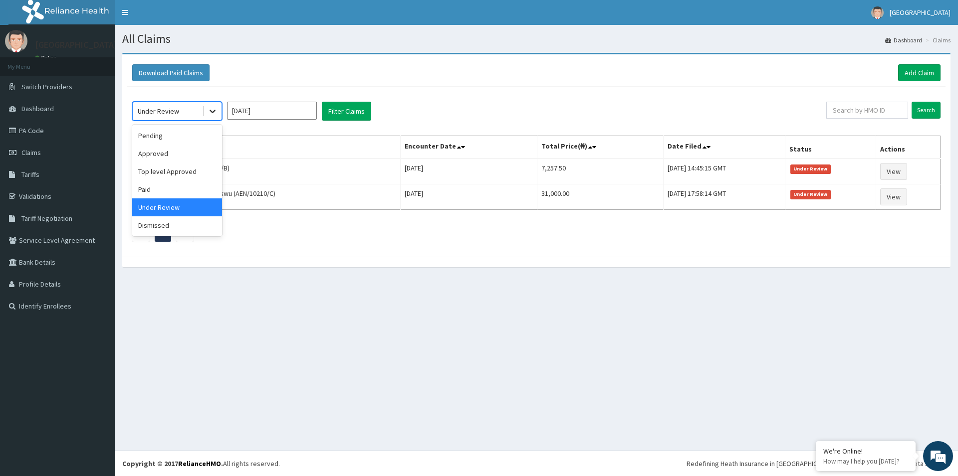
click at [211, 108] on icon at bounding box center [212, 111] width 10 height 10
click at [171, 191] on div "Paid" at bounding box center [177, 190] width 90 height 18
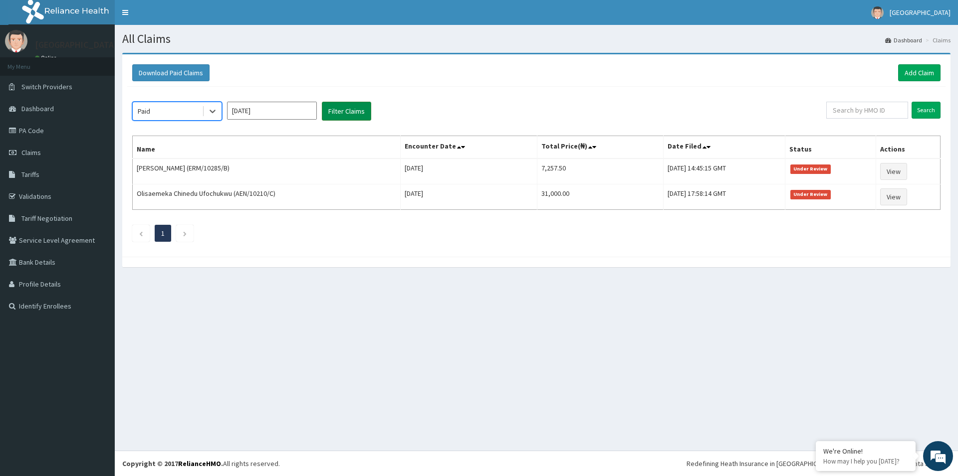
click at [340, 110] on button "Filter Claims" at bounding box center [346, 111] width 49 height 19
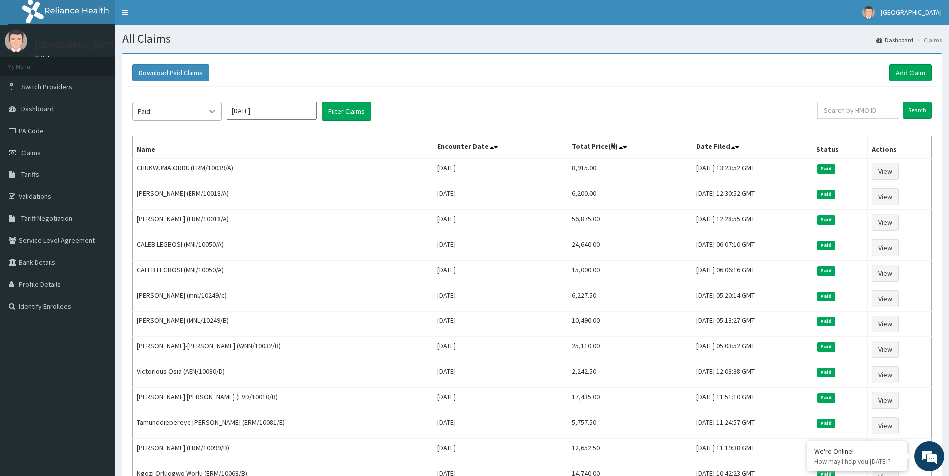
click at [218, 114] on div at bounding box center [213, 111] width 18 height 18
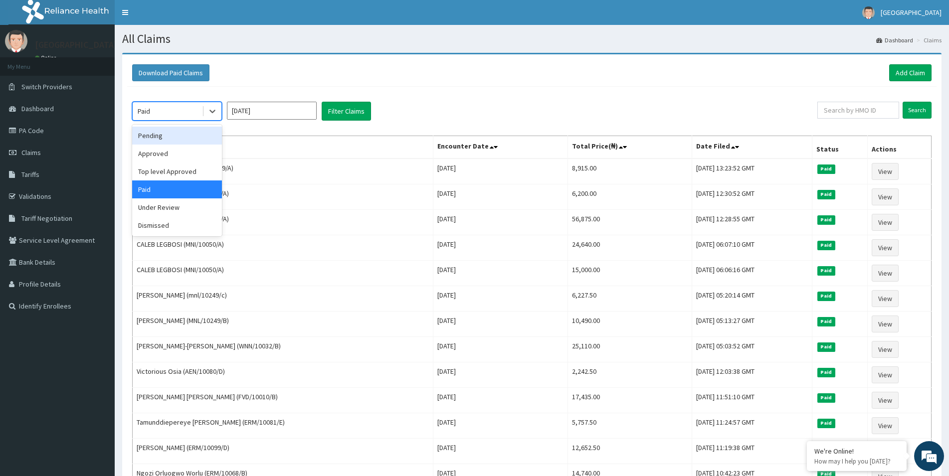
click at [179, 138] on div "Pending" at bounding box center [177, 136] width 90 height 18
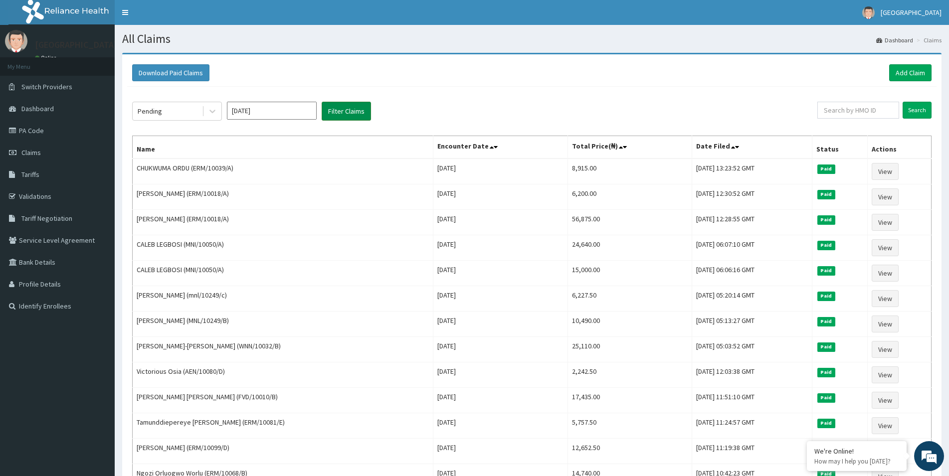
click at [350, 102] on button "Filter Claims" at bounding box center [346, 111] width 49 height 19
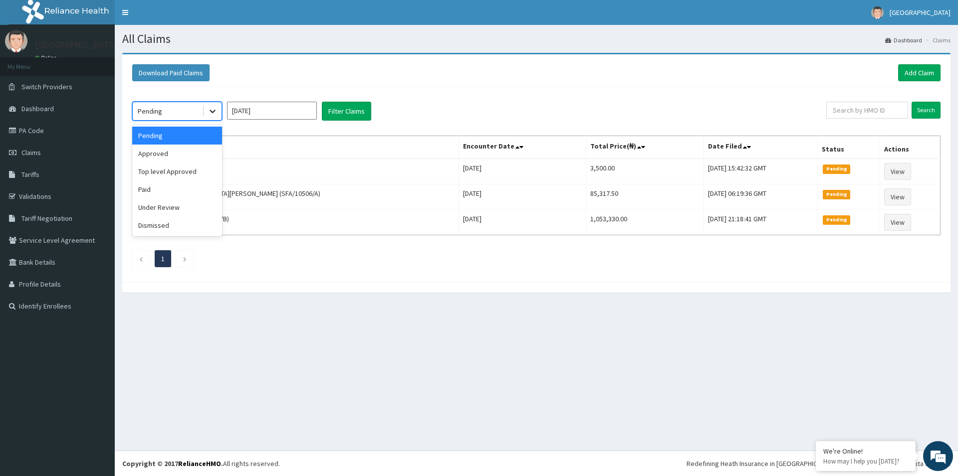
click at [218, 110] on div at bounding box center [213, 111] width 18 height 18
drag, startPoint x: 266, startPoint y: 118, endPoint x: 287, endPoint y: 112, distance: 21.7
click at [266, 117] on input "[DATE]" at bounding box center [272, 111] width 90 height 18
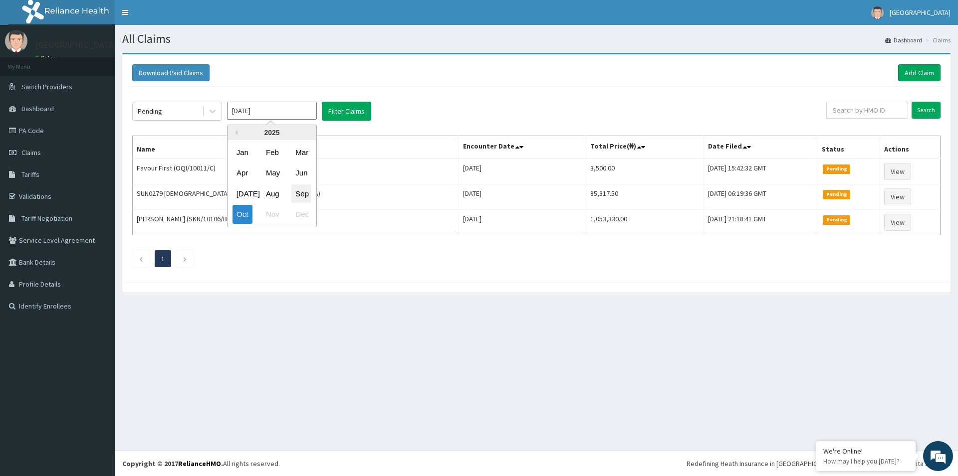
click at [303, 191] on div "Sep" at bounding box center [301, 194] width 20 height 18
type input "Sep 2025"
click at [357, 112] on button "Filter Claims" at bounding box center [346, 111] width 49 height 19
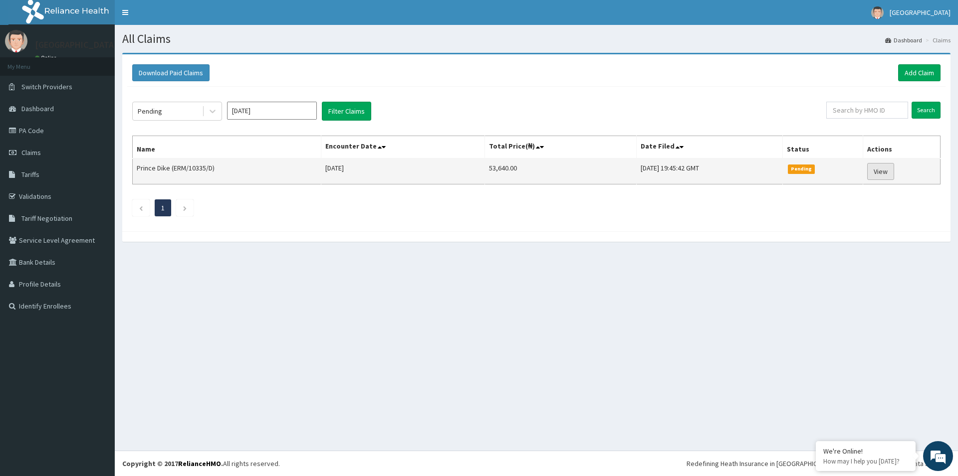
click at [885, 170] on link "View" at bounding box center [880, 171] width 27 height 17
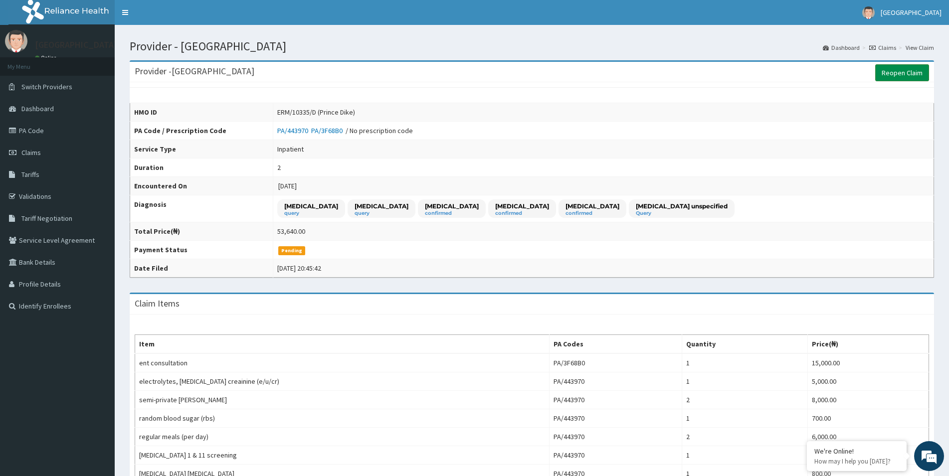
click at [897, 70] on link "Reopen Claim" at bounding box center [902, 72] width 54 height 17
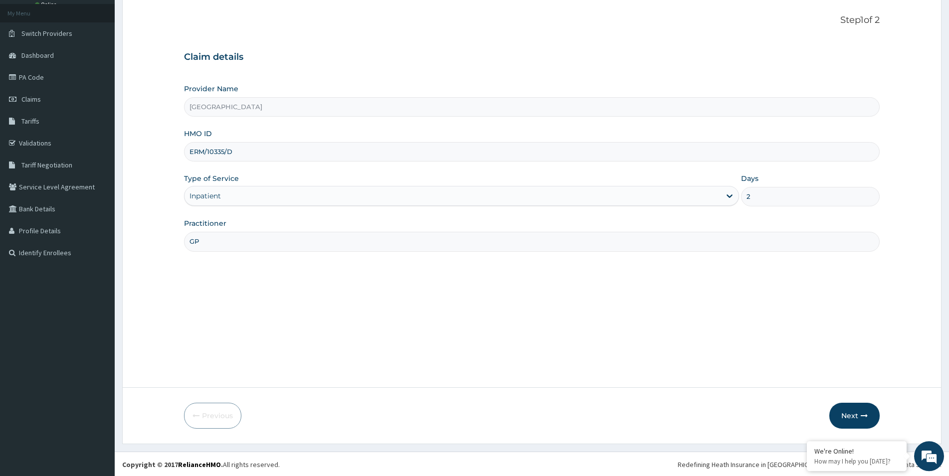
scroll to position [54, 0]
click at [853, 415] on button "Next" at bounding box center [854, 415] width 50 height 26
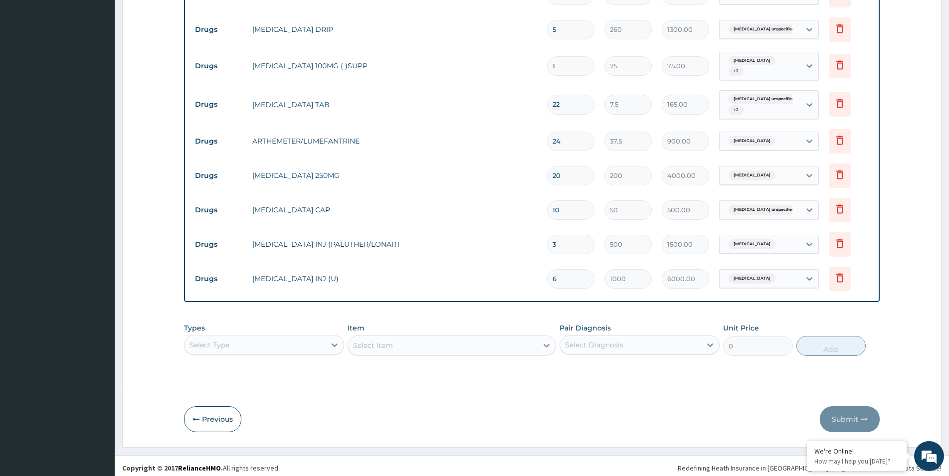
scroll to position [0, 0]
click at [332, 338] on div "Select Type" at bounding box center [264, 345] width 160 height 20
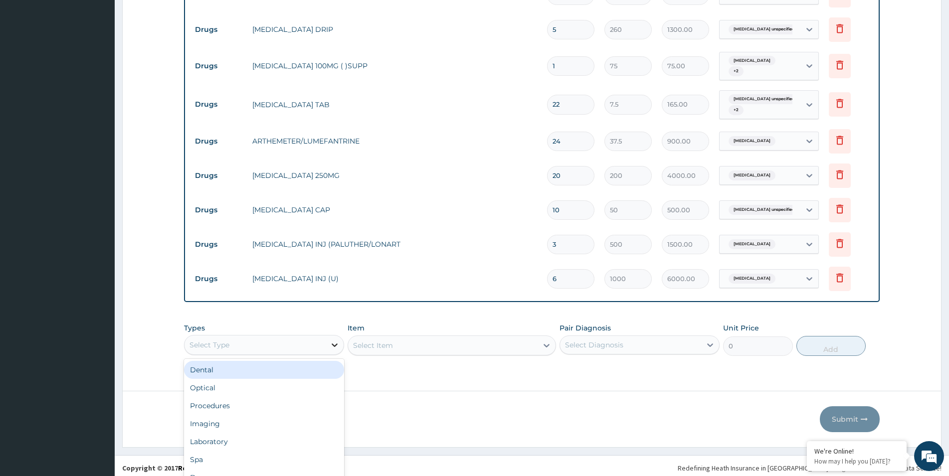
scroll to position [28, 0]
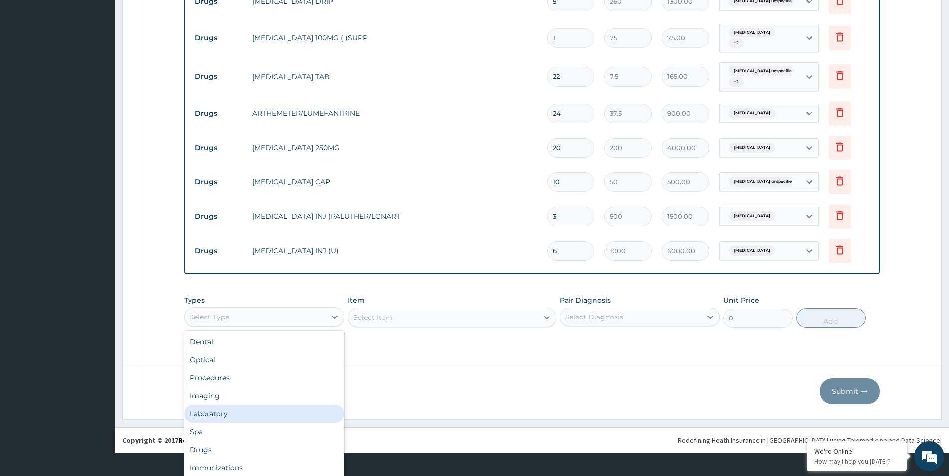
drag, startPoint x: 236, startPoint y: 406, endPoint x: 253, endPoint y: 398, distance: 19.0
click at [237, 406] on div "Laboratory" at bounding box center [264, 414] width 160 height 18
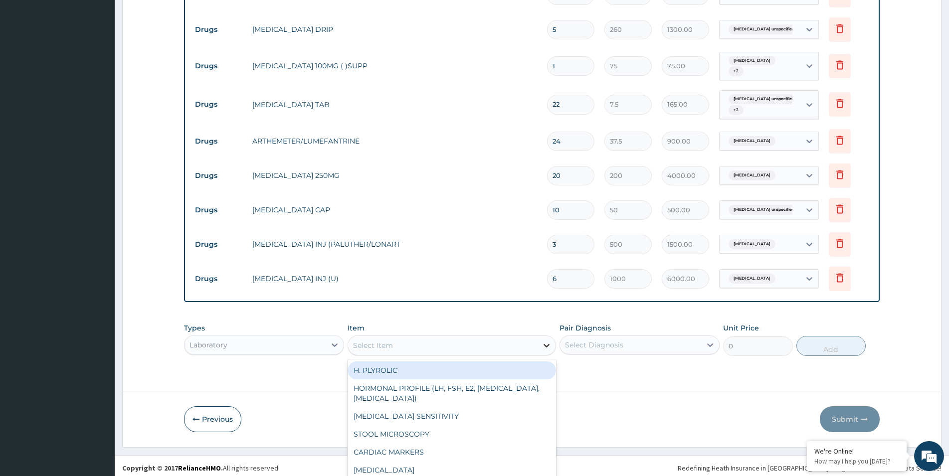
scroll to position [28, 0]
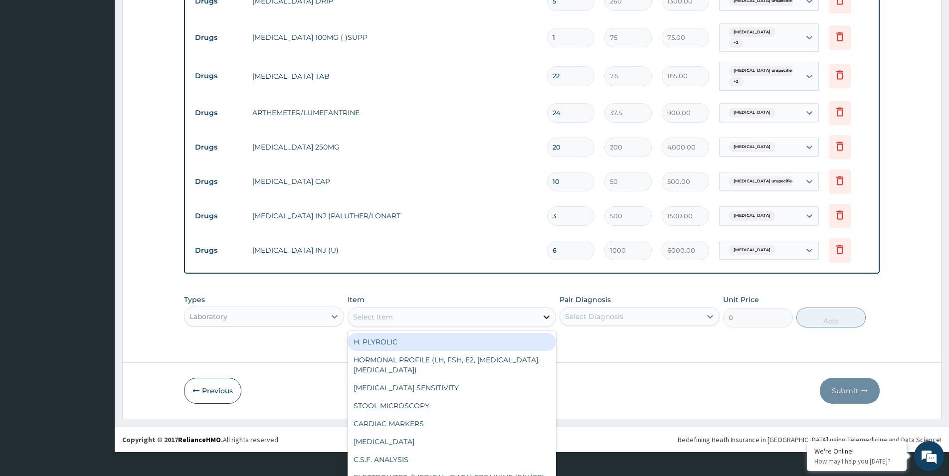
click at [542, 327] on div "option H. PLYROLIC focused, 1 of 80. 80 results available. Use Up and Down to c…" at bounding box center [452, 317] width 208 height 20
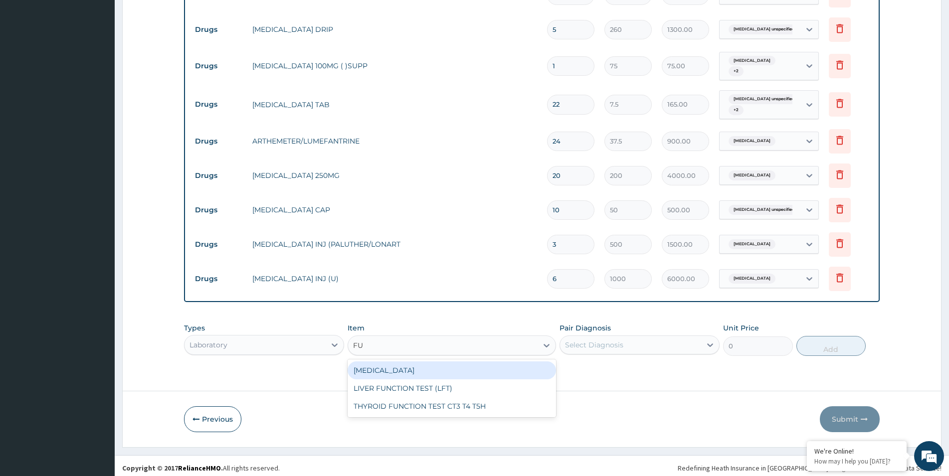
scroll to position [0, 0]
type input "FULL"
click at [460, 363] on div "FULL BLOOD COUNT" at bounding box center [452, 371] width 208 height 18
type input "1500"
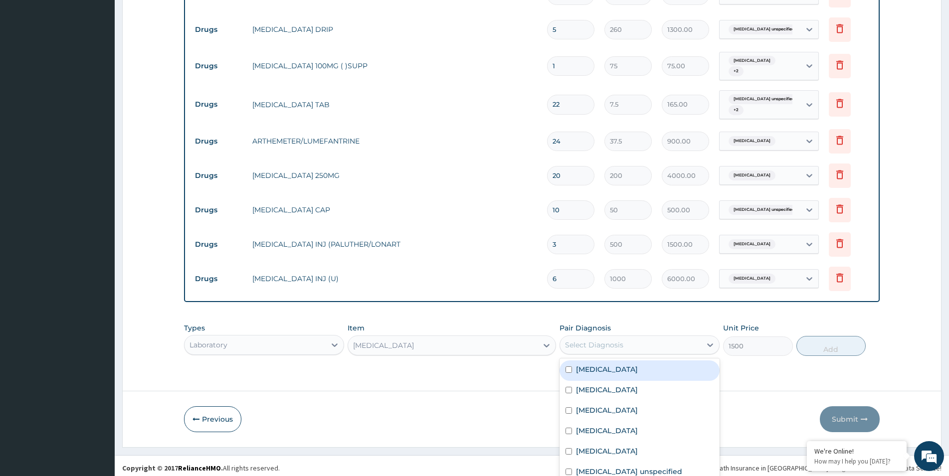
click at [684, 342] on div "Select Diagnosis" at bounding box center [630, 345] width 141 height 16
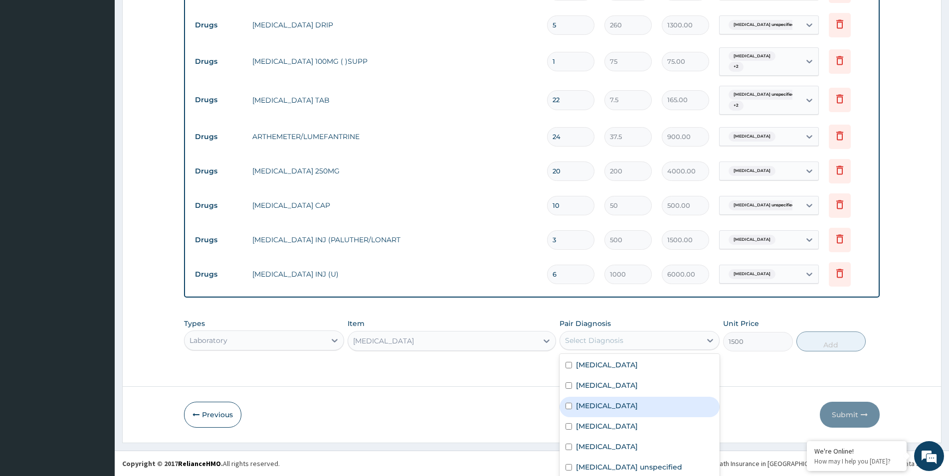
click at [569, 404] on div "Sepsis" at bounding box center [640, 407] width 160 height 20
checkbox input "true"
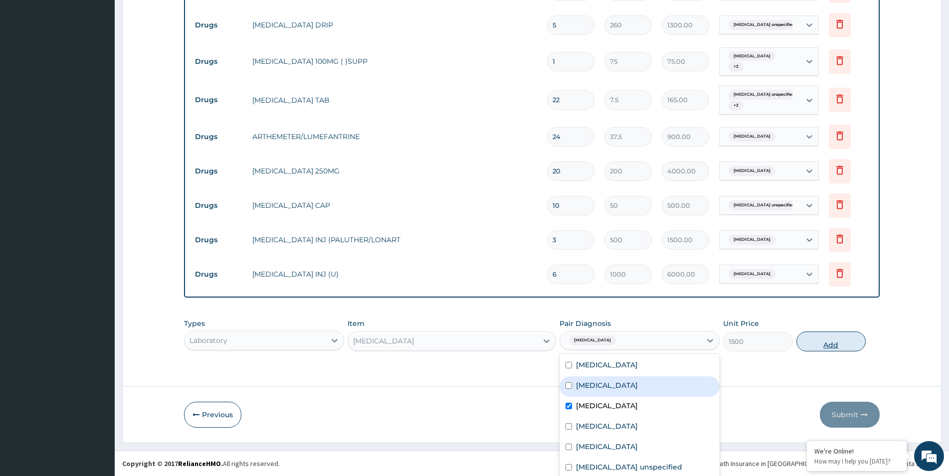
click at [818, 339] on button "Add" at bounding box center [831, 342] width 69 height 20
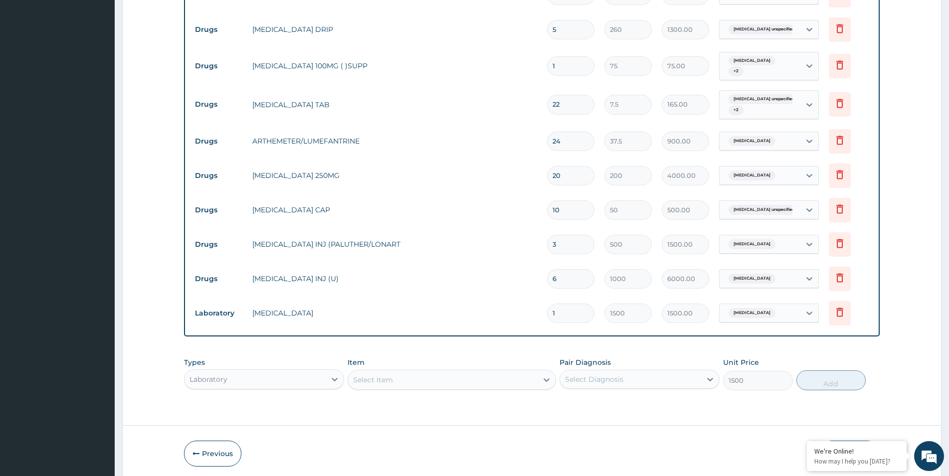
type input "0"
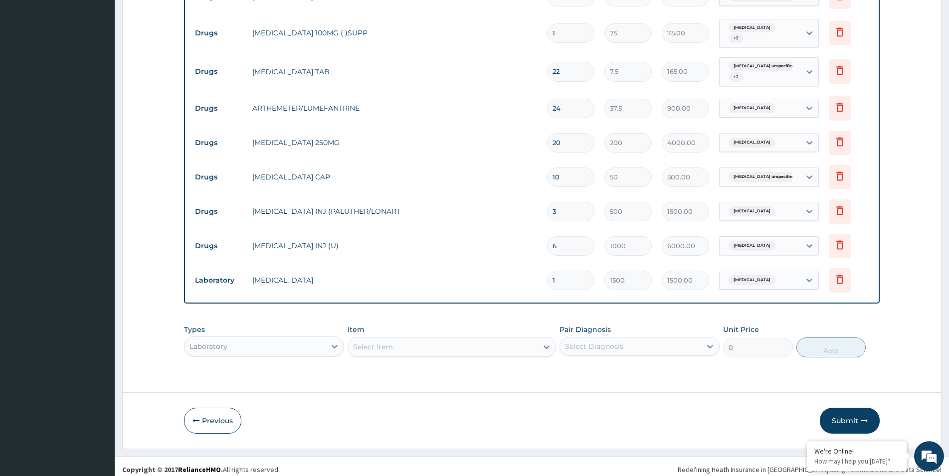
scroll to position [720, 0]
click at [849, 420] on button "Submit" at bounding box center [850, 420] width 60 height 26
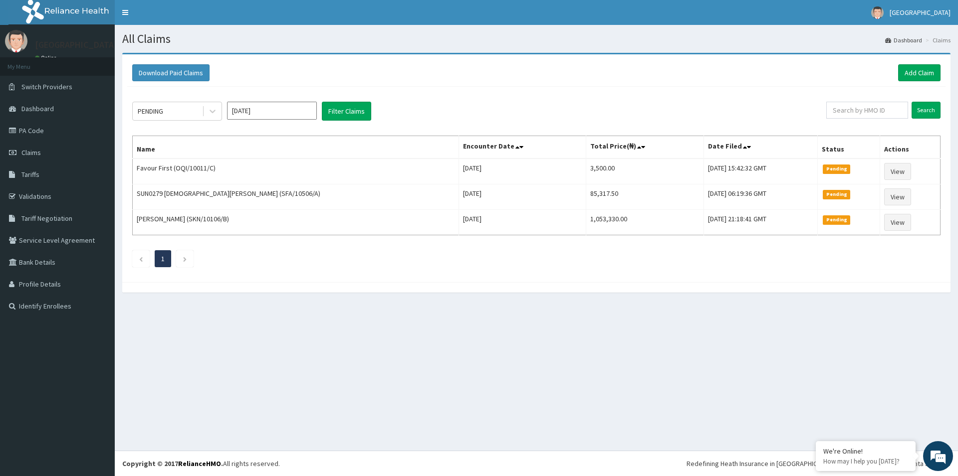
click at [308, 113] on input "[DATE]" at bounding box center [272, 111] width 90 height 18
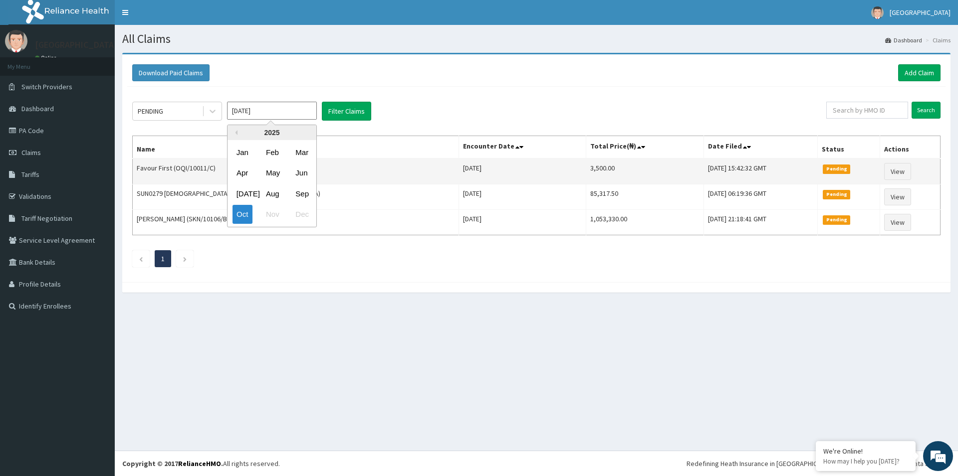
drag, startPoint x: 298, startPoint y: 191, endPoint x: 294, endPoint y: 162, distance: 28.8
click at [299, 190] on div "Sep" at bounding box center [301, 194] width 20 height 18
type input "[DATE]"
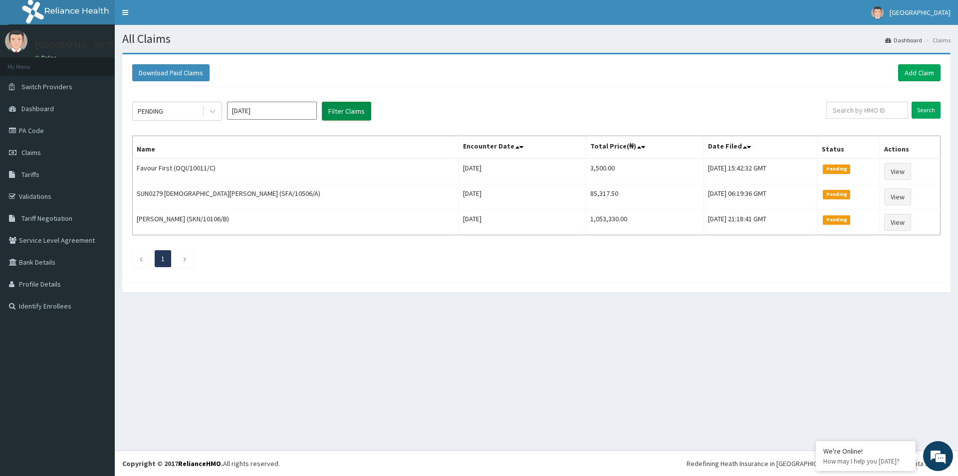
click at [337, 107] on button "Filter Claims" at bounding box center [346, 111] width 49 height 19
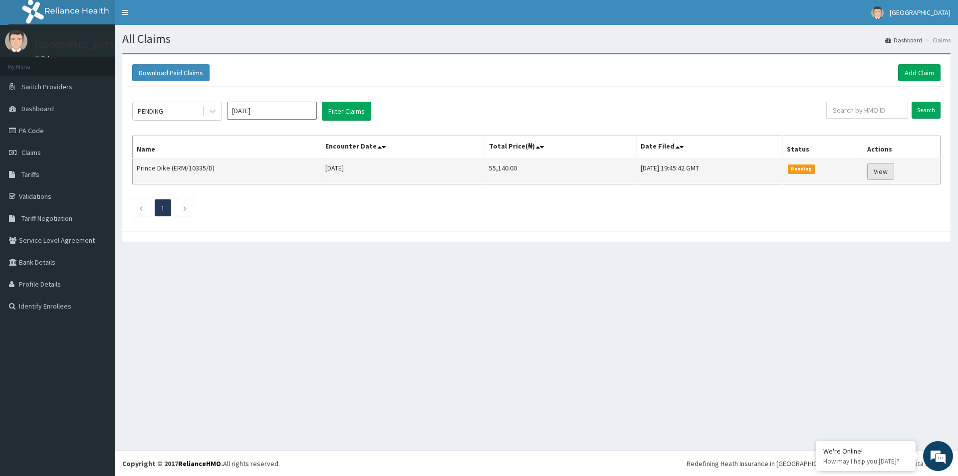
click at [887, 173] on link "View" at bounding box center [880, 171] width 27 height 17
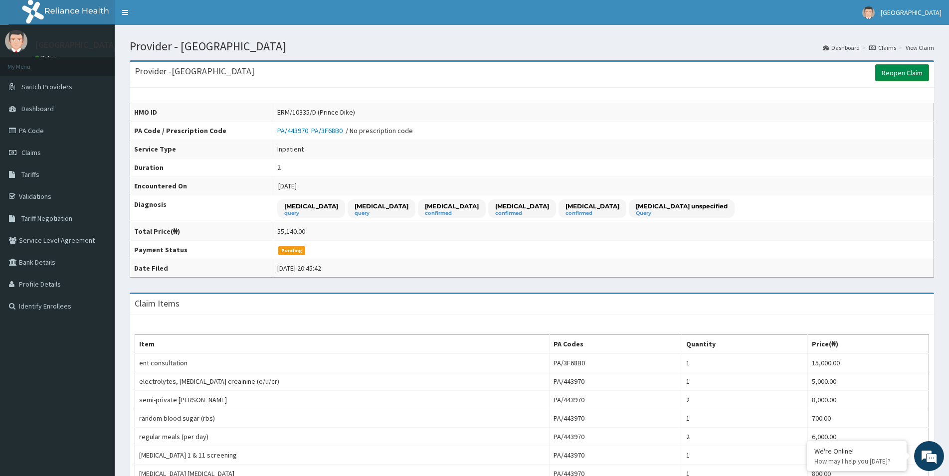
click at [889, 71] on link "Reopen Claim" at bounding box center [902, 72] width 54 height 17
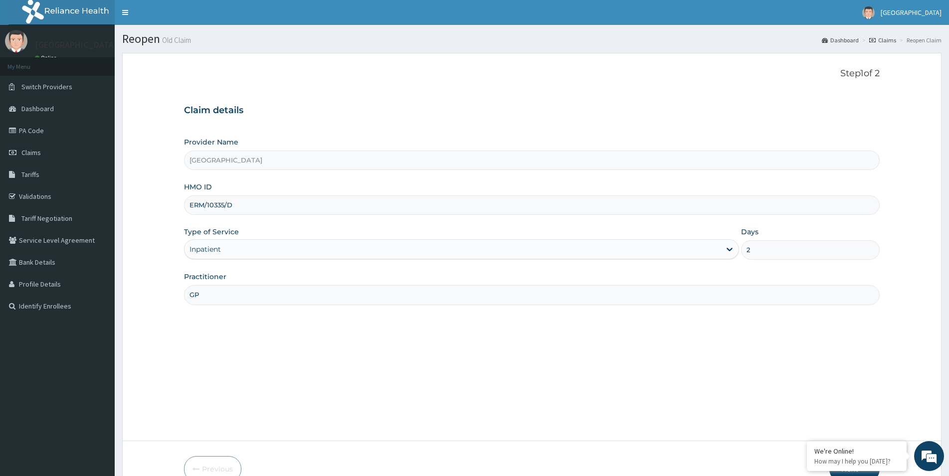
scroll to position [54, 0]
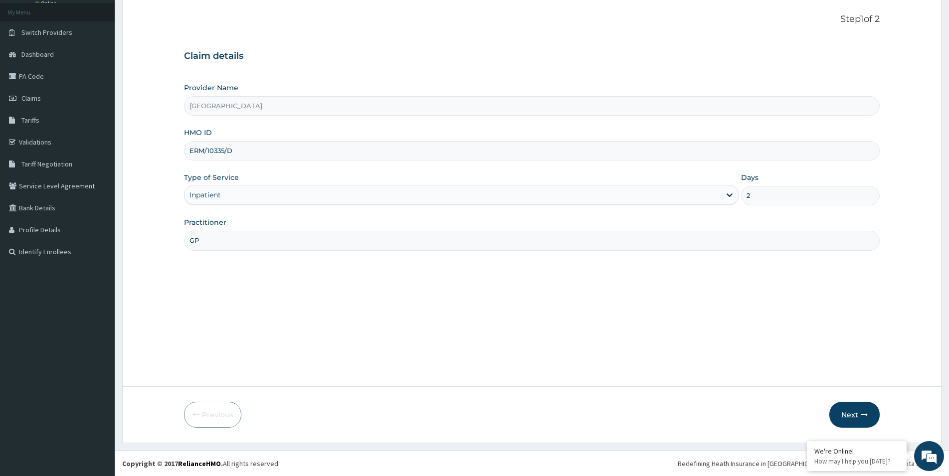
click at [845, 413] on button "Next" at bounding box center [854, 415] width 50 height 26
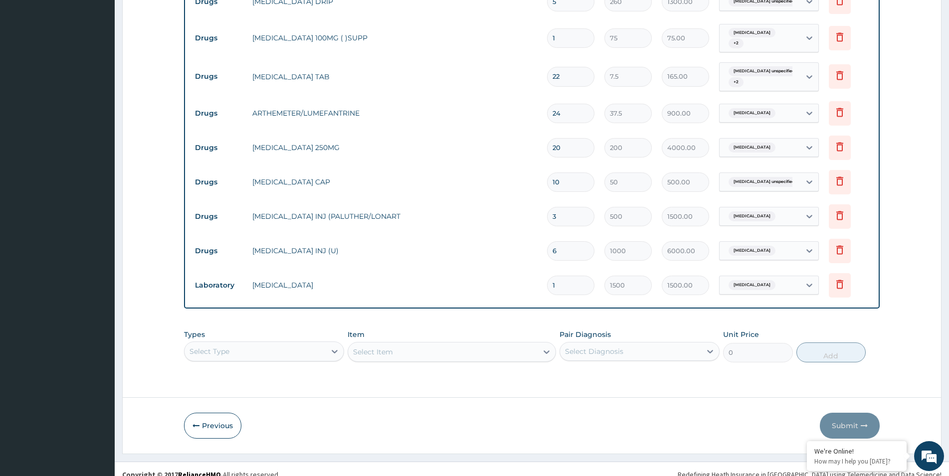
scroll to position [716, 0]
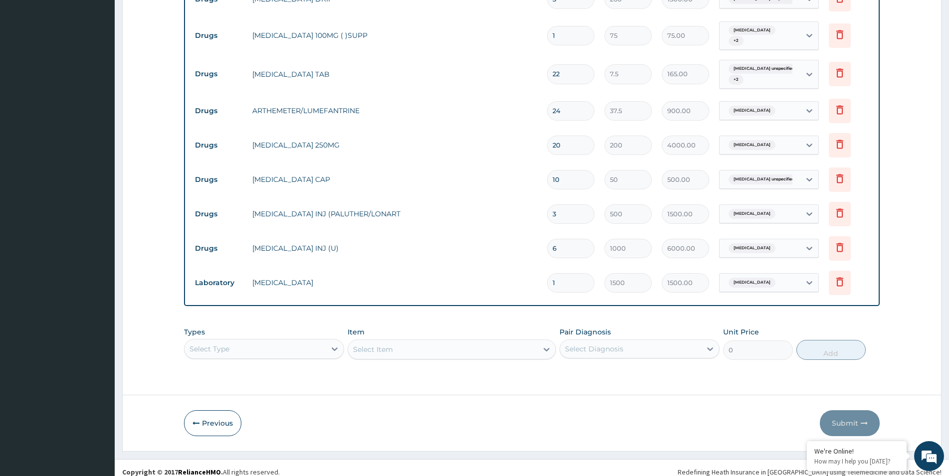
click at [325, 345] on div "Select Type" at bounding box center [264, 349] width 160 height 20
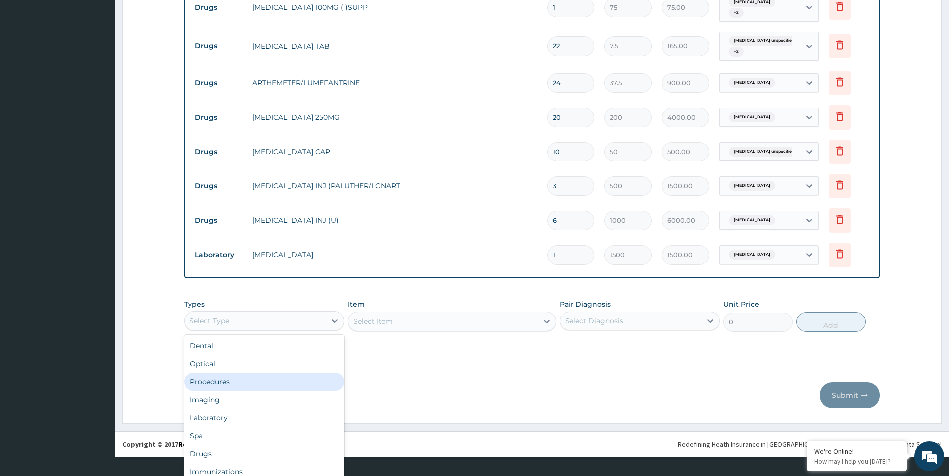
scroll to position [0, 0]
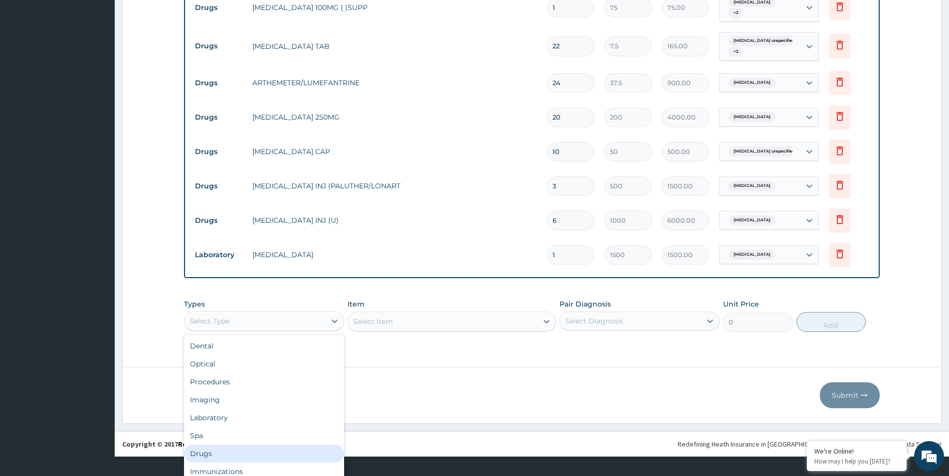
click at [225, 456] on div "Drugs" at bounding box center [264, 454] width 160 height 18
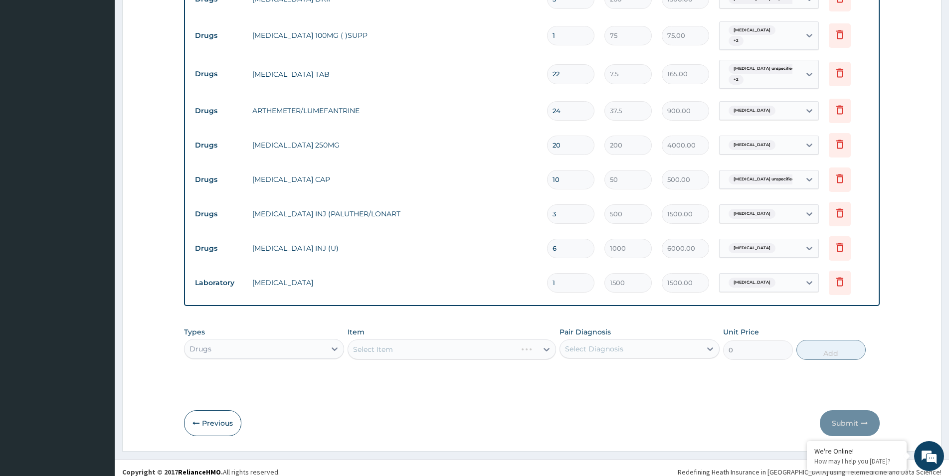
click at [402, 341] on div "Select Item" at bounding box center [452, 350] width 208 height 20
click at [543, 346] on div "Select Item" at bounding box center [452, 350] width 208 height 20
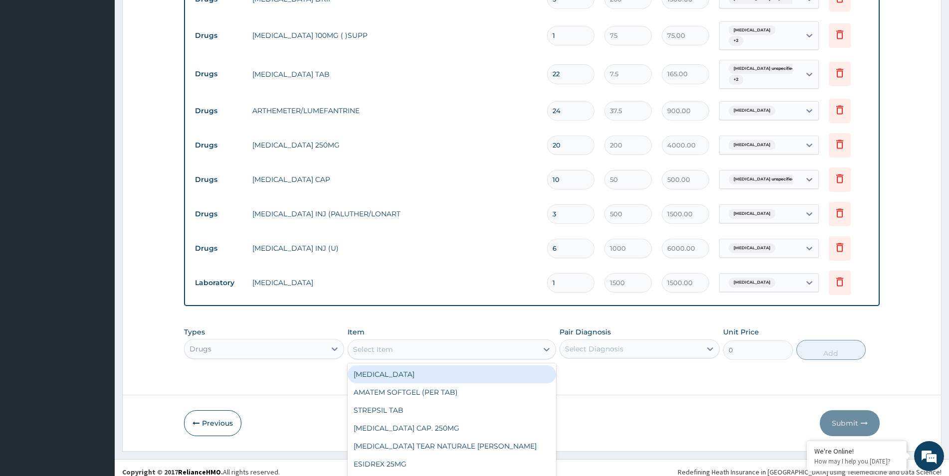
click at [541, 342] on div "option FLAGENTYL focused, 1 of 414. 414 results available. Use Up and Down to c…" at bounding box center [452, 350] width 208 height 20
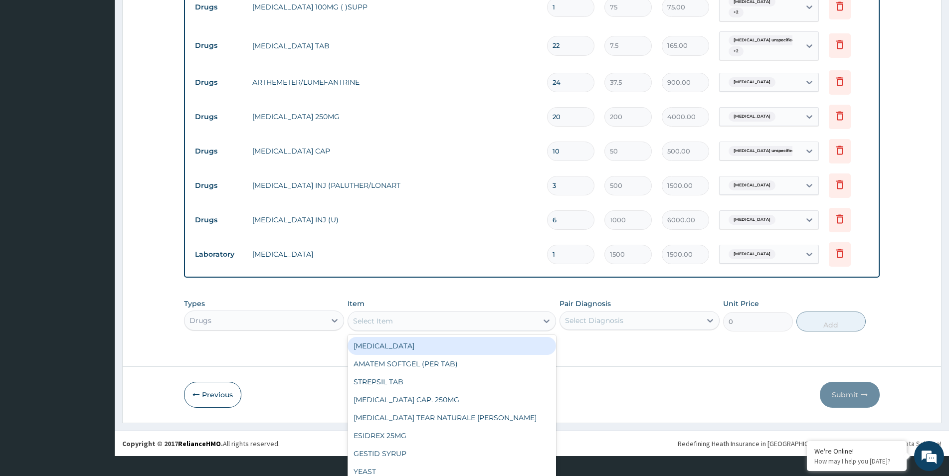
type input "N"
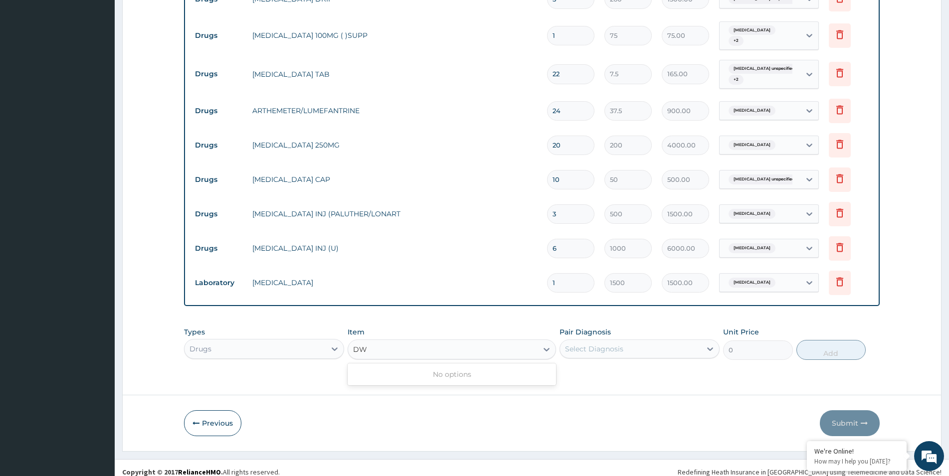
type input "D"
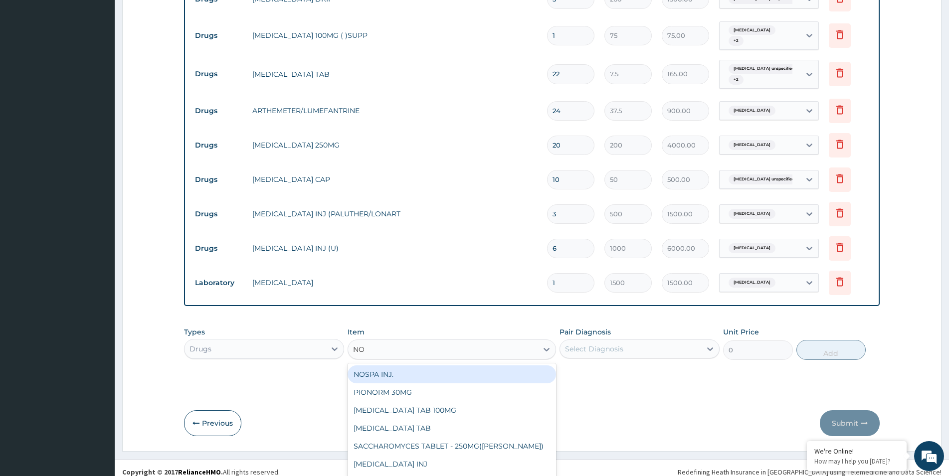
type input "N"
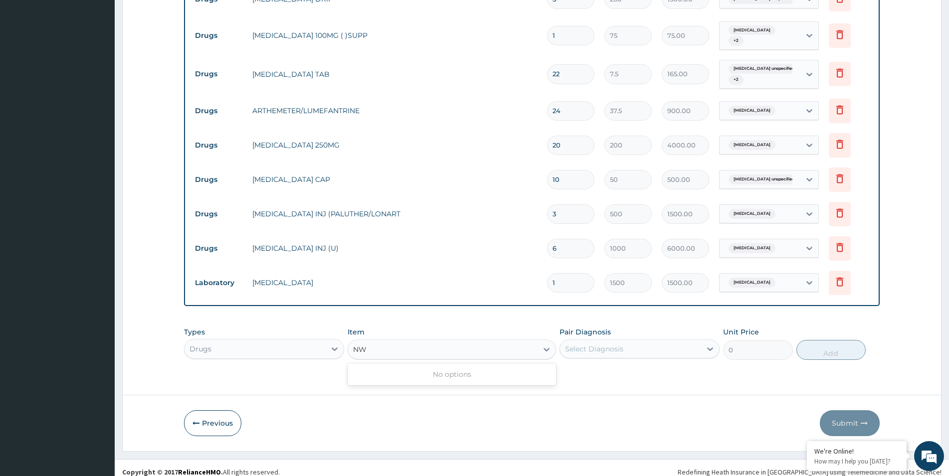
type input "N"
type input "W"
type input "D"
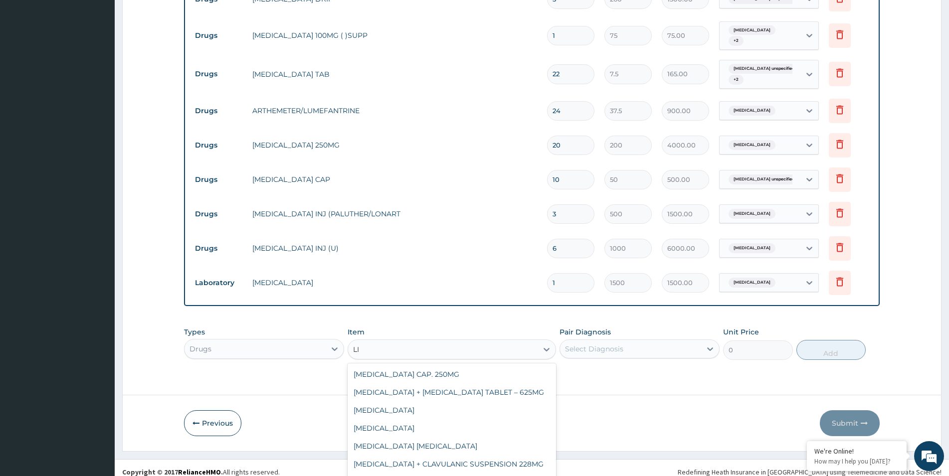
type input "LIT"
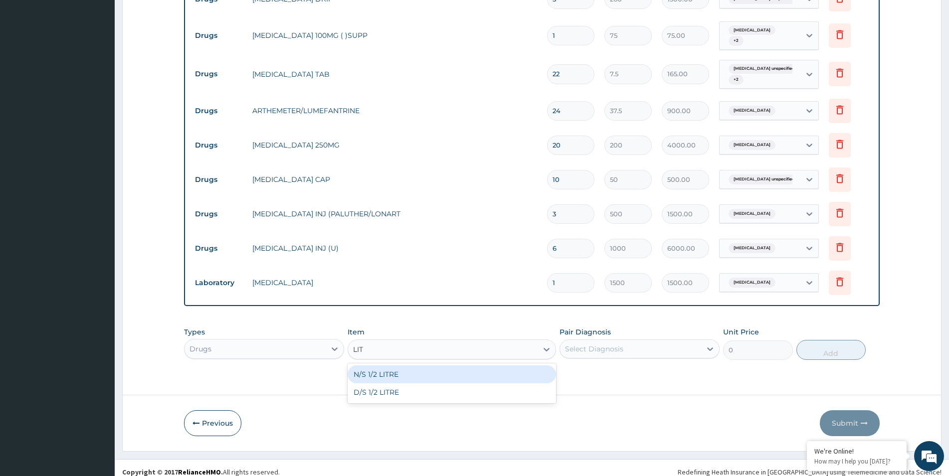
click at [420, 369] on div "N/S 1/2 LITRE" at bounding box center [452, 375] width 208 height 18
type input "375"
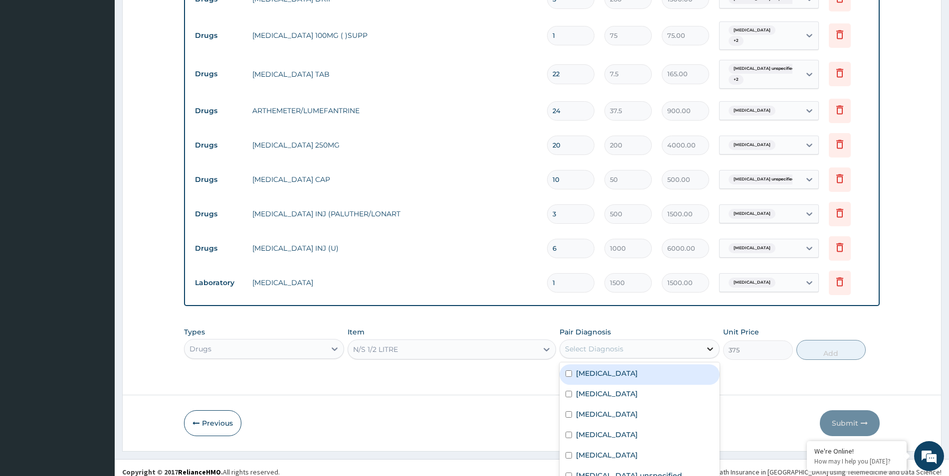
click at [705, 344] on div at bounding box center [710, 349] width 18 height 18
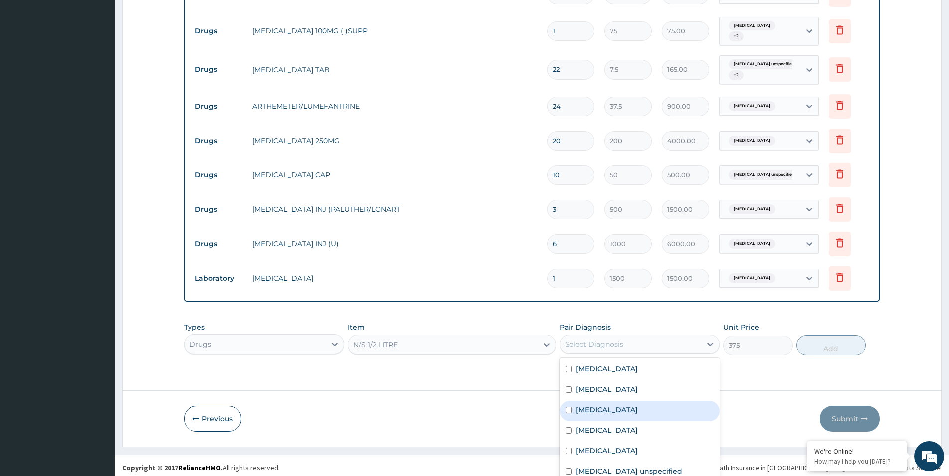
click at [568, 407] on input "checkbox" at bounding box center [569, 410] width 6 height 6
checkbox input "true"
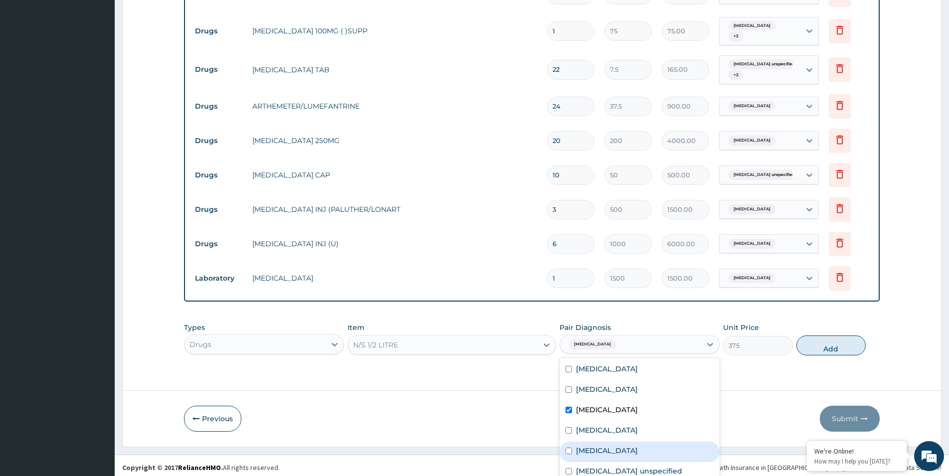
click at [566, 448] on input "checkbox" at bounding box center [569, 451] width 6 height 6
checkbox input "true"
click at [564, 463] on div "Gastritis unspecified" at bounding box center [640, 472] width 160 height 20
checkbox input "true"
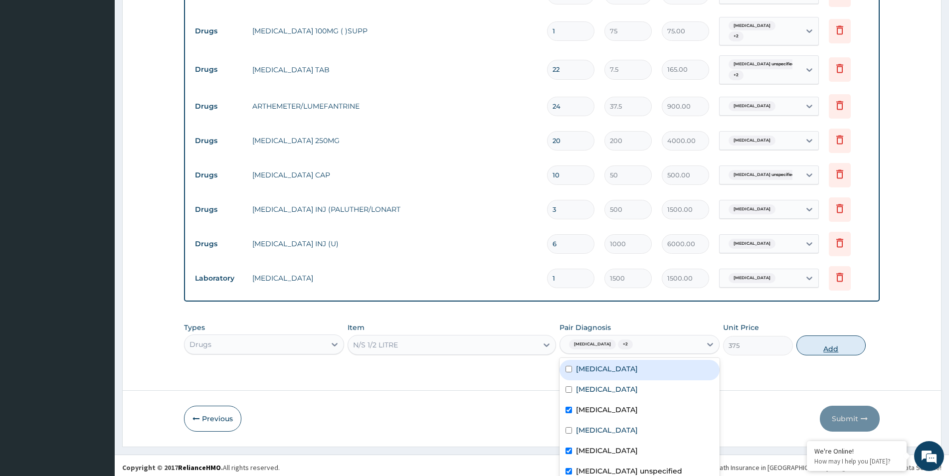
click at [811, 340] on button "Add" at bounding box center [831, 346] width 69 height 20
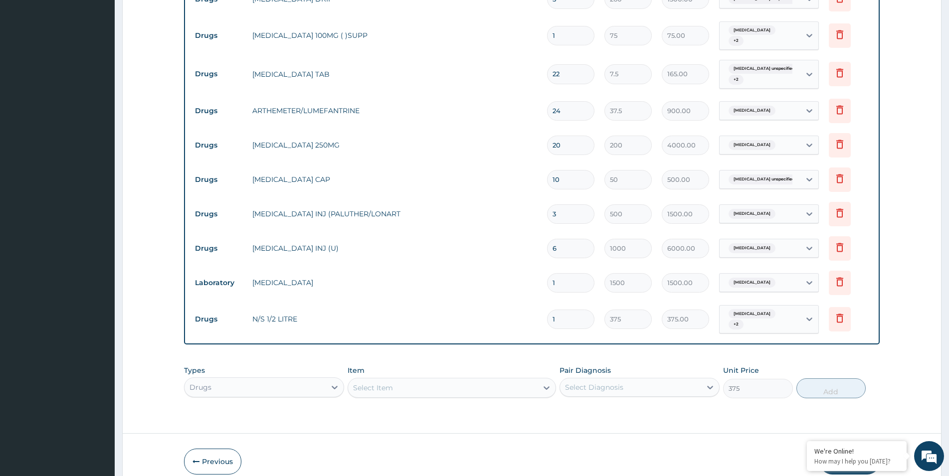
type input "0"
type input "0.00"
type input "8"
type input "3000.00"
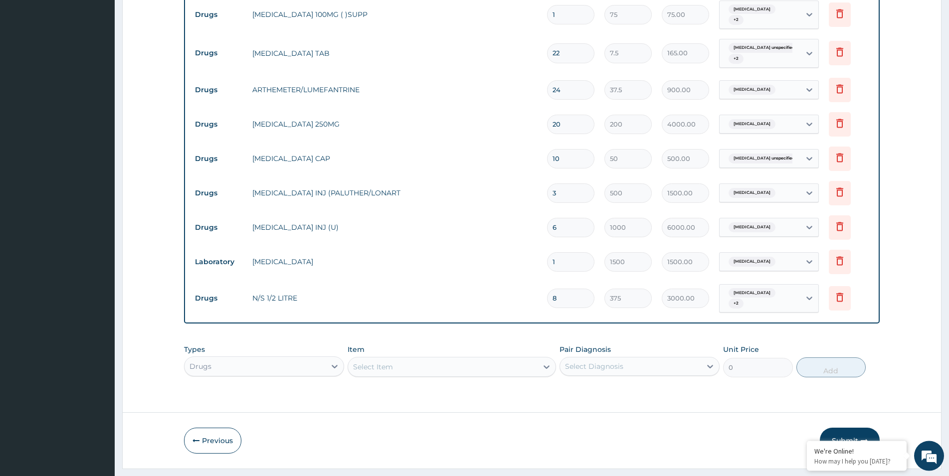
scroll to position [754, 0]
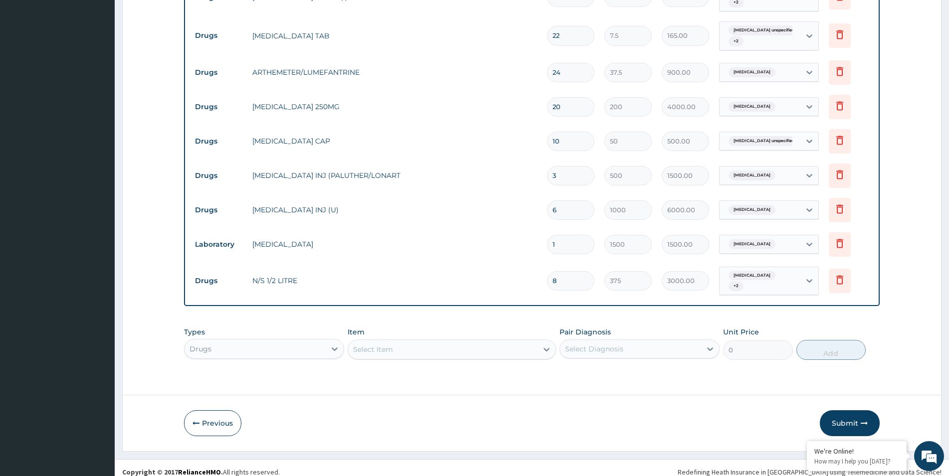
type input "8"
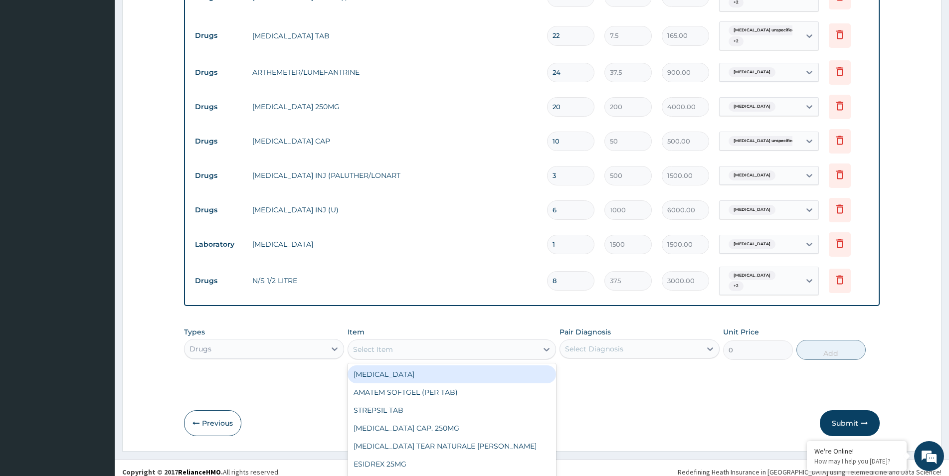
click at [370, 342] on div "Select Item" at bounding box center [443, 350] width 190 height 16
type input "PARACE"
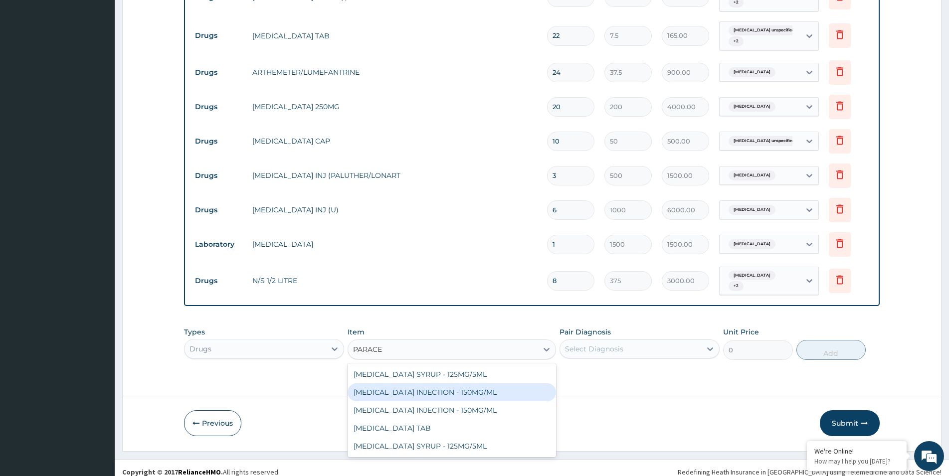
click at [471, 384] on div "PARACETAMOL INJECTION - 150MG/ML" at bounding box center [452, 393] width 208 height 18
type input "350"
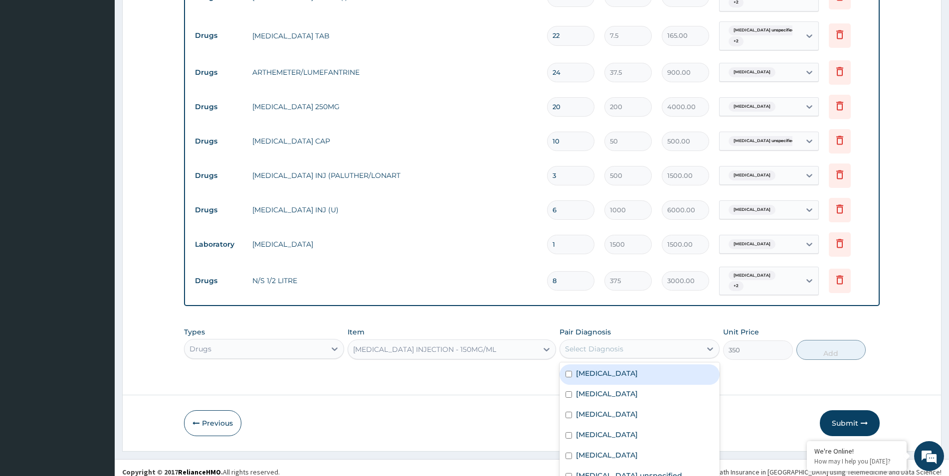
scroll to position [4, 0]
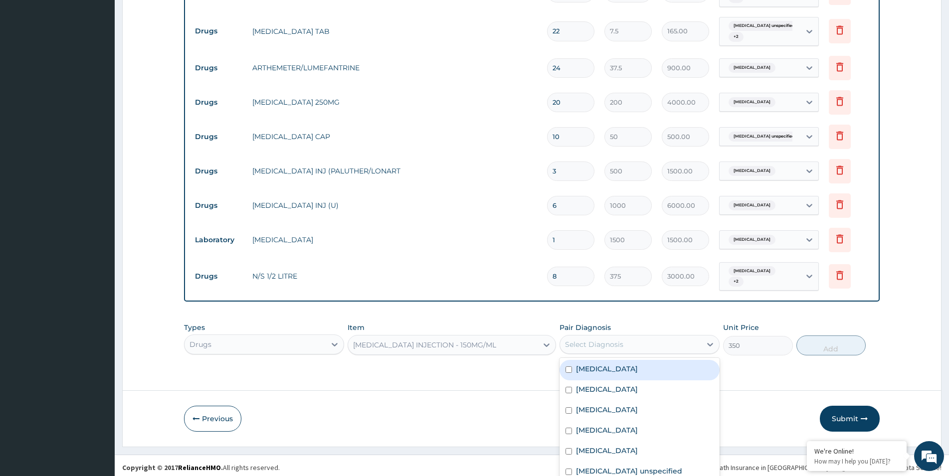
click at [662, 337] on div "Select Diagnosis" at bounding box center [630, 345] width 141 height 16
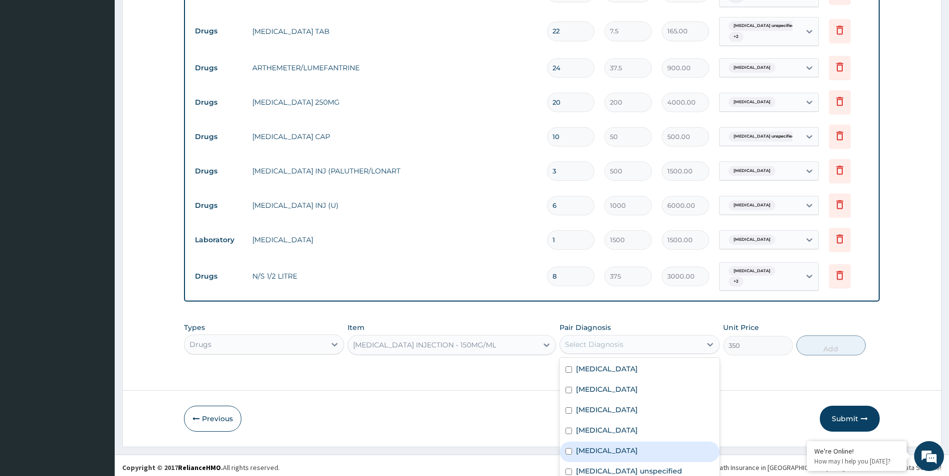
click at [586, 446] on label "Malaria" at bounding box center [607, 451] width 62 height 10
checkbox input "true"
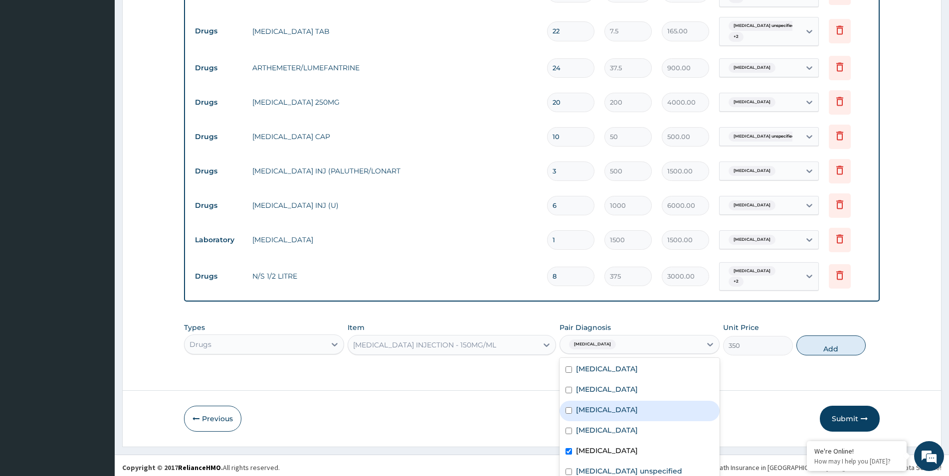
click at [576, 405] on label "Sepsis" at bounding box center [607, 410] width 62 height 10
checkbox input "true"
click at [571, 381] on div "Acute kidney injury" at bounding box center [640, 391] width 160 height 20
checkbox input "true"
click at [810, 338] on button "Add" at bounding box center [831, 346] width 69 height 20
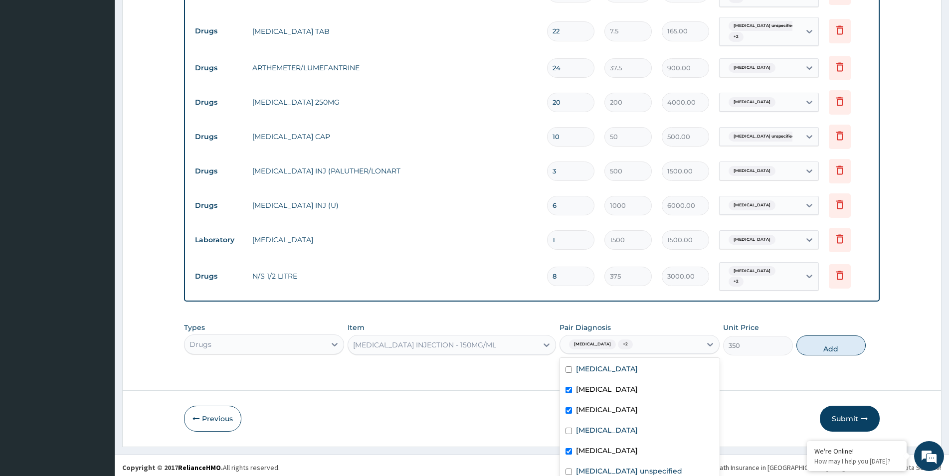
type input "0"
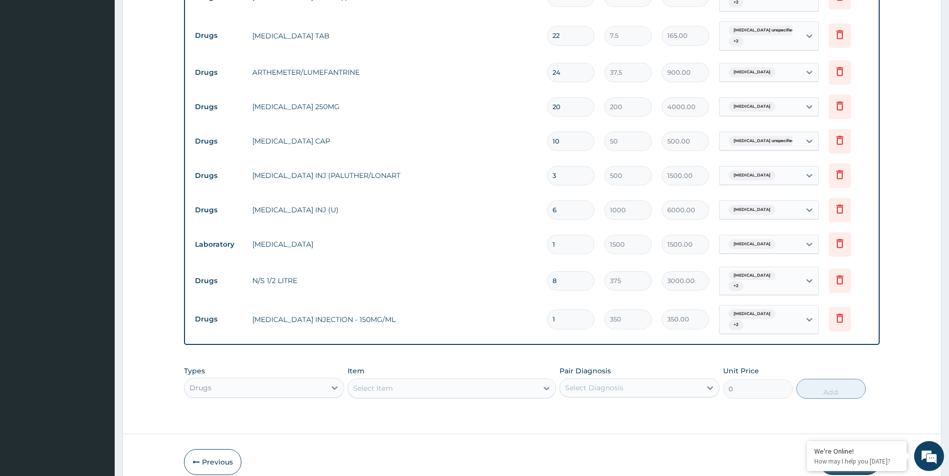
scroll to position [0, 0]
type input "0.00"
type input "6"
type input "2100.00"
type input "6"
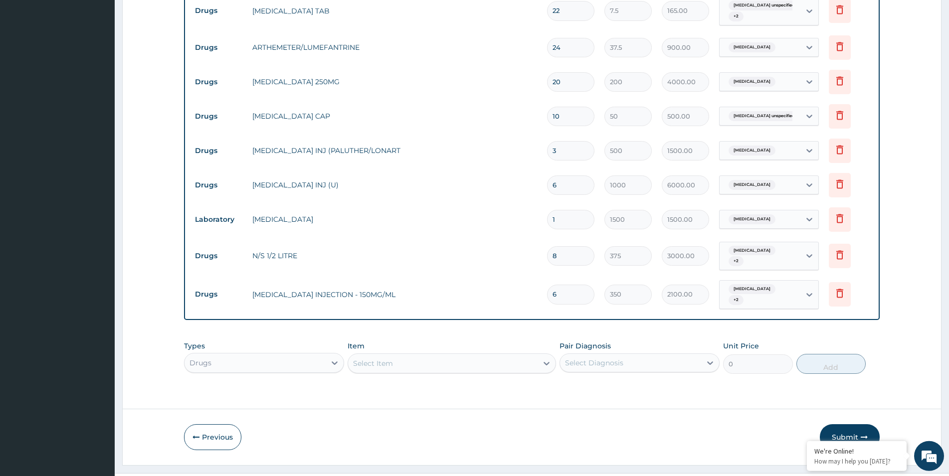
scroll to position [789, 0]
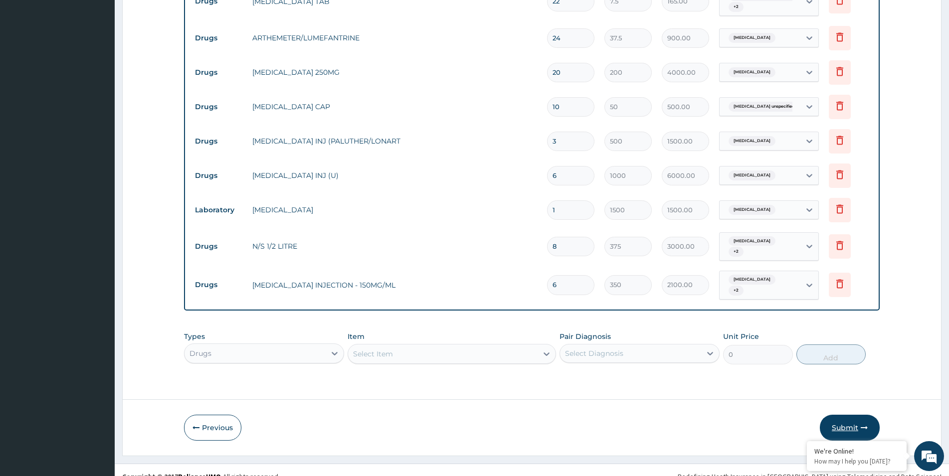
click at [849, 415] on button "Submit" at bounding box center [850, 428] width 60 height 26
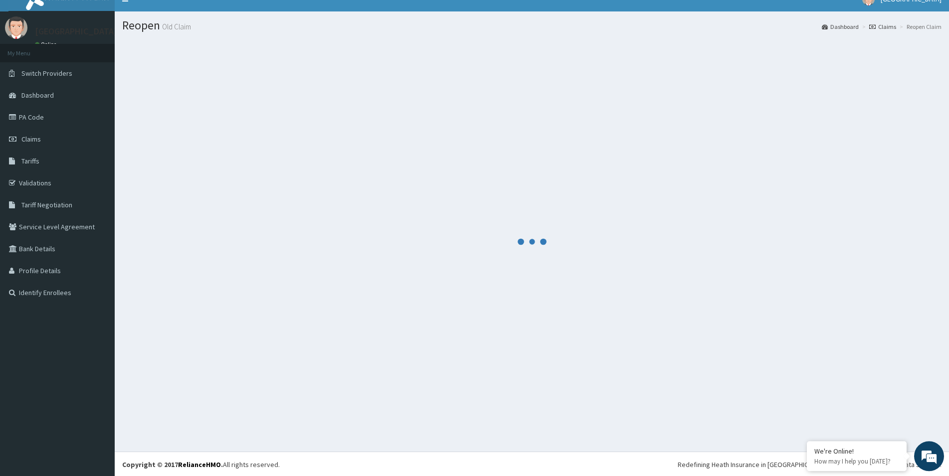
scroll to position [0, 0]
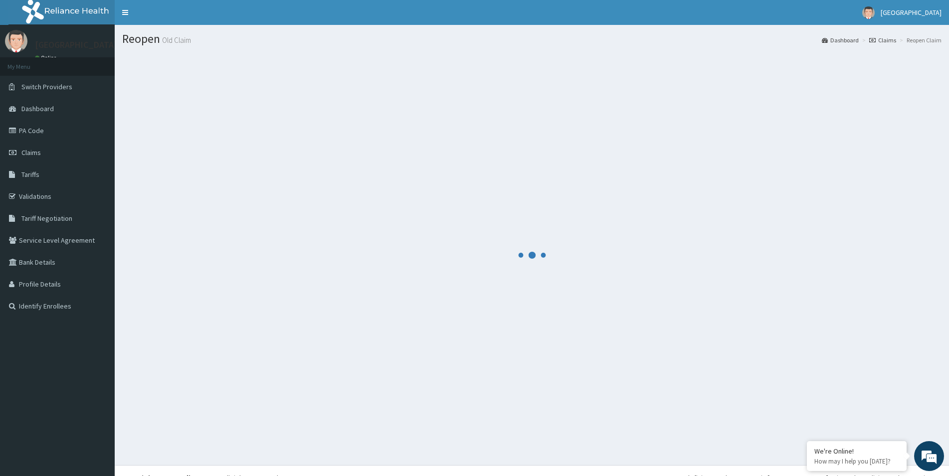
click at [614, 176] on div at bounding box center [532, 255] width 820 height 405
drag, startPoint x: 721, startPoint y: 389, endPoint x: 771, endPoint y: 435, distance: 68.1
click at [721, 388] on div at bounding box center [532, 255] width 820 height 405
click at [643, 300] on div at bounding box center [532, 255] width 820 height 405
click at [207, 86] on div at bounding box center [532, 255] width 820 height 405
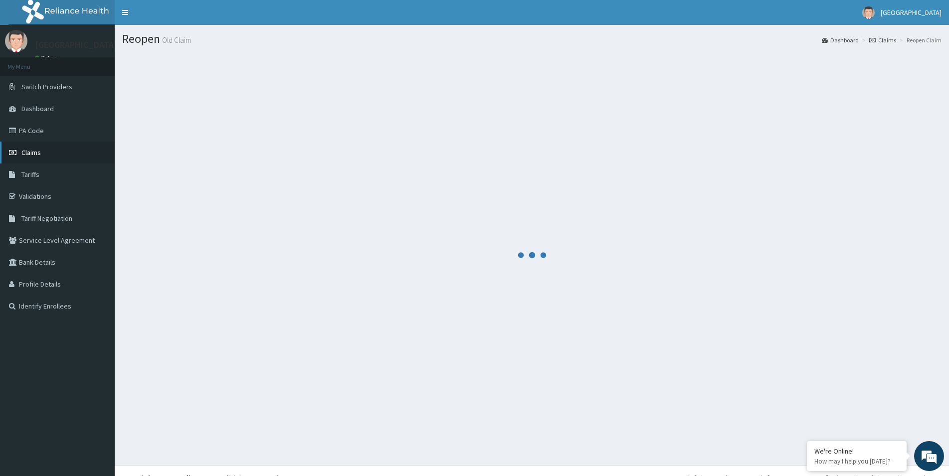
drag, startPoint x: 45, startPoint y: 151, endPoint x: 69, endPoint y: 161, distance: 26.2
click at [45, 151] on link "Claims" at bounding box center [57, 153] width 115 height 22
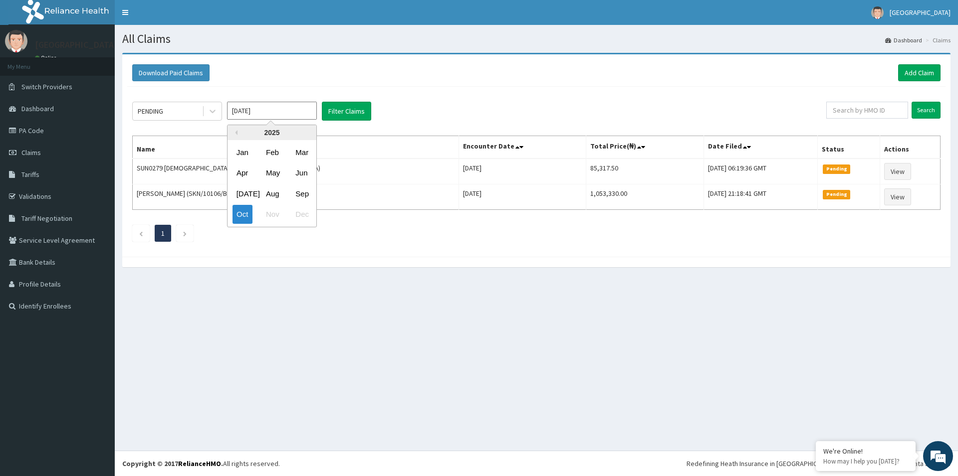
click at [307, 110] on input "[DATE]" at bounding box center [272, 111] width 90 height 18
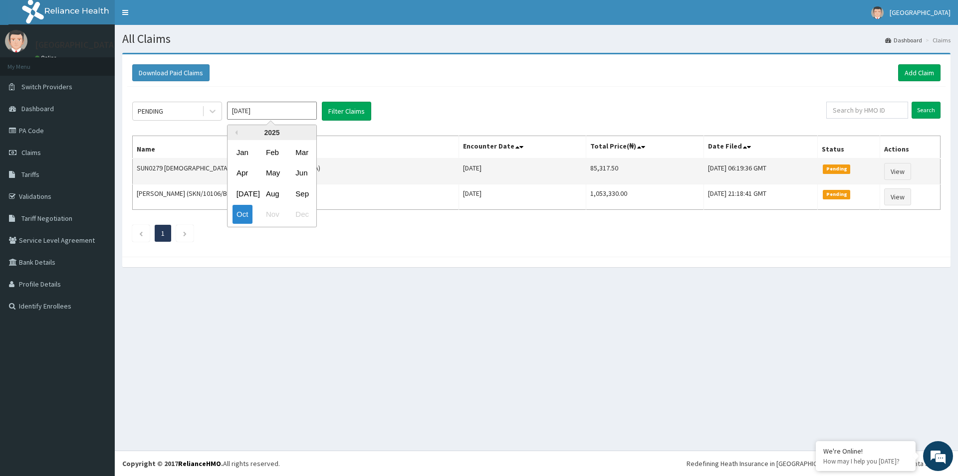
drag, startPoint x: 301, startPoint y: 194, endPoint x: 312, endPoint y: 172, distance: 25.0
click at [301, 190] on div "Sep" at bounding box center [301, 194] width 20 height 18
type input "[DATE]"
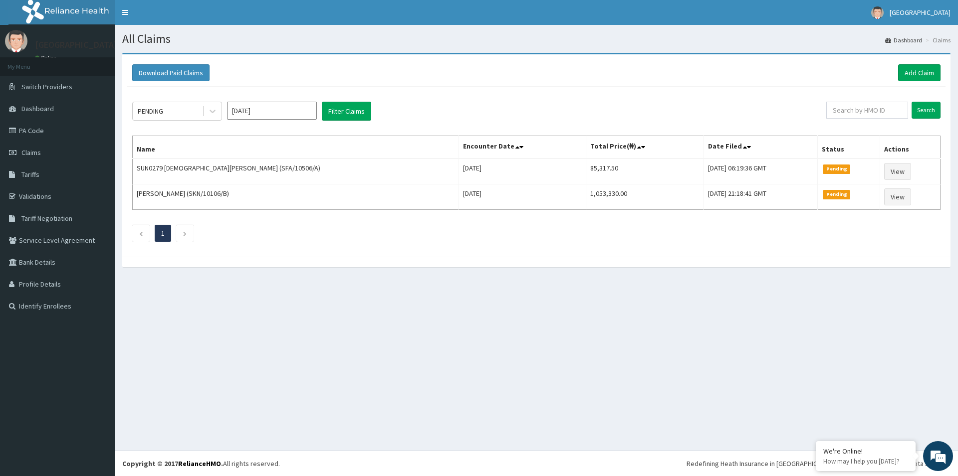
click at [339, 94] on div "PENDING [DATE] Filter Claims Search Name Encounter Date Total Price(₦) Date Fil…" at bounding box center [536, 169] width 818 height 165
click at [338, 102] on button "Filter Claims" at bounding box center [346, 111] width 49 height 19
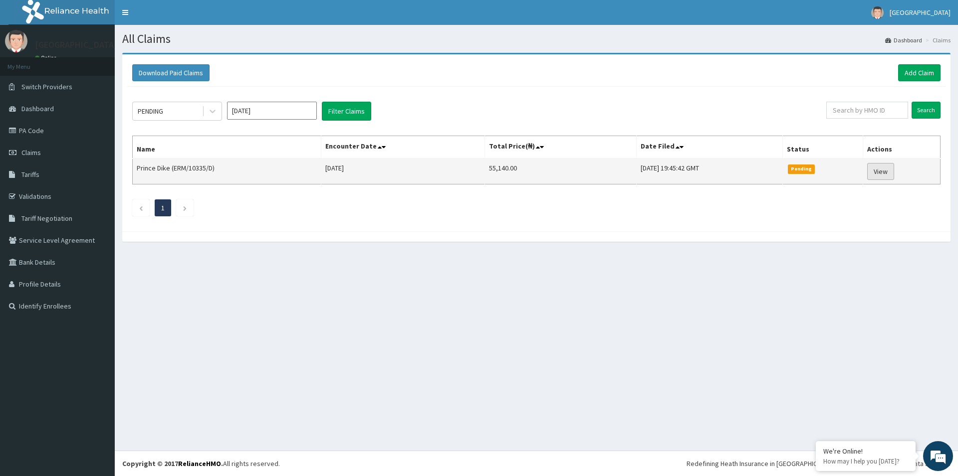
click at [886, 176] on link "View" at bounding box center [880, 171] width 27 height 17
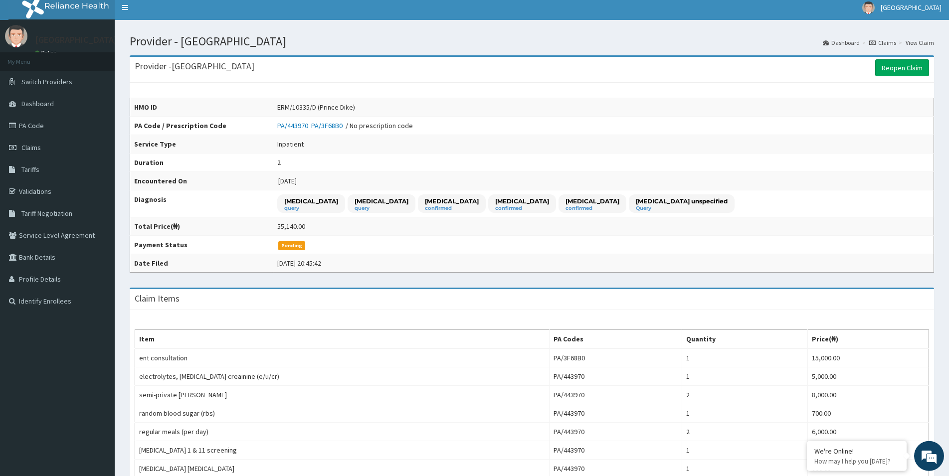
scroll to position [3, 0]
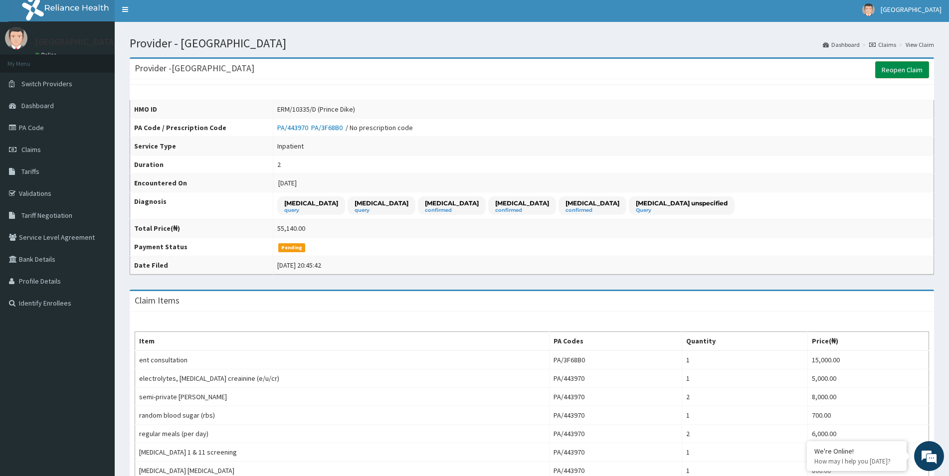
click at [890, 69] on link "Reopen Claim" at bounding box center [902, 69] width 54 height 17
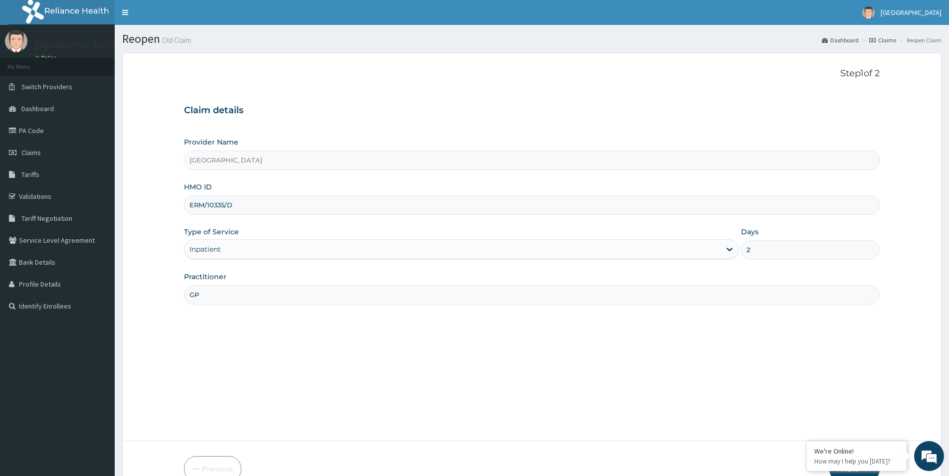
scroll to position [54, 0]
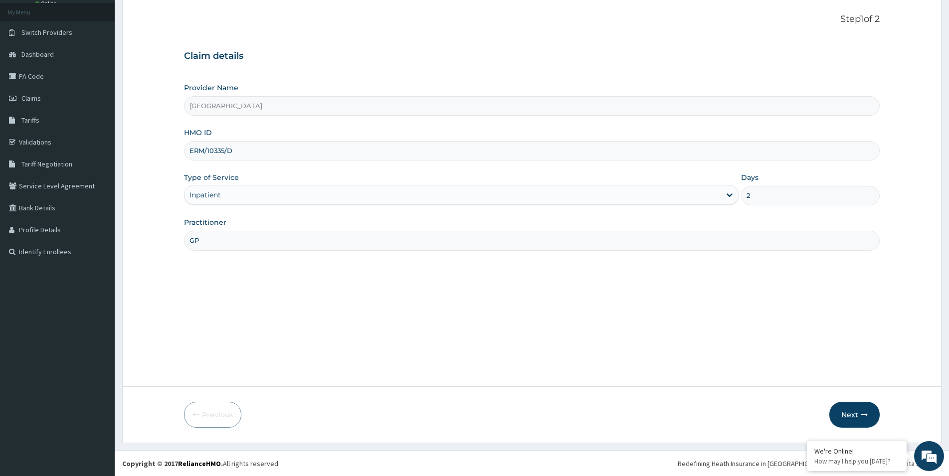
click at [853, 413] on button "Next" at bounding box center [854, 415] width 50 height 26
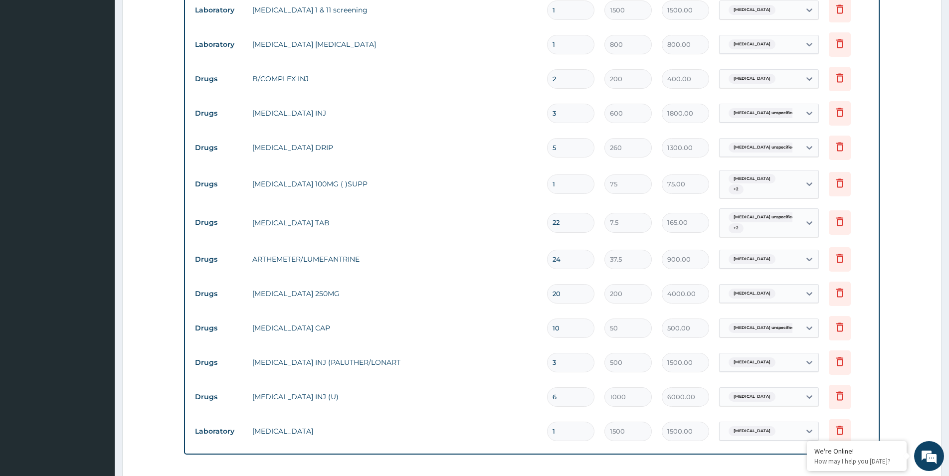
scroll to position [720, 0]
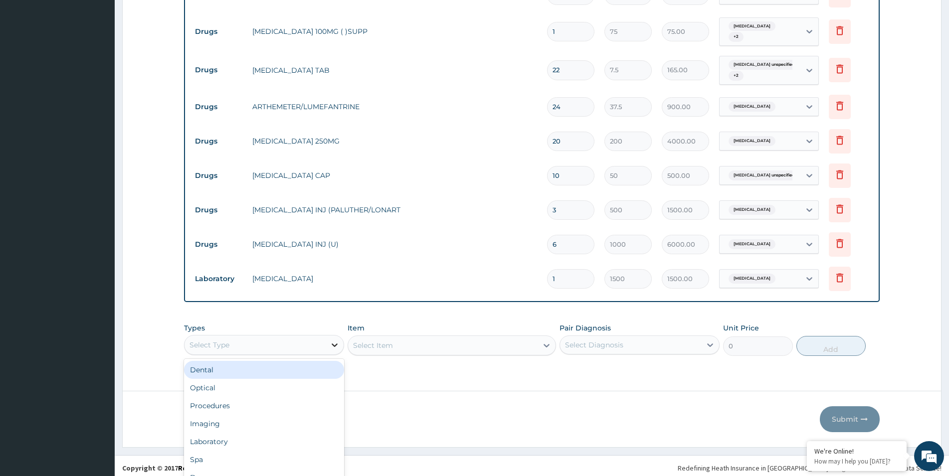
click at [333, 339] on div "Types option Dental focused, 1 of 10. 10 results available. Use Up and Down to …" at bounding box center [532, 339] width 696 height 43
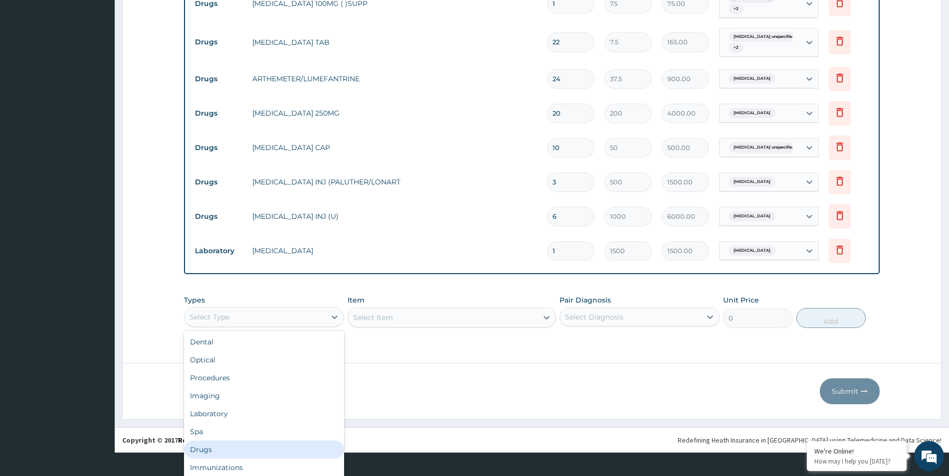
drag, startPoint x: 230, startPoint y: 442, endPoint x: 229, endPoint y: 435, distance: 7.0
click at [230, 441] on div "Drugs" at bounding box center [264, 450] width 160 height 18
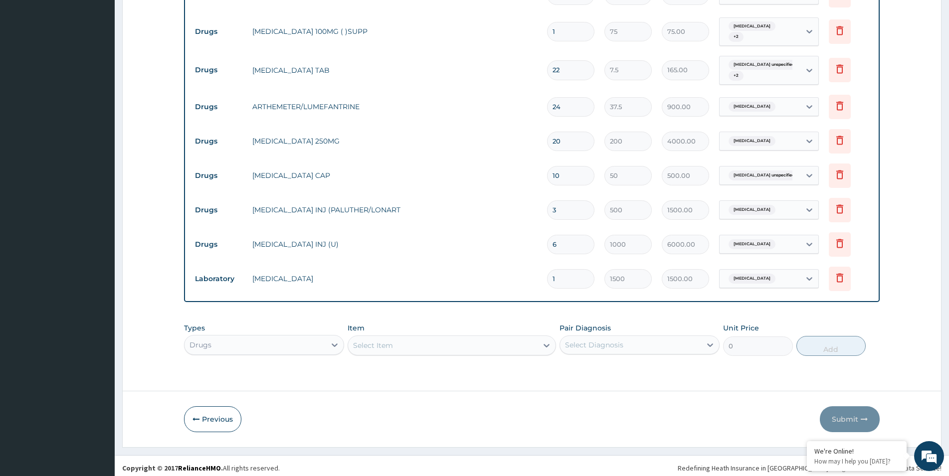
scroll to position [0, 0]
click at [547, 340] on div "Select Item" at bounding box center [452, 346] width 208 height 20
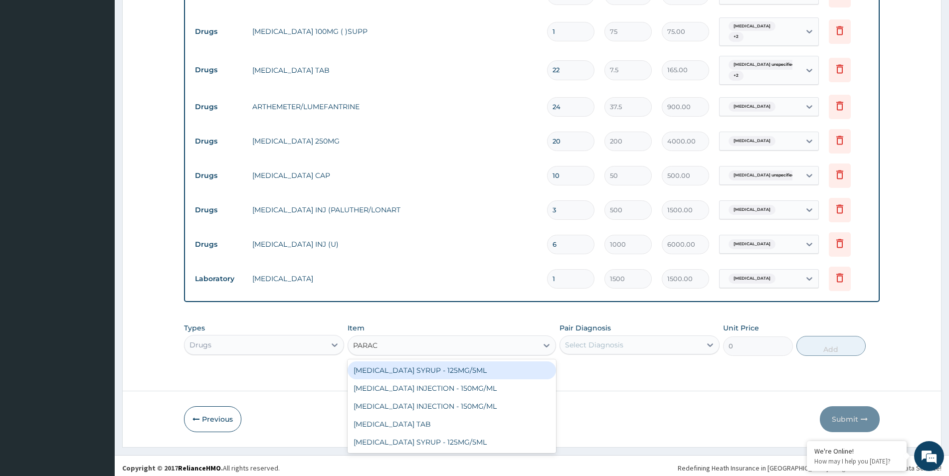
type input "PARACE"
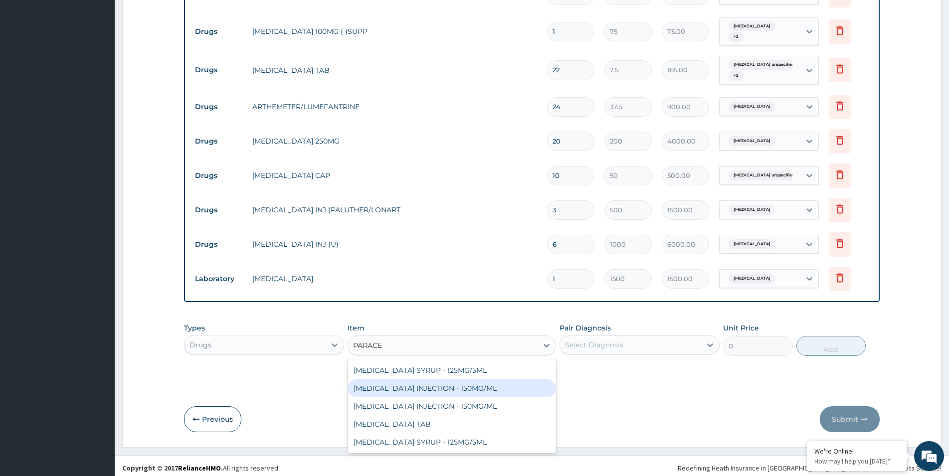
click at [469, 383] on div "PARACETAMOL INJECTION - 150MG/ML" at bounding box center [452, 389] width 208 height 18
type input "350"
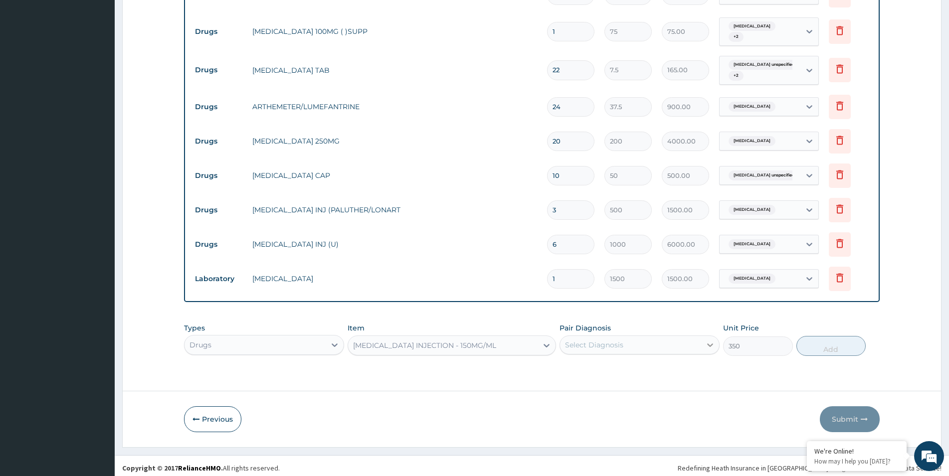
click at [710, 341] on div at bounding box center [710, 345] width 18 height 18
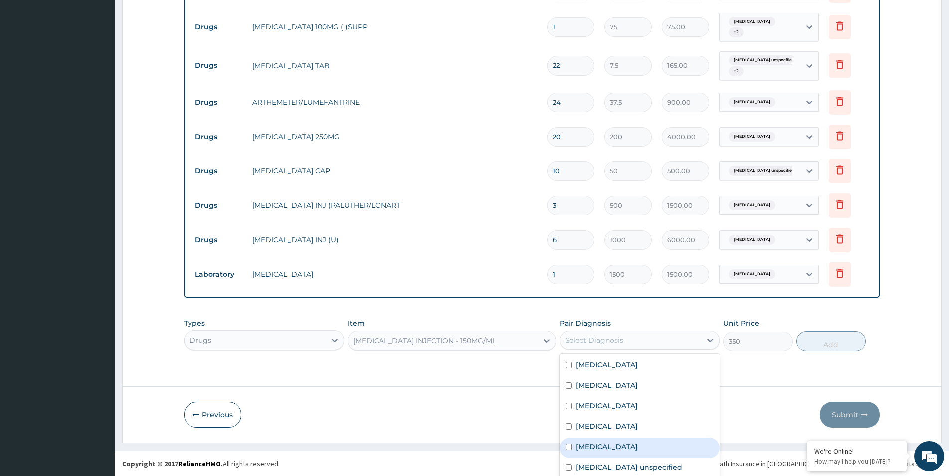
drag, startPoint x: 588, startPoint y: 441, endPoint x: 583, endPoint y: 431, distance: 10.9
click at [586, 438] on div "Malaria" at bounding box center [640, 448] width 160 height 20
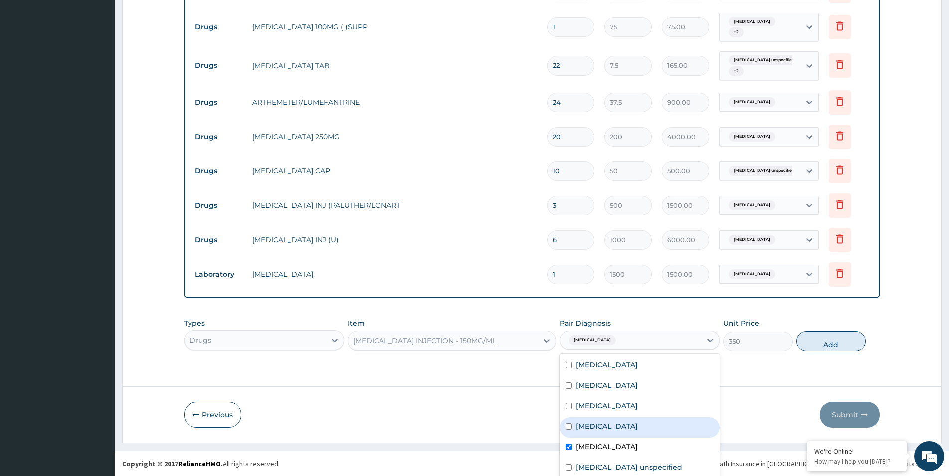
checkbox input "true"
click at [573, 390] on div "Acute kidney injury" at bounding box center [640, 387] width 160 height 20
checkbox input "true"
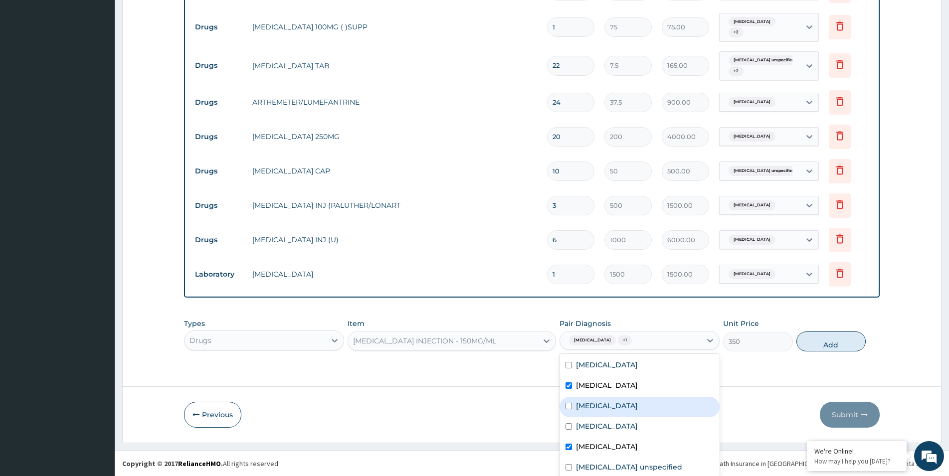
click at [581, 397] on div "Sepsis" at bounding box center [640, 407] width 160 height 20
checkbox input "true"
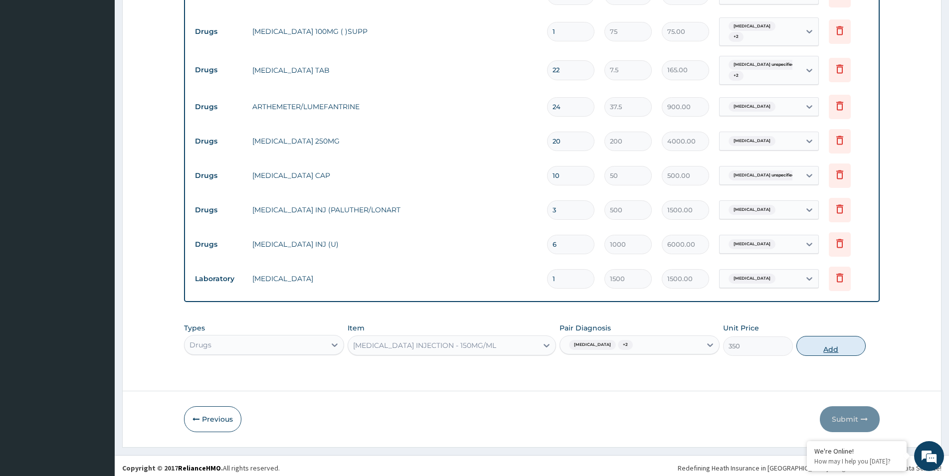
click at [827, 336] on button "Add" at bounding box center [831, 346] width 69 height 20
type input "0"
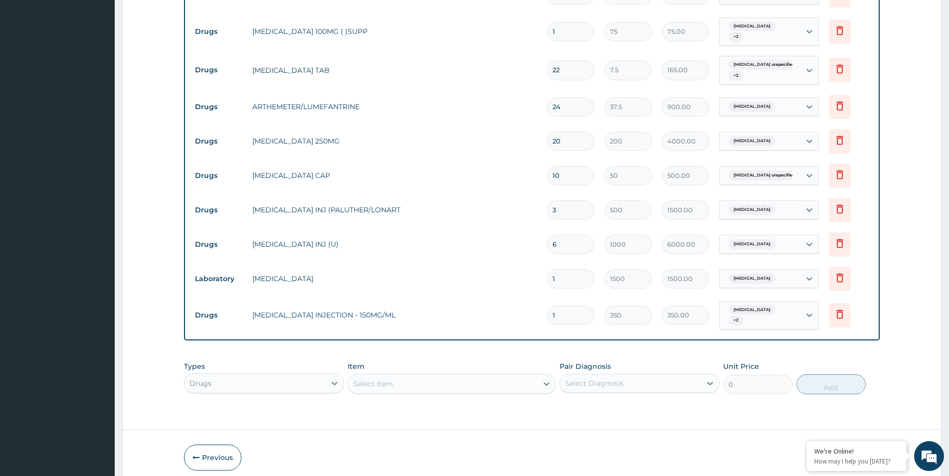
type input "0.00"
type input "6"
type input "2100.00"
type input "6"
click at [444, 380] on div "Select Item" at bounding box center [452, 384] width 208 height 20
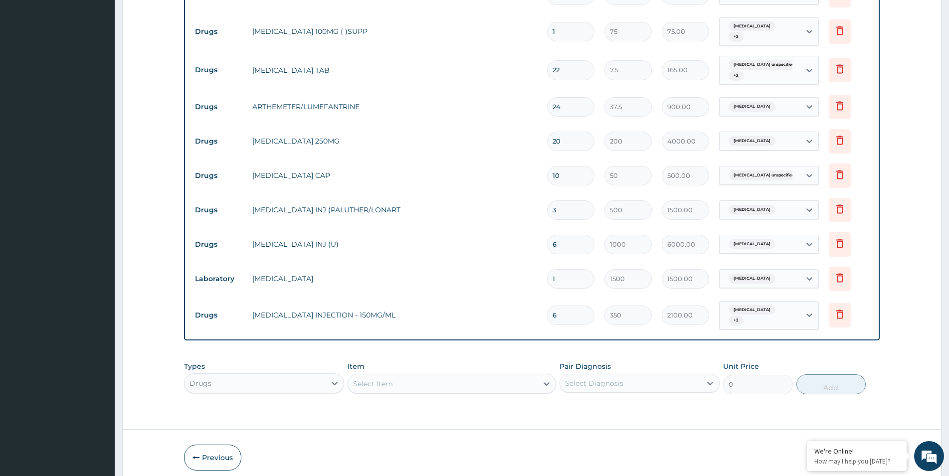
scroll to position [28, 0]
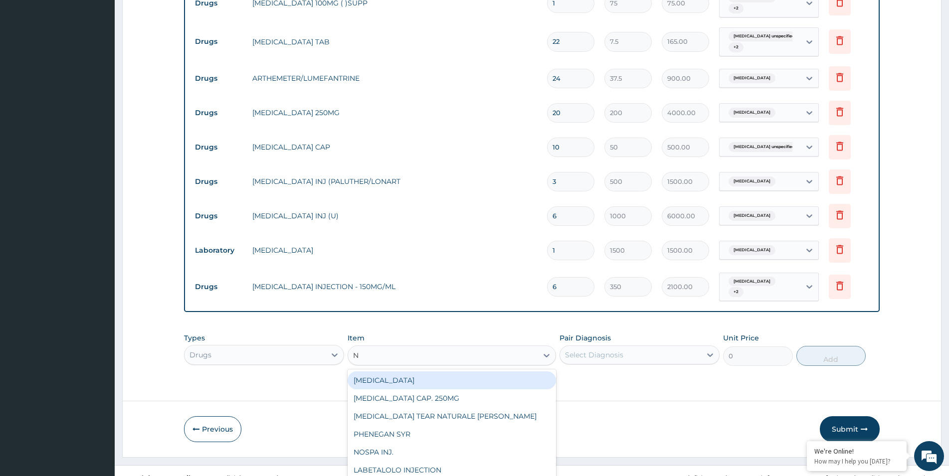
type input "N/"
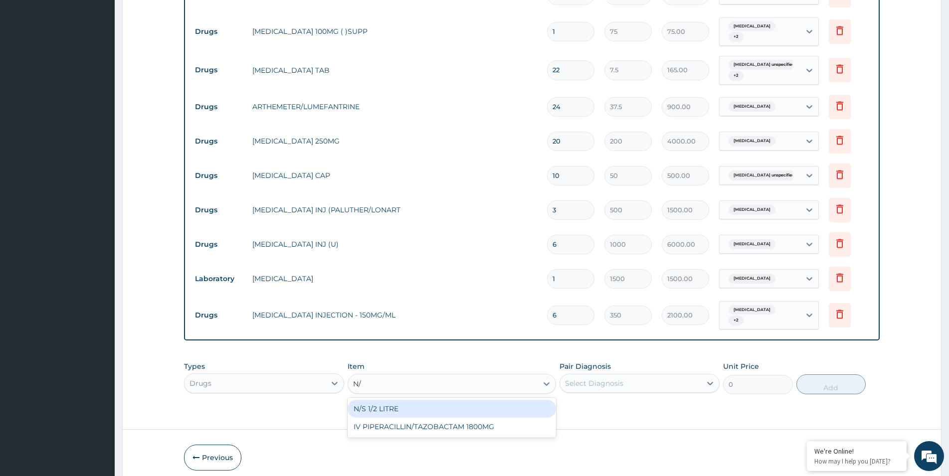
scroll to position [0, 0]
click at [412, 403] on div "N/S 1/2 LITRE" at bounding box center [452, 409] width 208 height 18
type input "375"
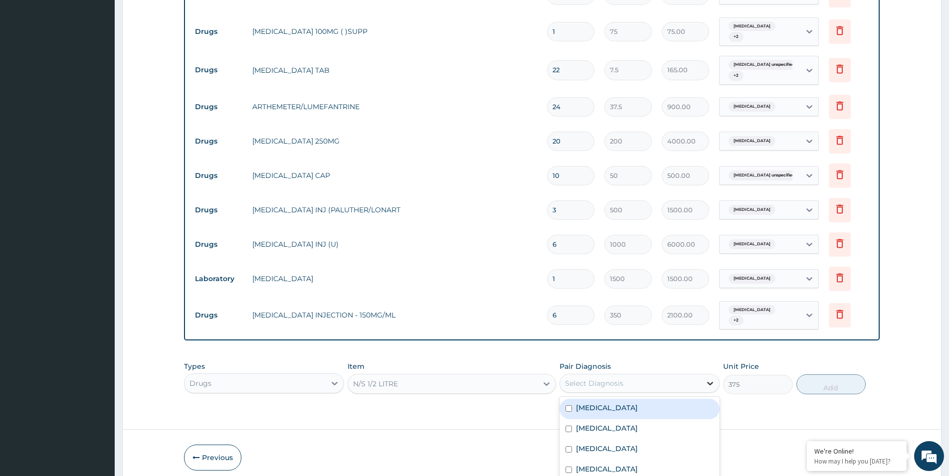
scroll to position [4, 0]
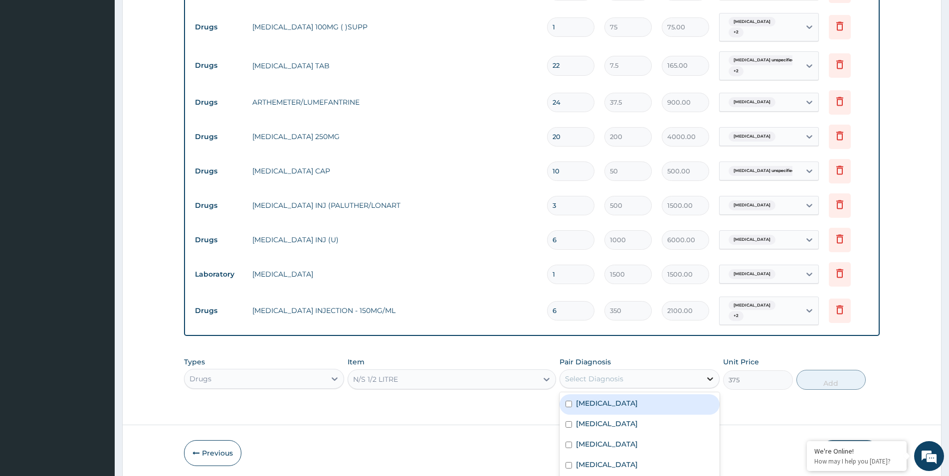
click at [704, 373] on div at bounding box center [710, 379] width 18 height 18
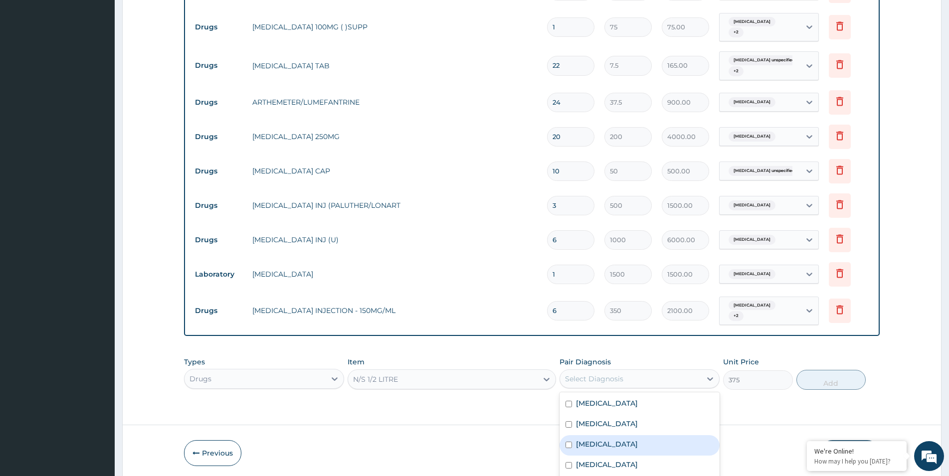
click at [578, 439] on label "Sepsis" at bounding box center [607, 444] width 62 height 10
checkbox input "true"
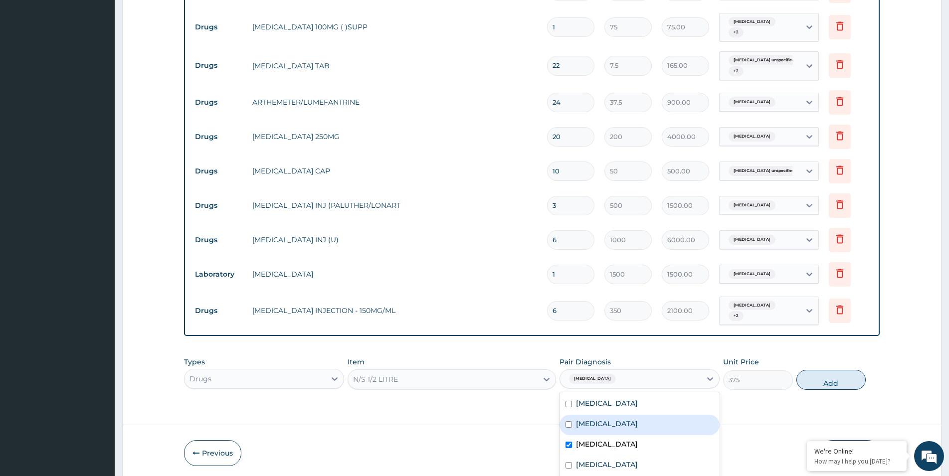
scroll to position [754, 0]
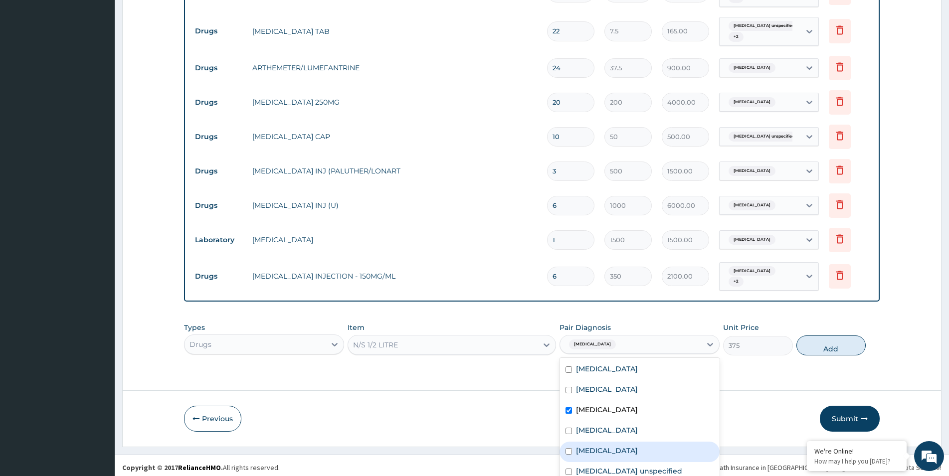
click at [569, 442] on div "Malaria" at bounding box center [640, 452] width 160 height 20
checkbox input "true"
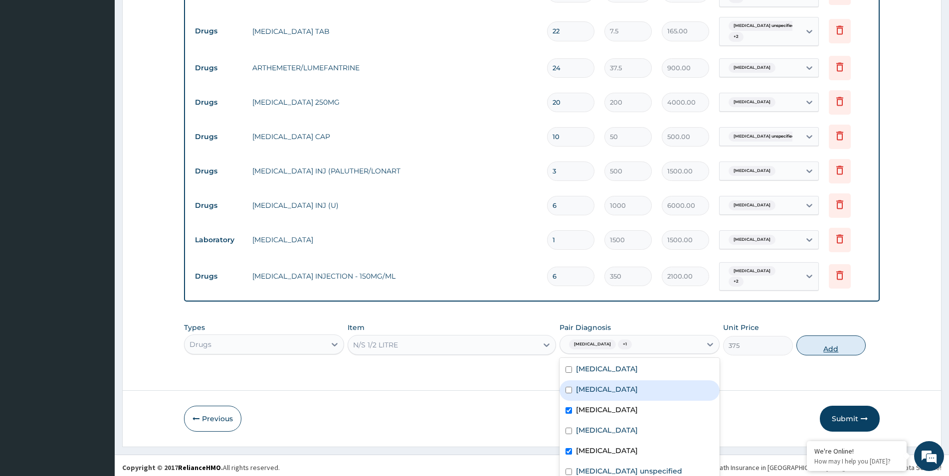
click at [828, 338] on button "Add" at bounding box center [831, 346] width 69 height 20
type input "0"
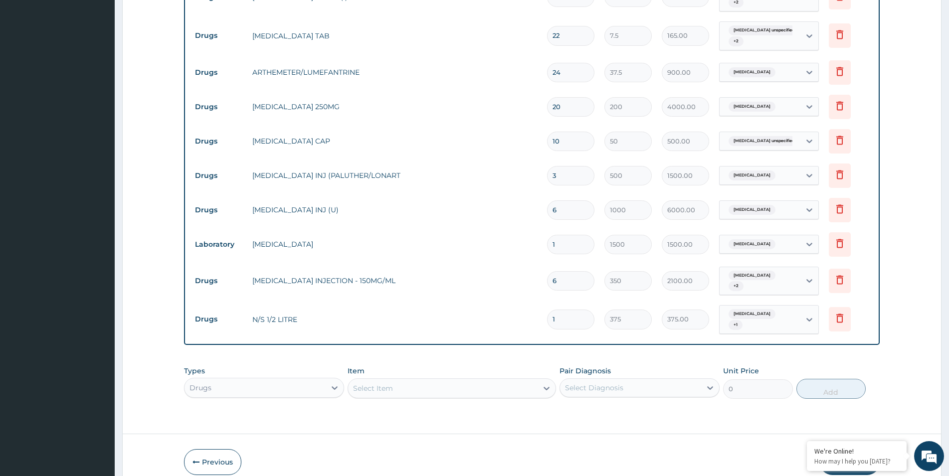
scroll to position [0, 0]
type input "0.00"
type input "8"
type input "3000.00"
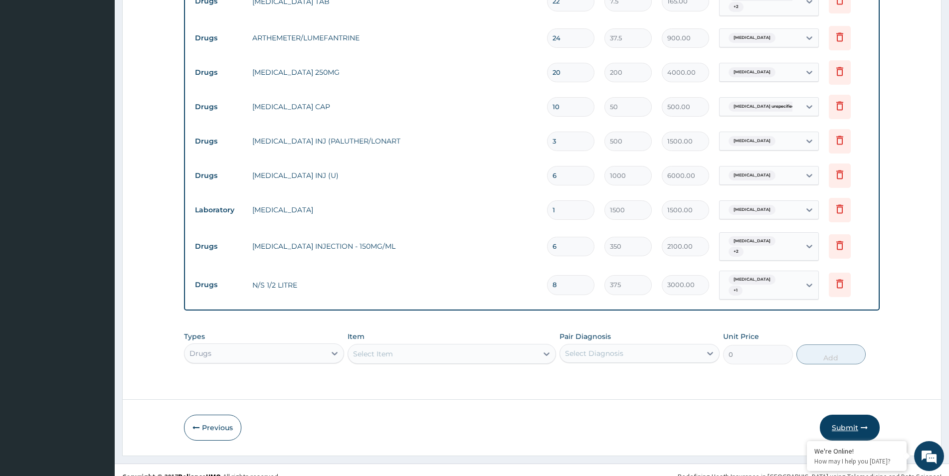
type input "8"
click at [838, 415] on button "Submit" at bounding box center [850, 428] width 60 height 26
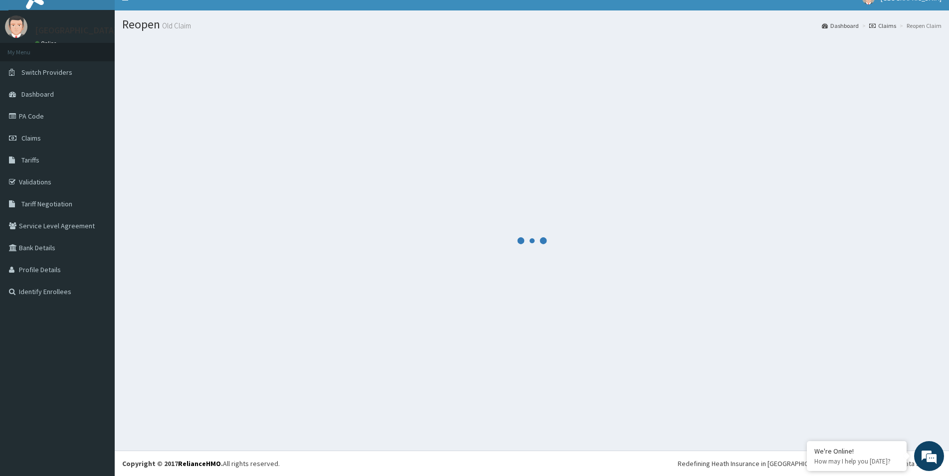
scroll to position [14, 0]
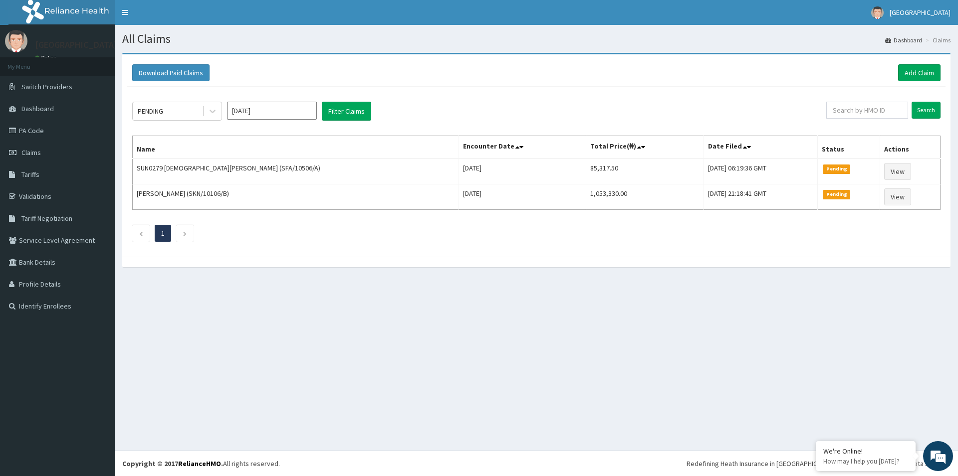
click at [301, 113] on input "[DATE]" at bounding box center [272, 111] width 90 height 18
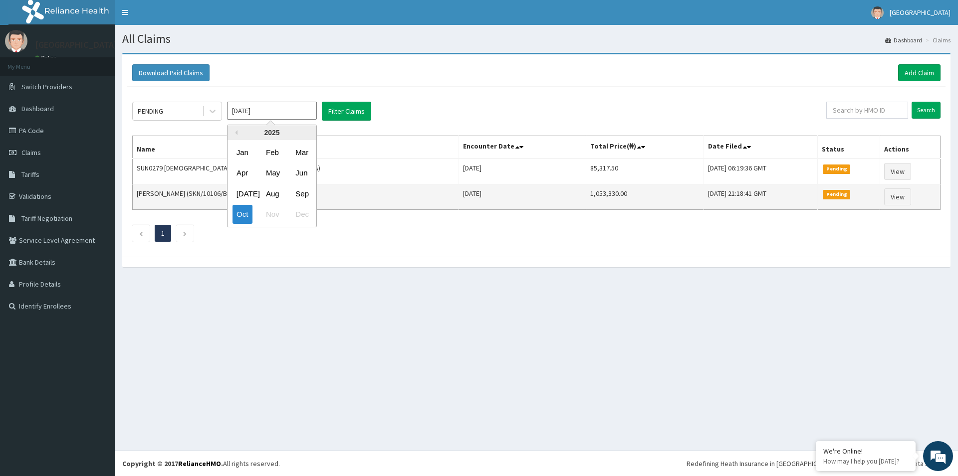
click at [299, 191] on div "Sep" at bounding box center [301, 194] width 20 height 18
type input "[DATE]"
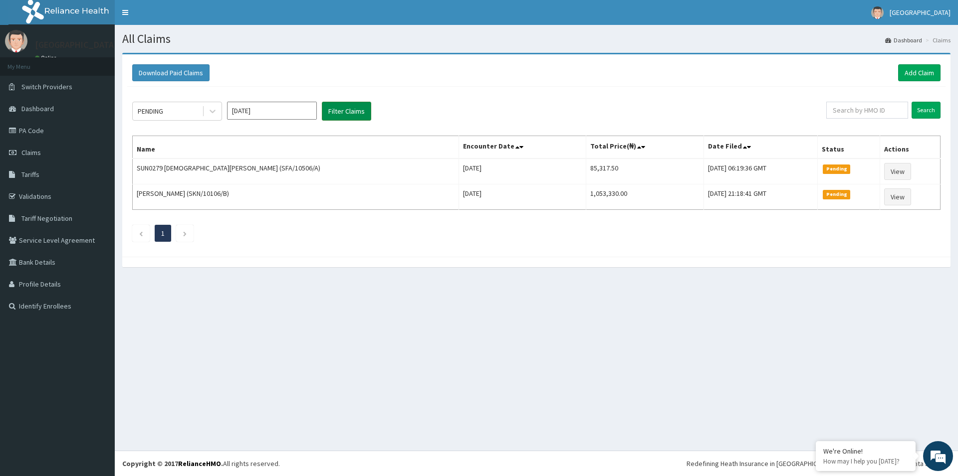
click at [352, 107] on button "Filter Claims" at bounding box center [346, 111] width 49 height 19
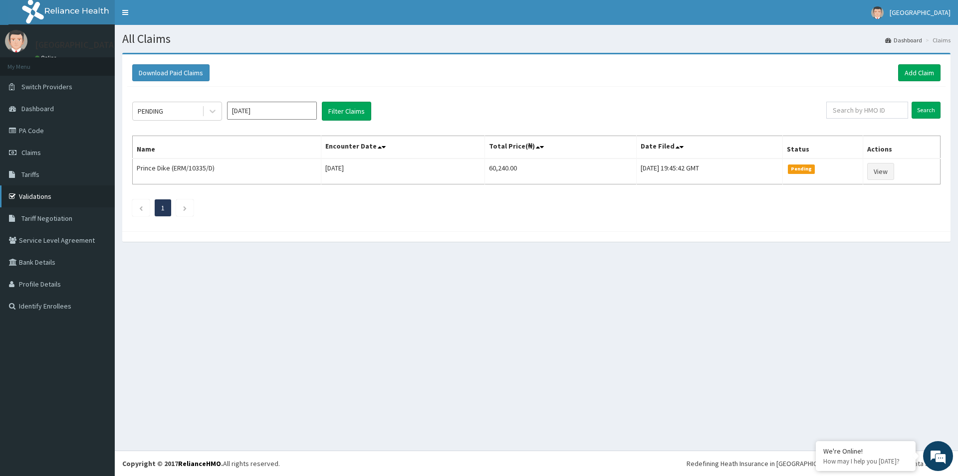
click at [39, 194] on link "Validations" at bounding box center [57, 197] width 115 height 22
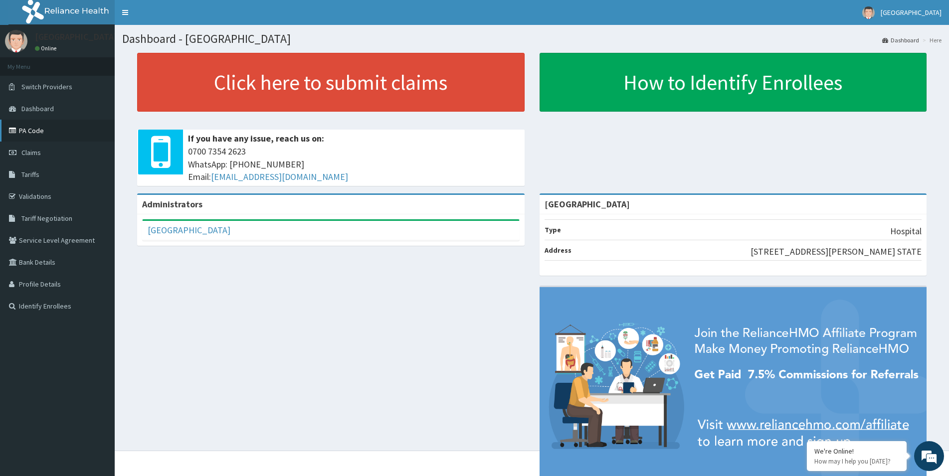
click at [49, 130] on link "PA Code" at bounding box center [57, 131] width 115 height 22
click at [50, 202] on link "Validations" at bounding box center [57, 197] width 115 height 22
